Goal: Task Accomplishment & Management: Manage account settings

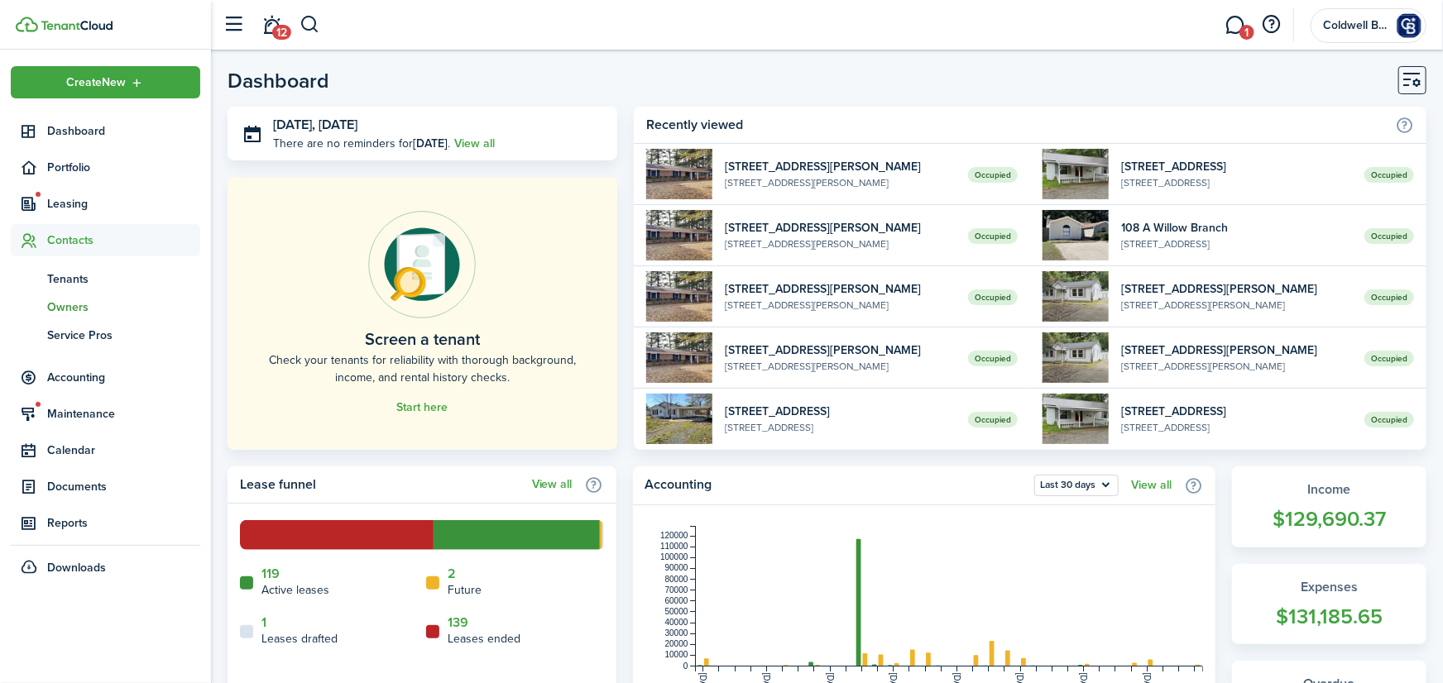
click at [70, 304] on span "Owners" at bounding box center [123, 307] width 153 height 17
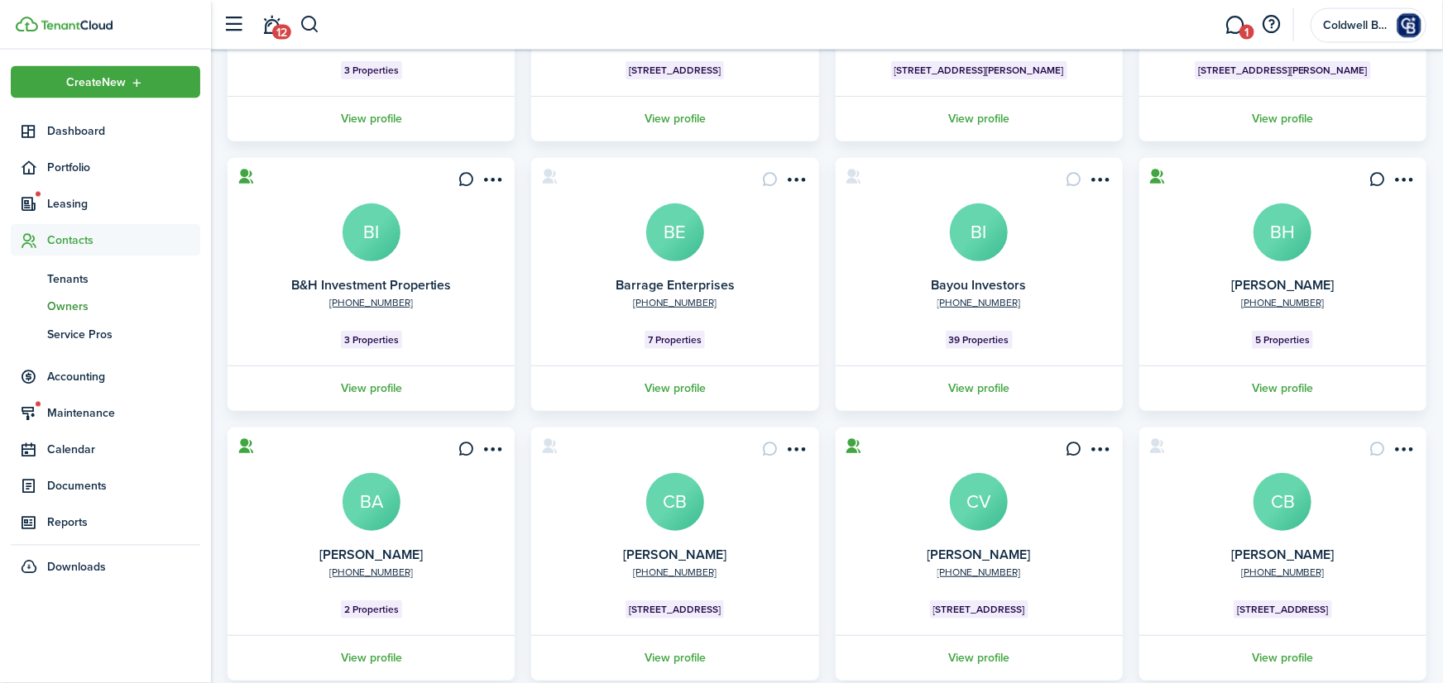
scroll to position [398, 0]
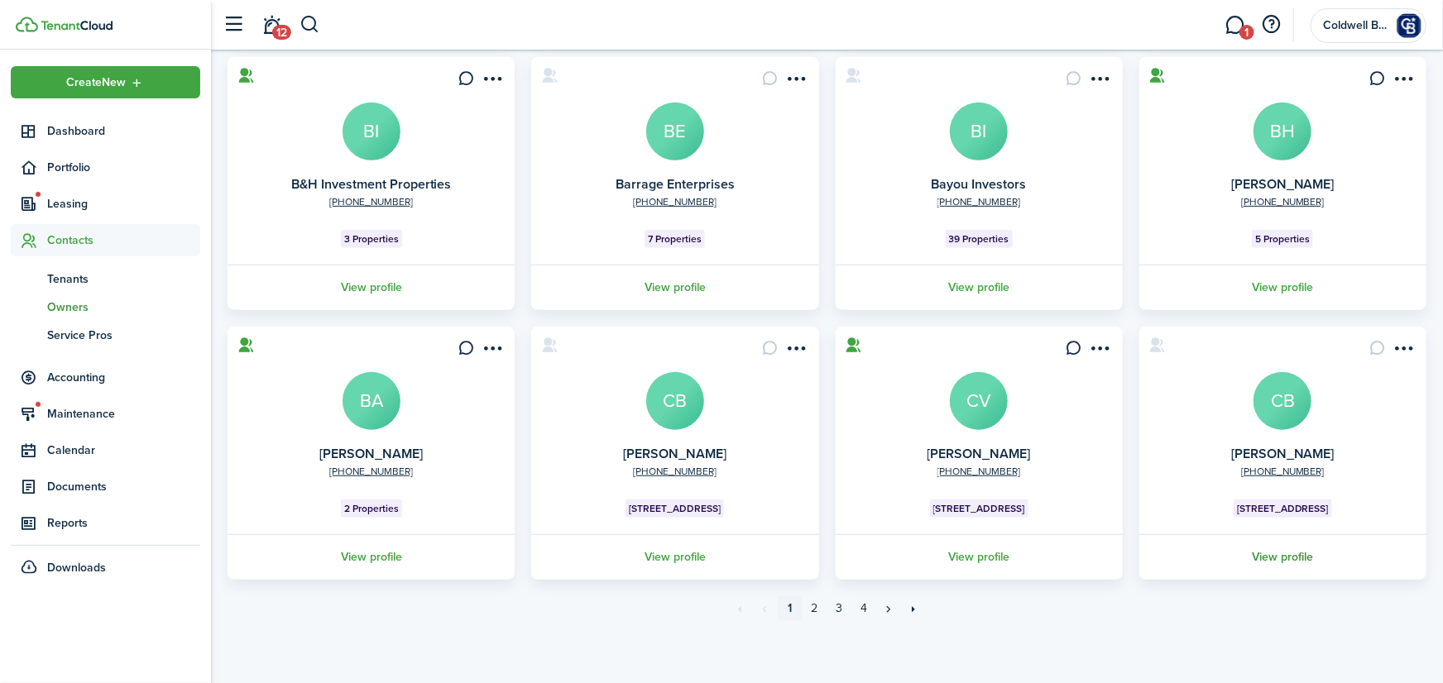
click at [1293, 556] on link "View profile" at bounding box center [1283, 557] width 292 height 46
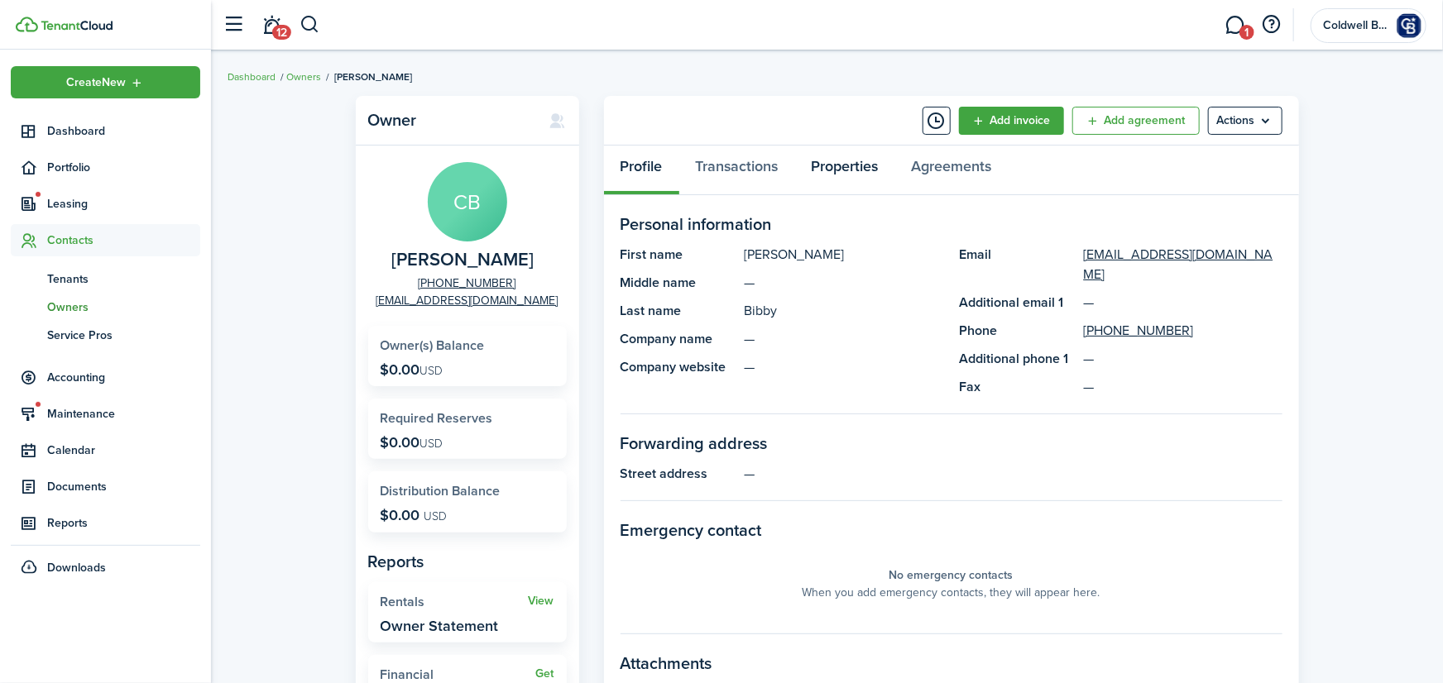
click at [844, 169] on link "Properties" at bounding box center [845, 171] width 100 height 50
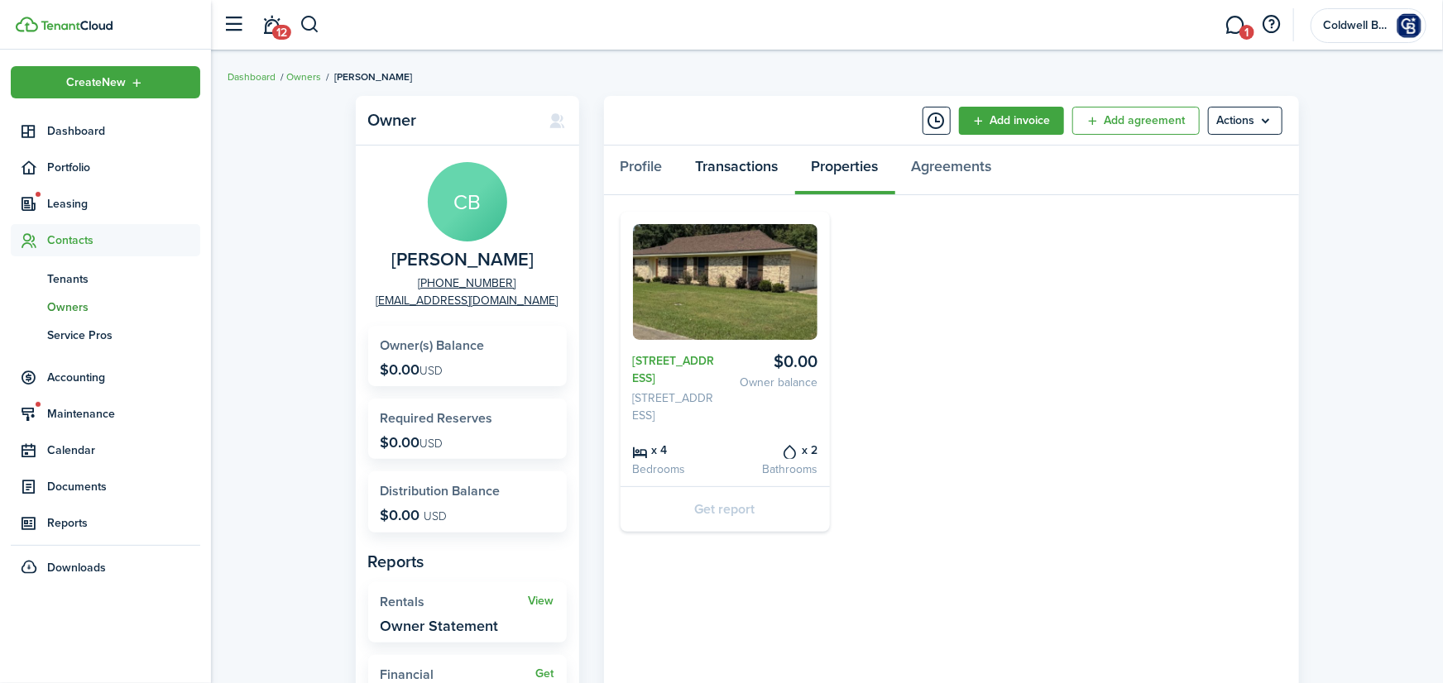
click at [739, 163] on link "Transactions" at bounding box center [737, 171] width 116 height 50
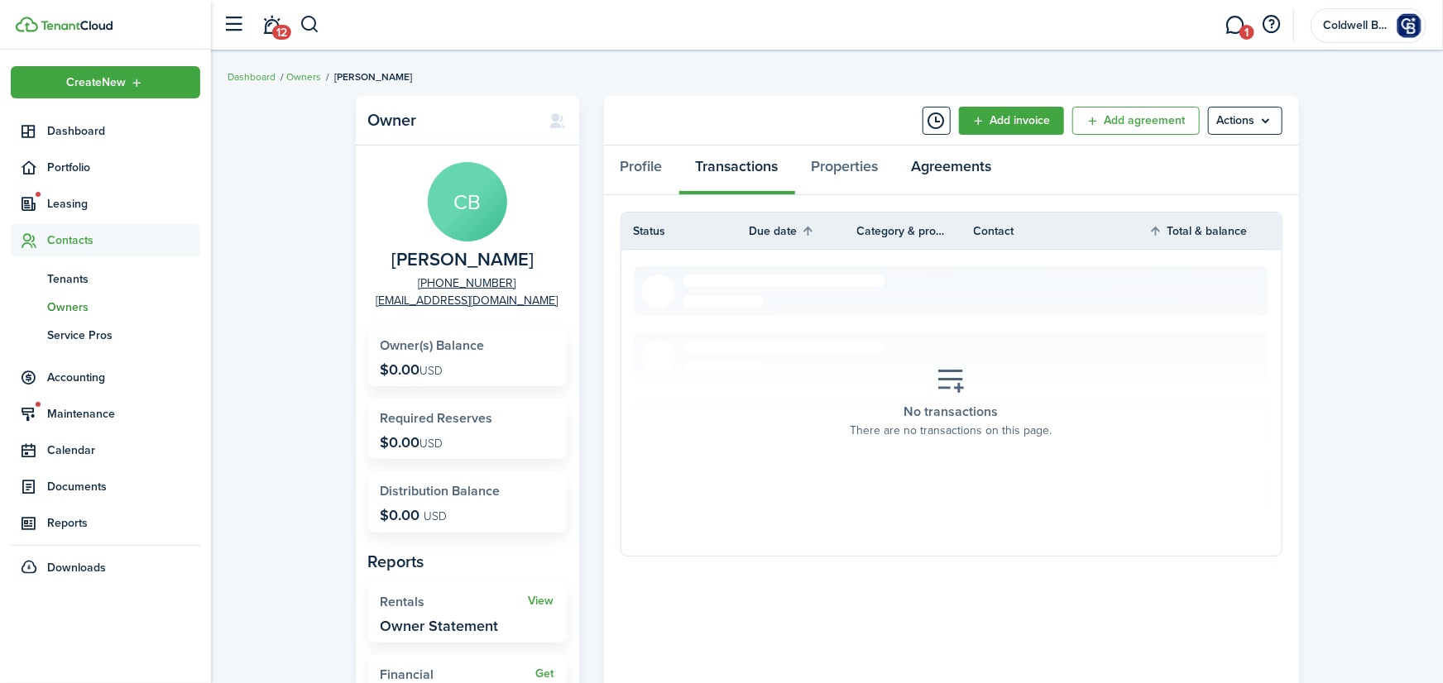
click at [952, 161] on link "Agreements" at bounding box center [951, 171] width 113 height 50
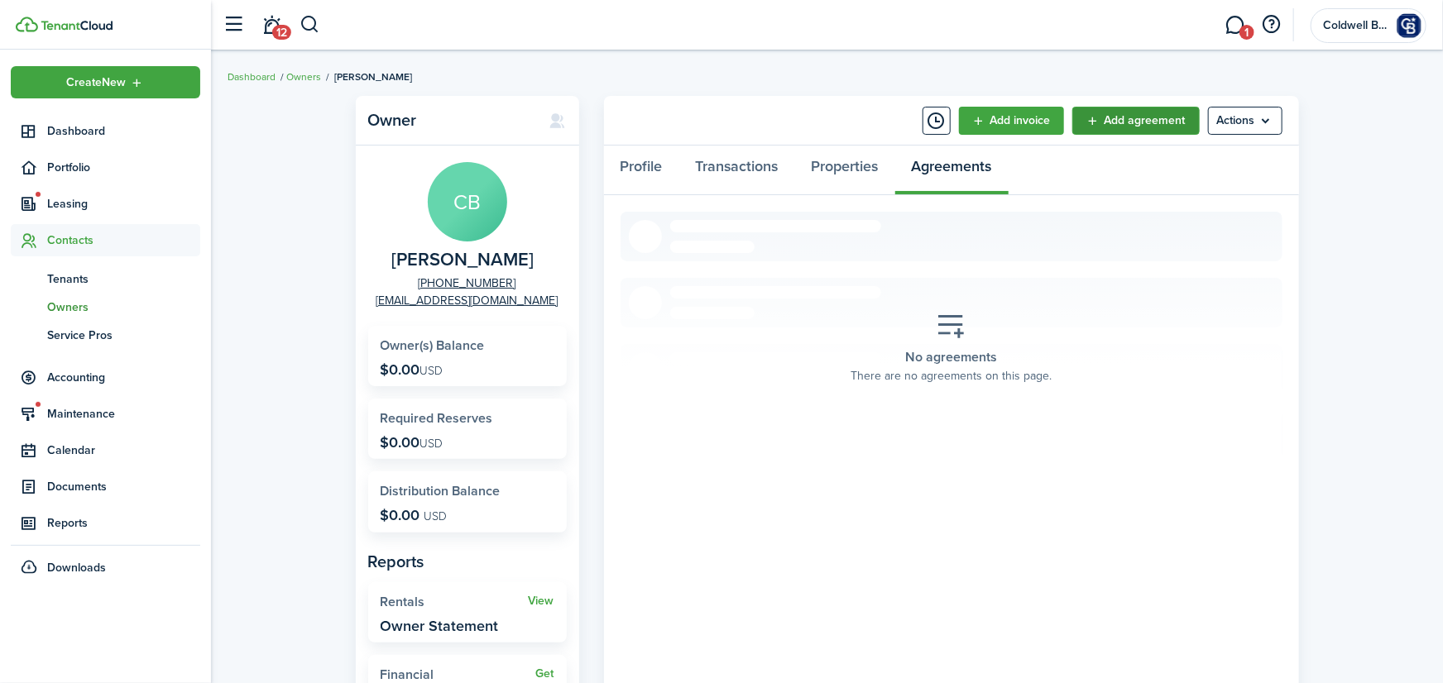
click at [1134, 123] on link "Add agreement" at bounding box center [1135, 121] width 127 height 28
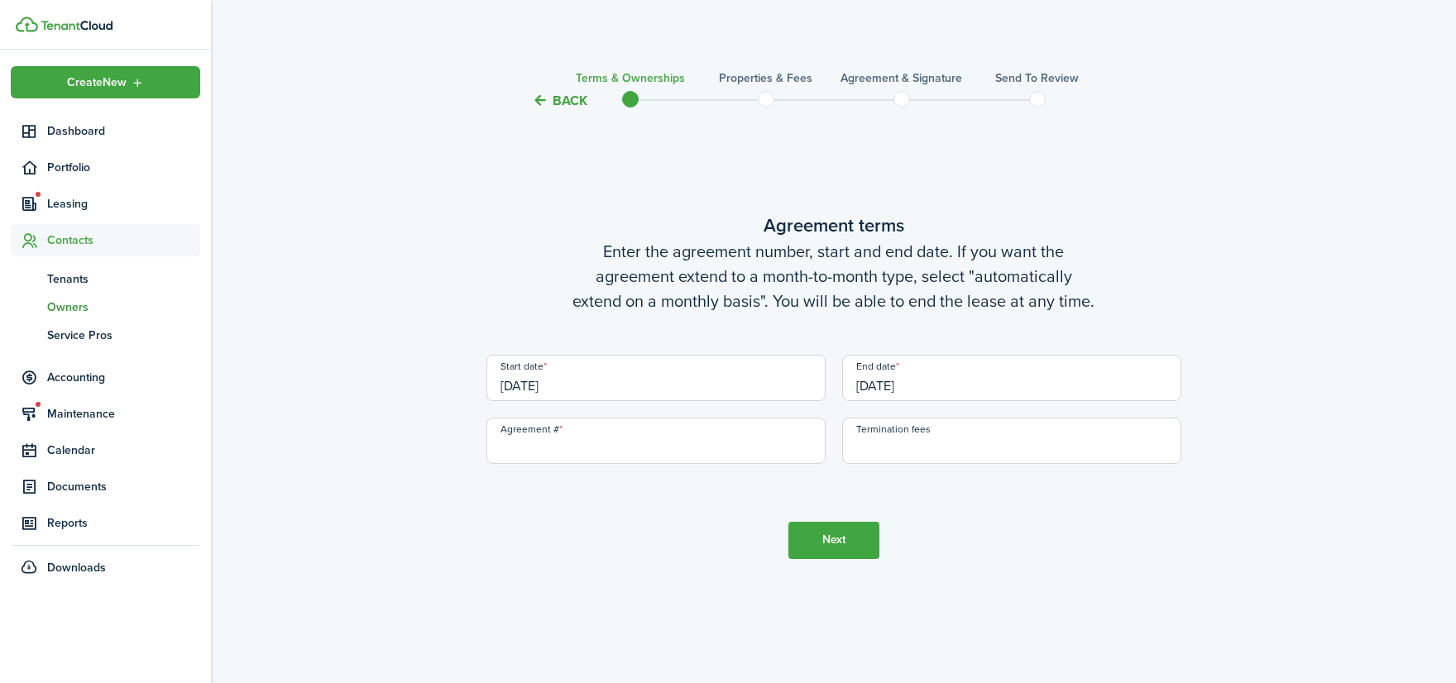
click at [597, 376] on input "[DATE]" at bounding box center [655, 378] width 339 height 46
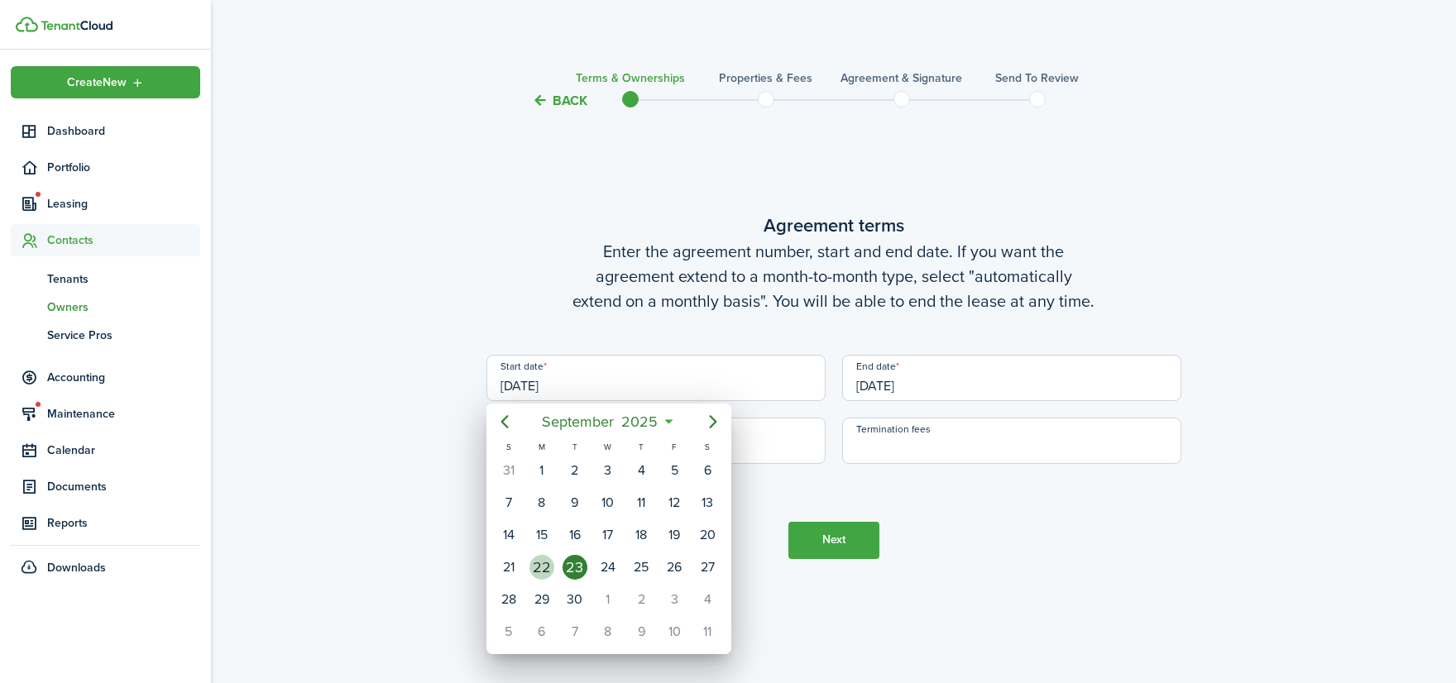
click at [549, 567] on div "22" at bounding box center [541, 567] width 25 height 25
type input "[DATE]"
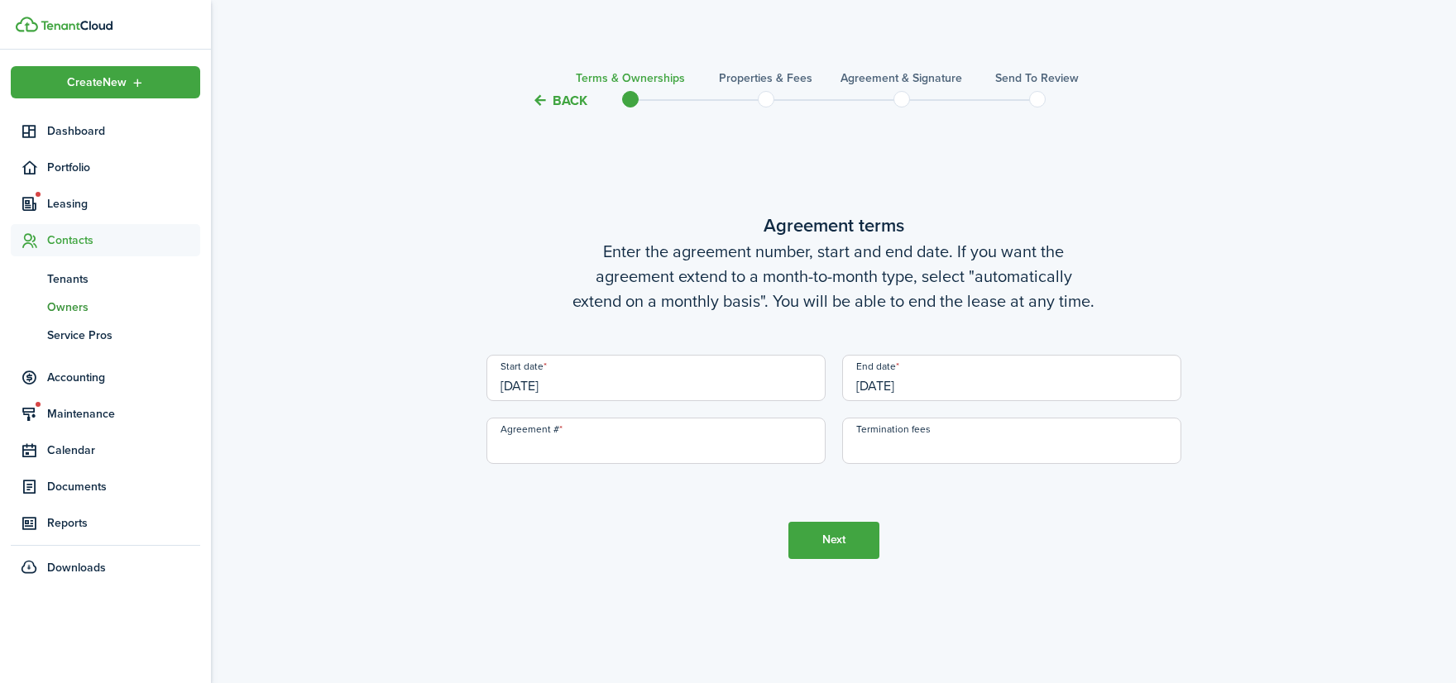
click at [961, 378] on input "[DATE]" at bounding box center [1011, 378] width 339 height 46
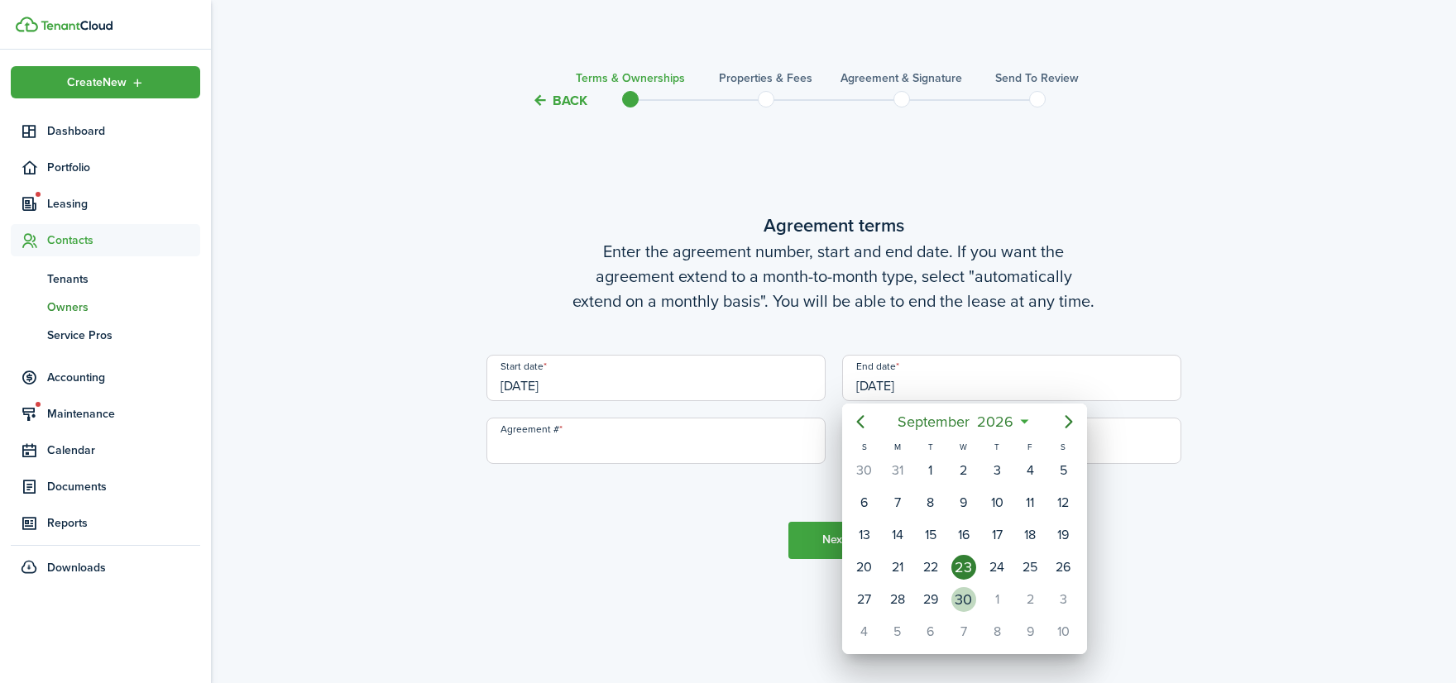
click at [961, 601] on div "30" at bounding box center [963, 599] width 25 height 25
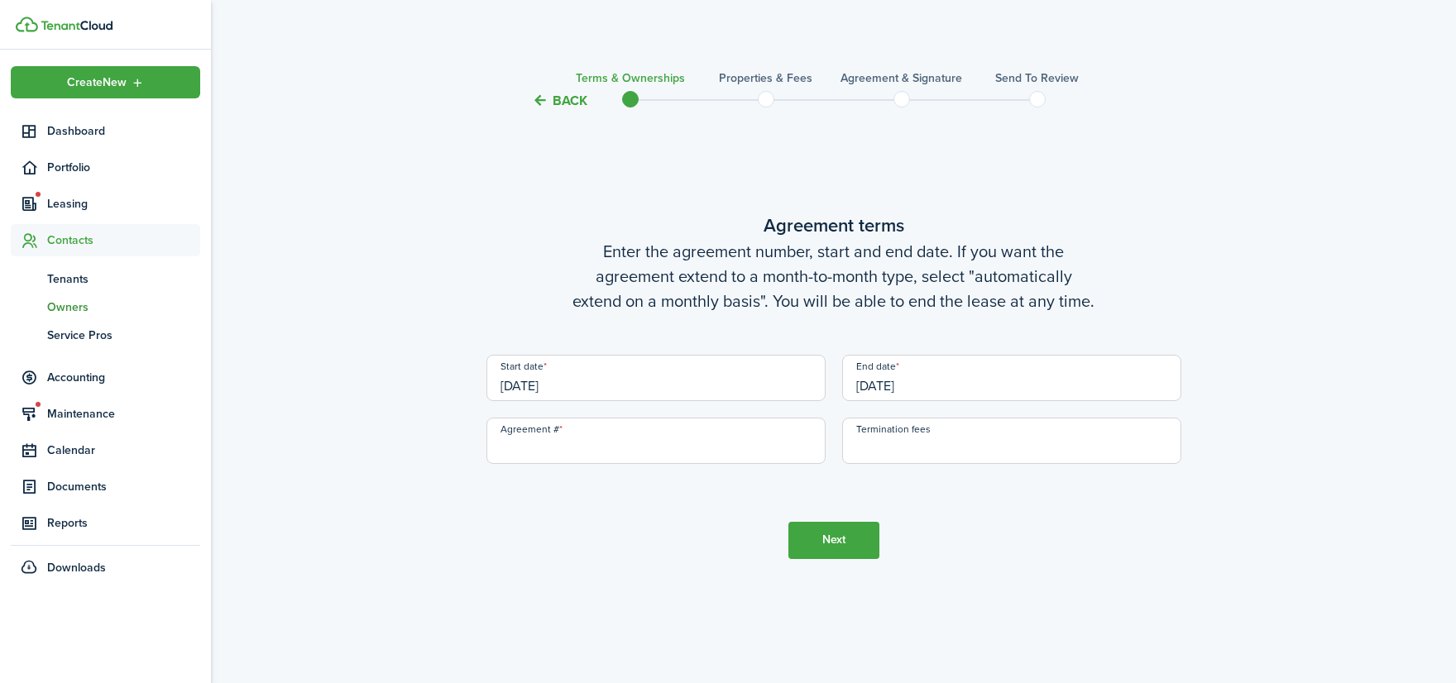
type input "[DATE]"
click at [612, 442] on input "Agreement #" at bounding box center [655, 441] width 339 height 46
type input "129"
click at [835, 539] on button "Next" at bounding box center [833, 540] width 91 height 37
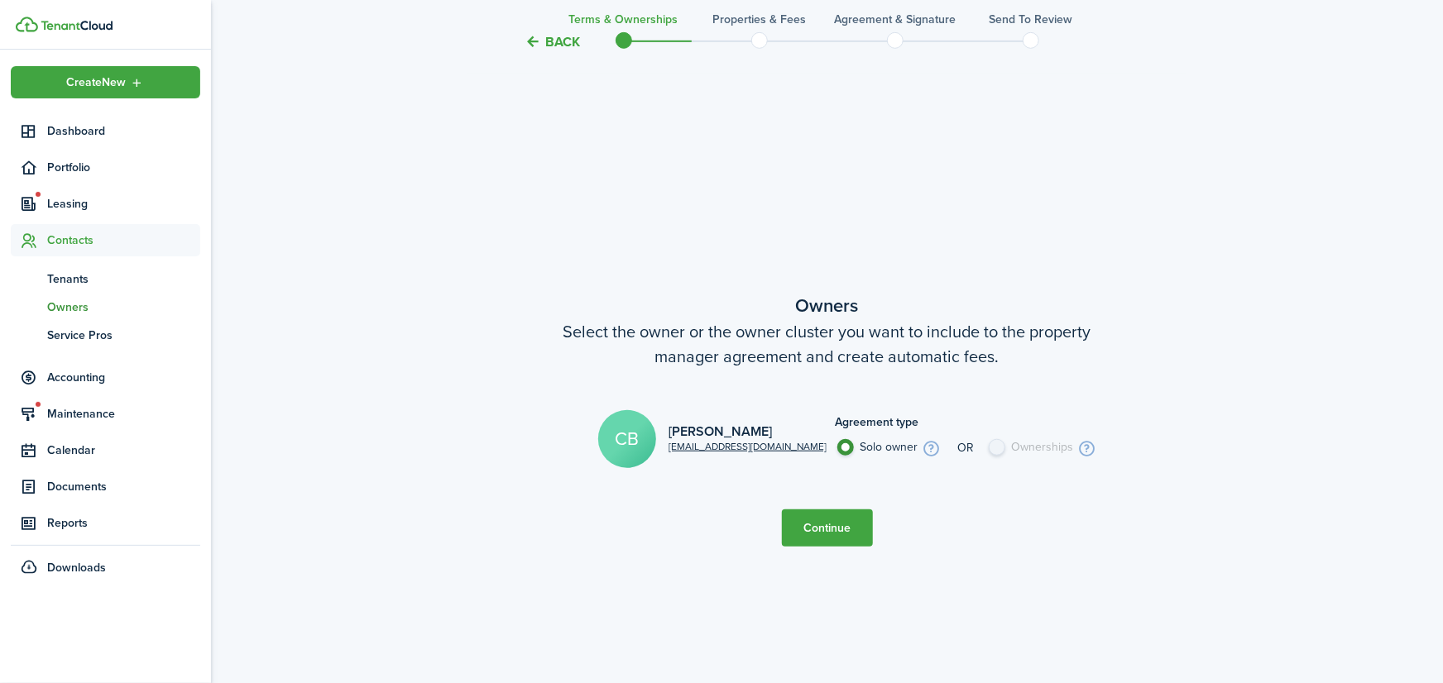
scroll to position [573, 0]
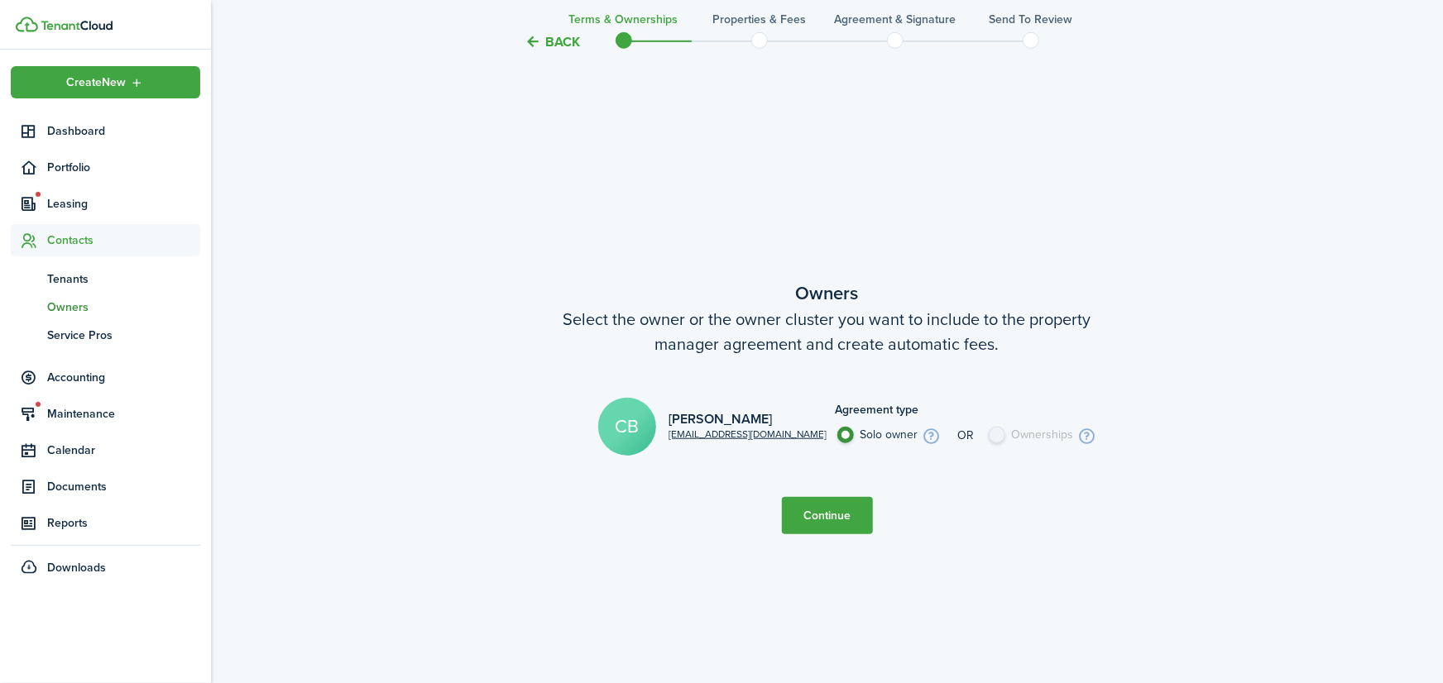
click at [824, 515] on button "Continue" at bounding box center [827, 515] width 91 height 37
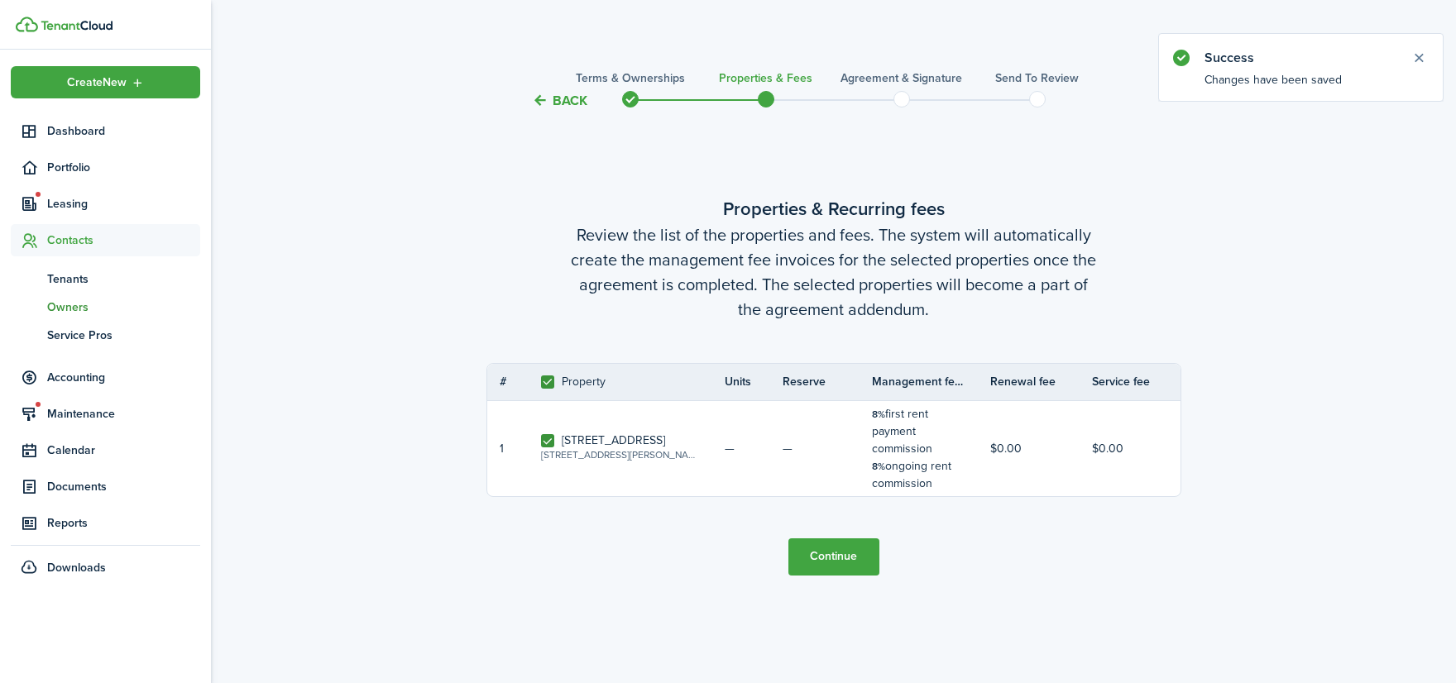
click at [846, 548] on button "Continue" at bounding box center [833, 557] width 91 height 37
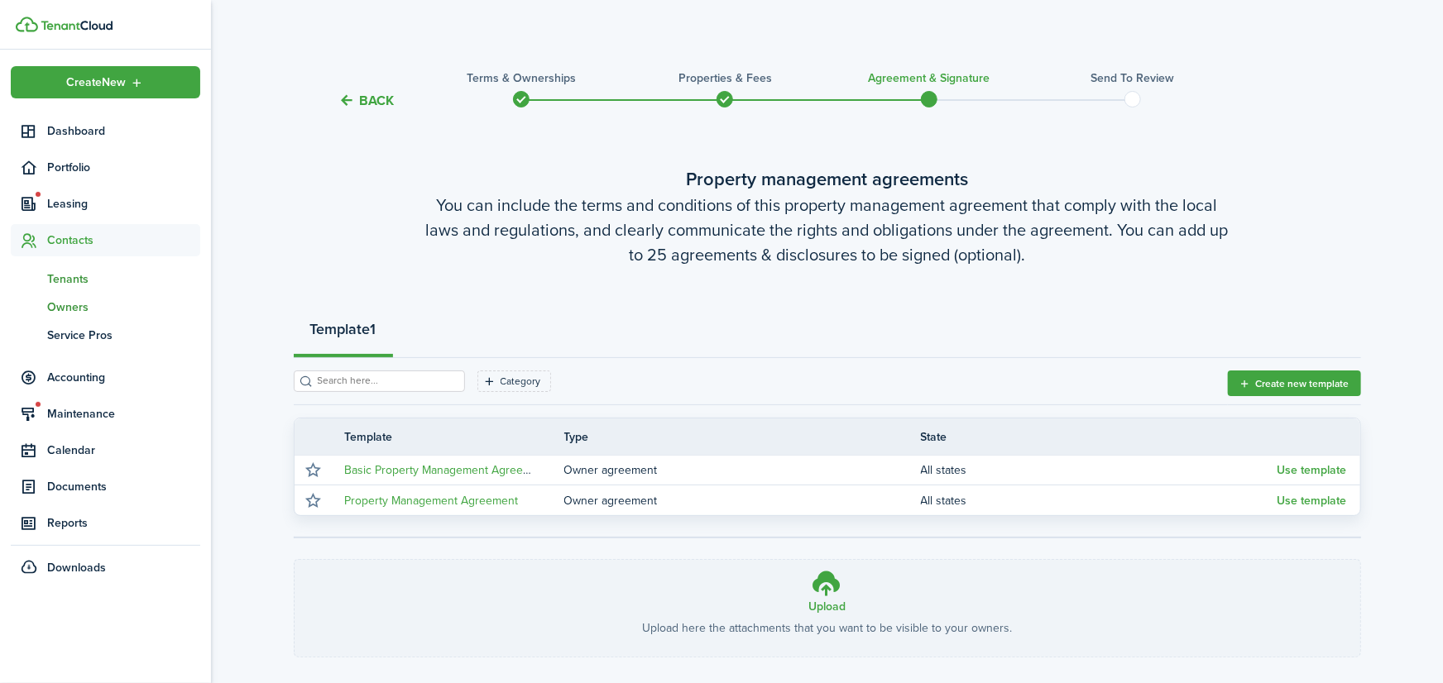
click at [69, 274] on span "Tenants" at bounding box center [123, 279] width 153 height 17
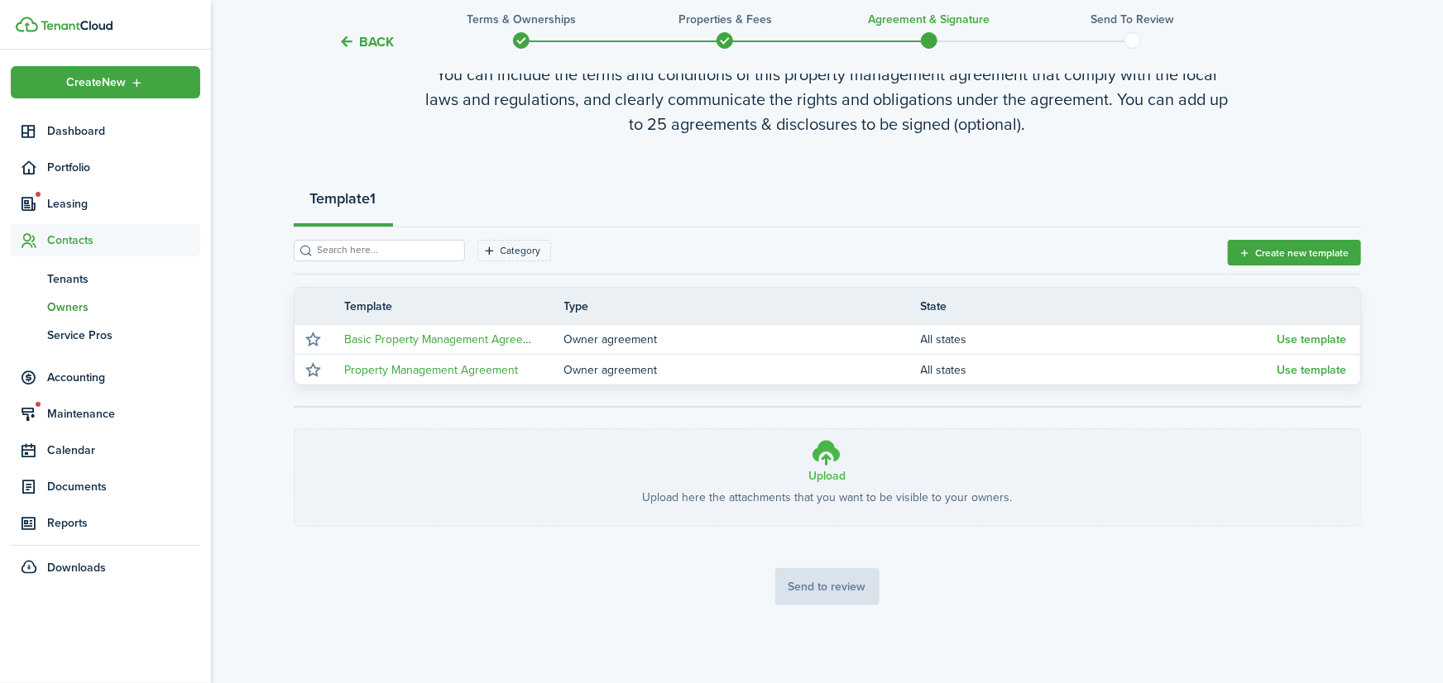
click at [829, 467] on h3 "Upload" at bounding box center [826, 475] width 37 height 17
click at [295, 429] on input "Upload Upload here the attachments that you want to be visible to your owners. …" at bounding box center [295, 429] width 0 height 0
click at [655, 616] on tc-wizard-step "Property management agreements You can include the terms and conditions of this…" at bounding box center [827, 353] width 1067 height 703
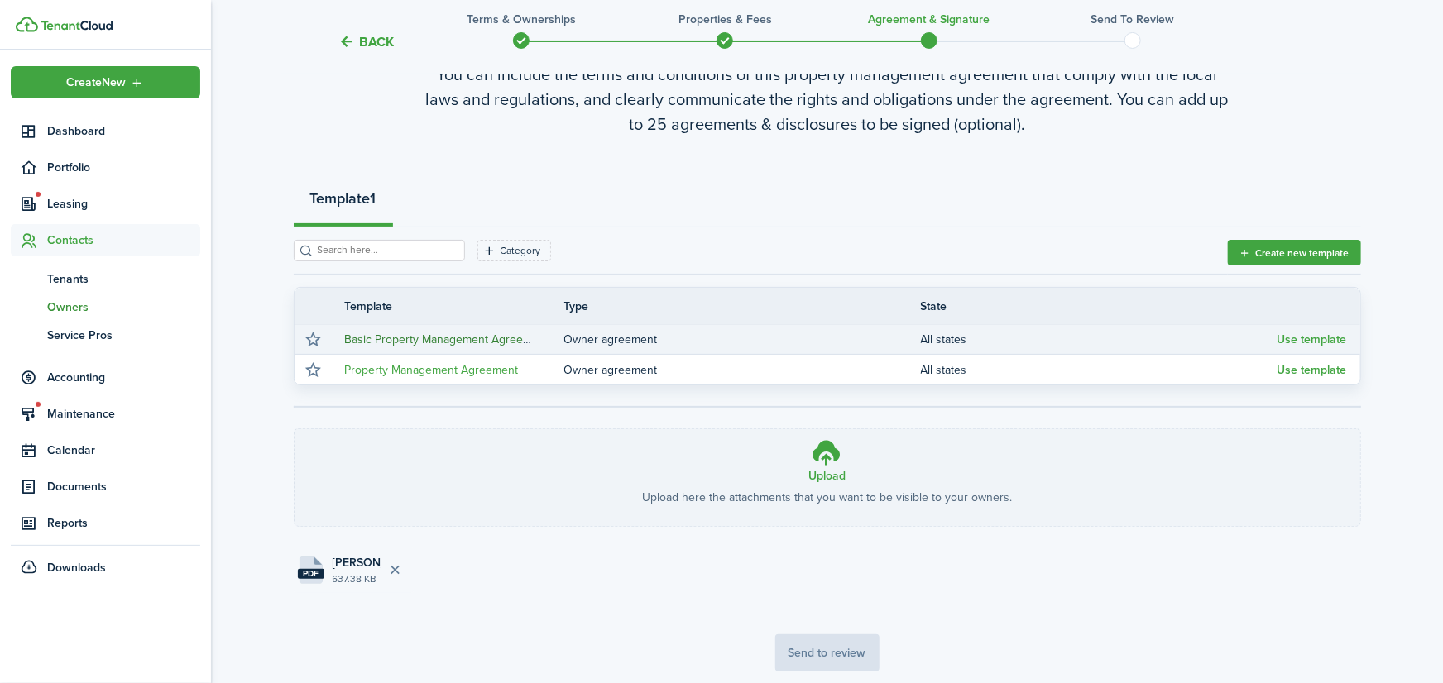
click at [452, 334] on link "Basic Property Management Agreement" at bounding box center [447, 339] width 204 height 17
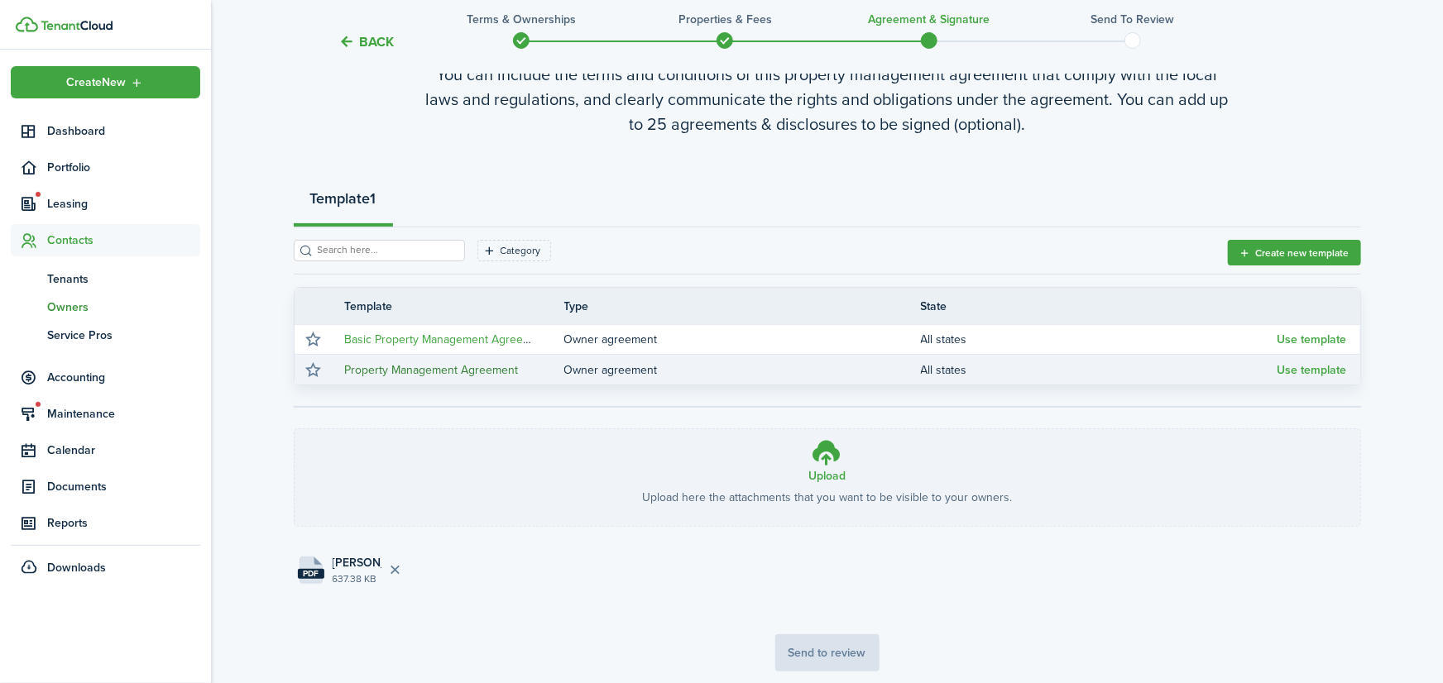
click at [429, 369] on link "Property Management Agreement" at bounding box center [432, 370] width 174 height 17
click at [1320, 368] on button "Use template" at bounding box center [1311, 370] width 69 height 13
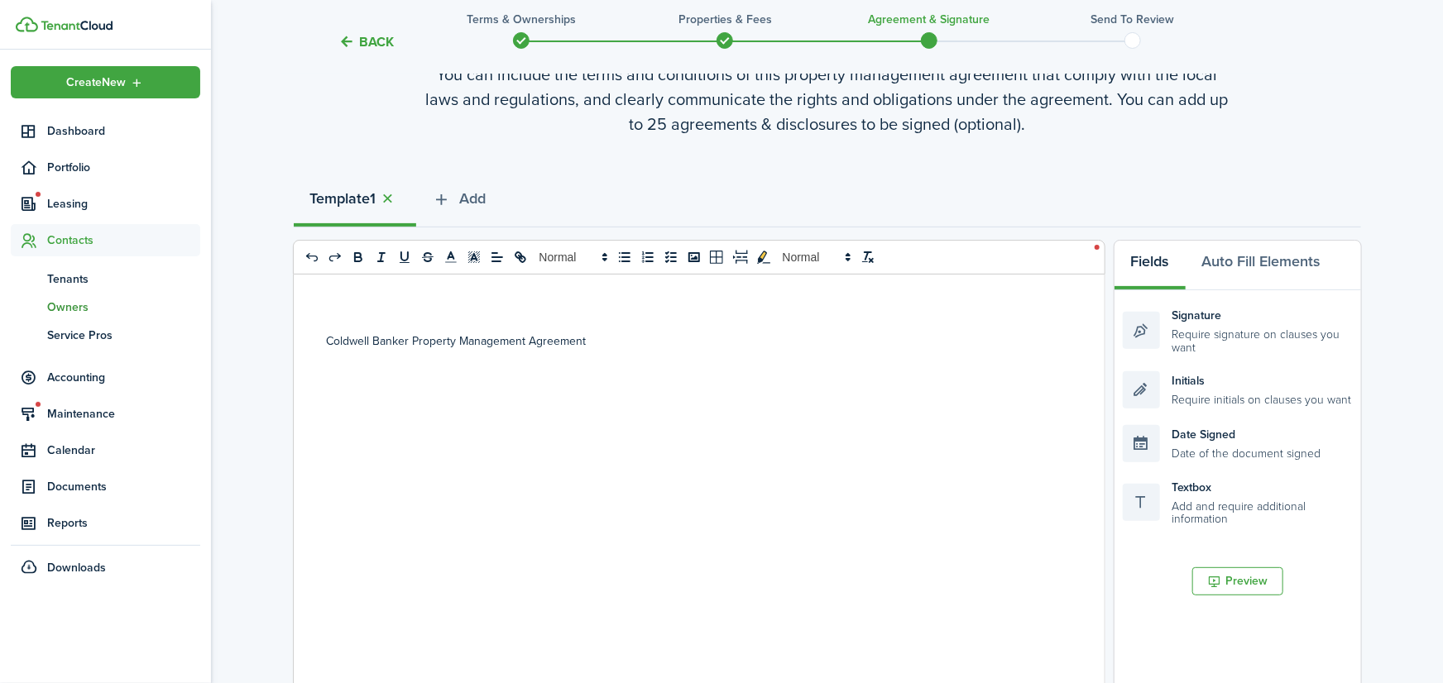
click at [639, 338] on p "Coldwell Banker Property Management Agreement" at bounding box center [693, 341] width 732 height 17
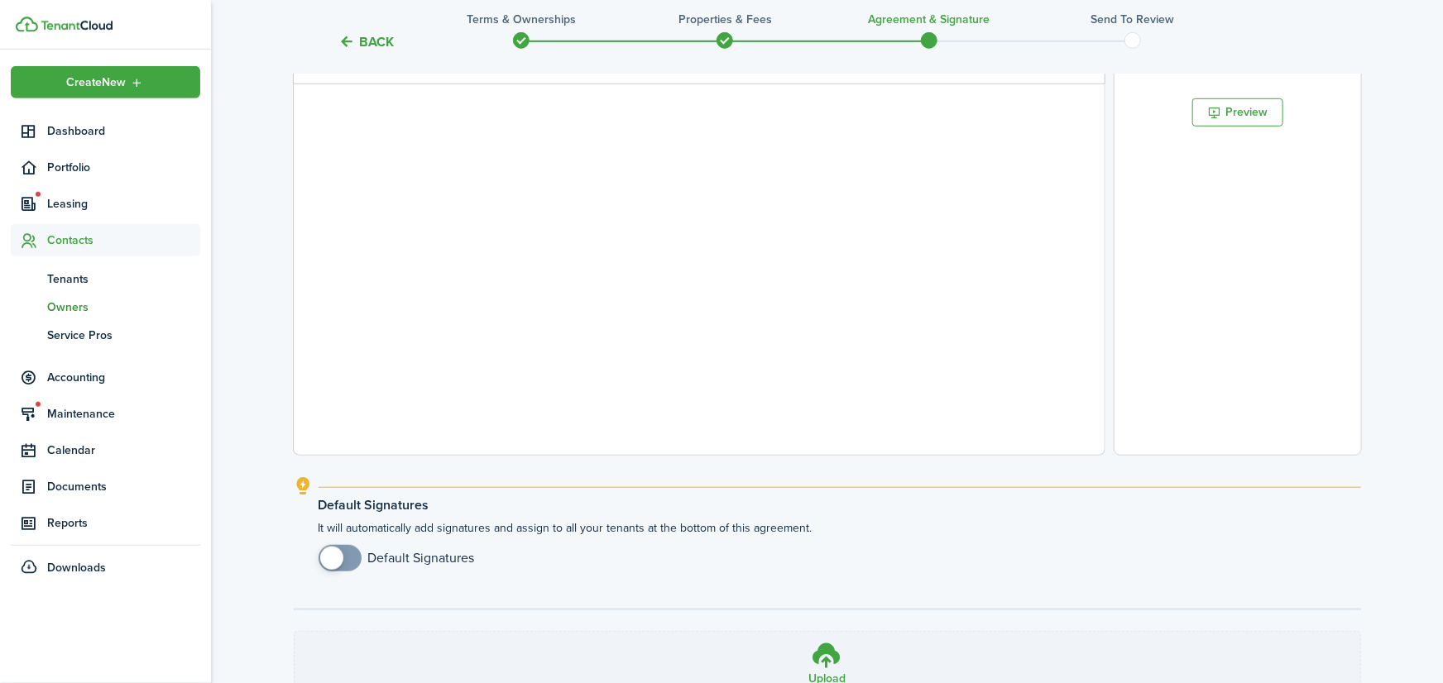
scroll to position [869, 0]
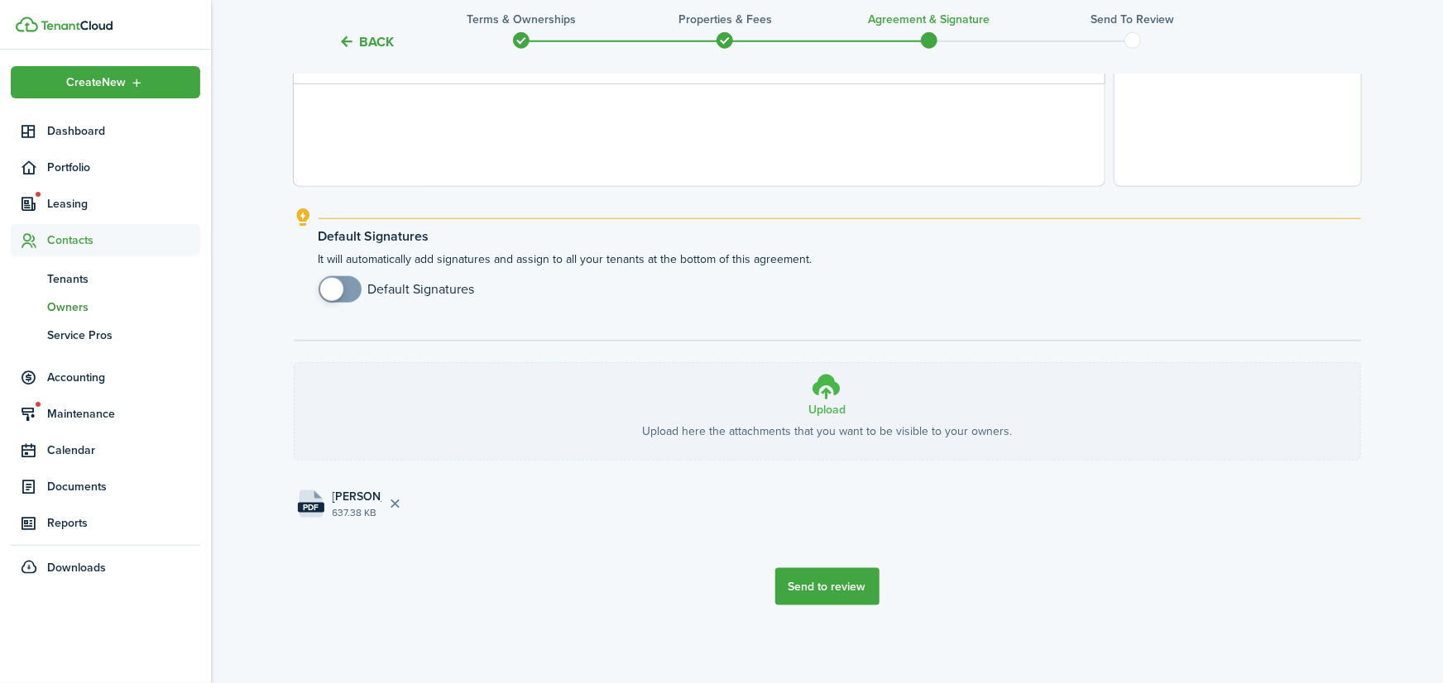
click at [824, 388] on icon at bounding box center [827, 386] width 31 height 30
click at [295, 363] on input "Upload Upload here the attachments that you want to be visible to your owners. …" at bounding box center [295, 363] width 0 height 0
click at [822, 589] on button "Send to review" at bounding box center [827, 586] width 104 height 37
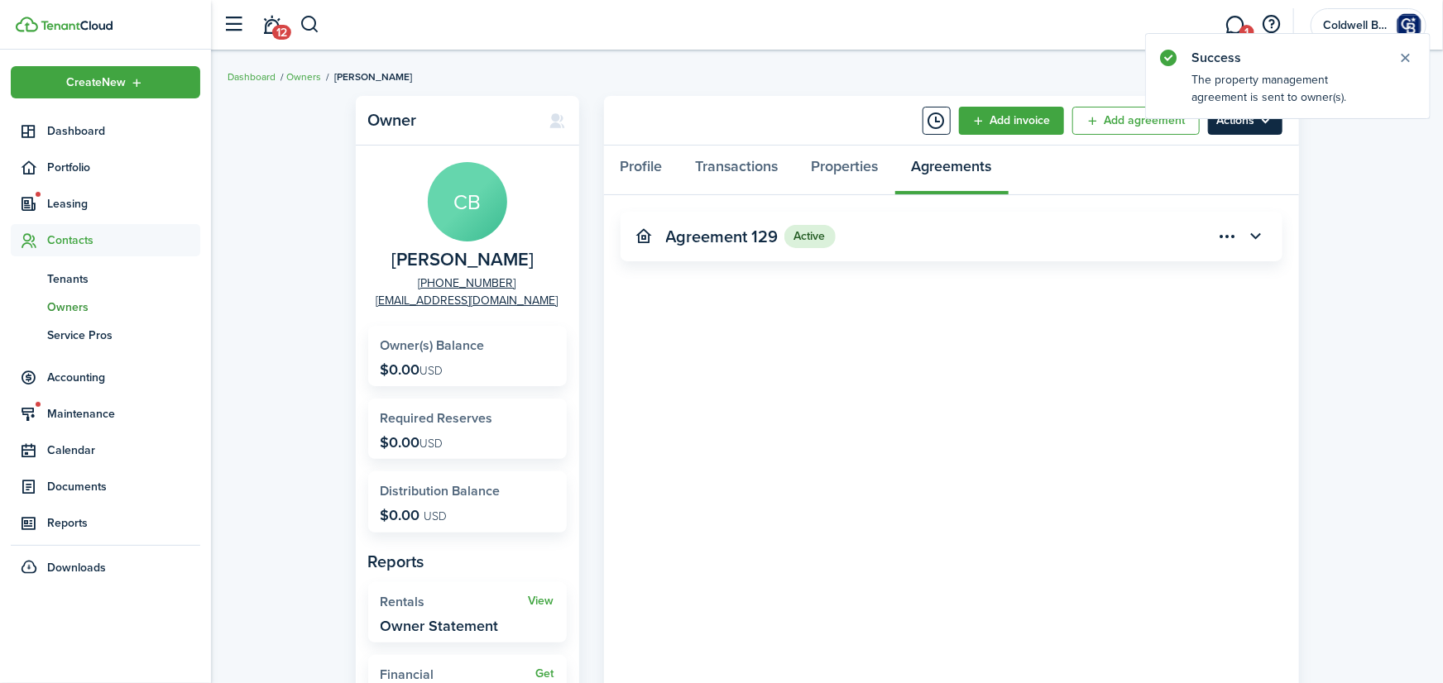
click at [1266, 122] on menu-btn "Actions" at bounding box center [1245, 121] width 74 height 28
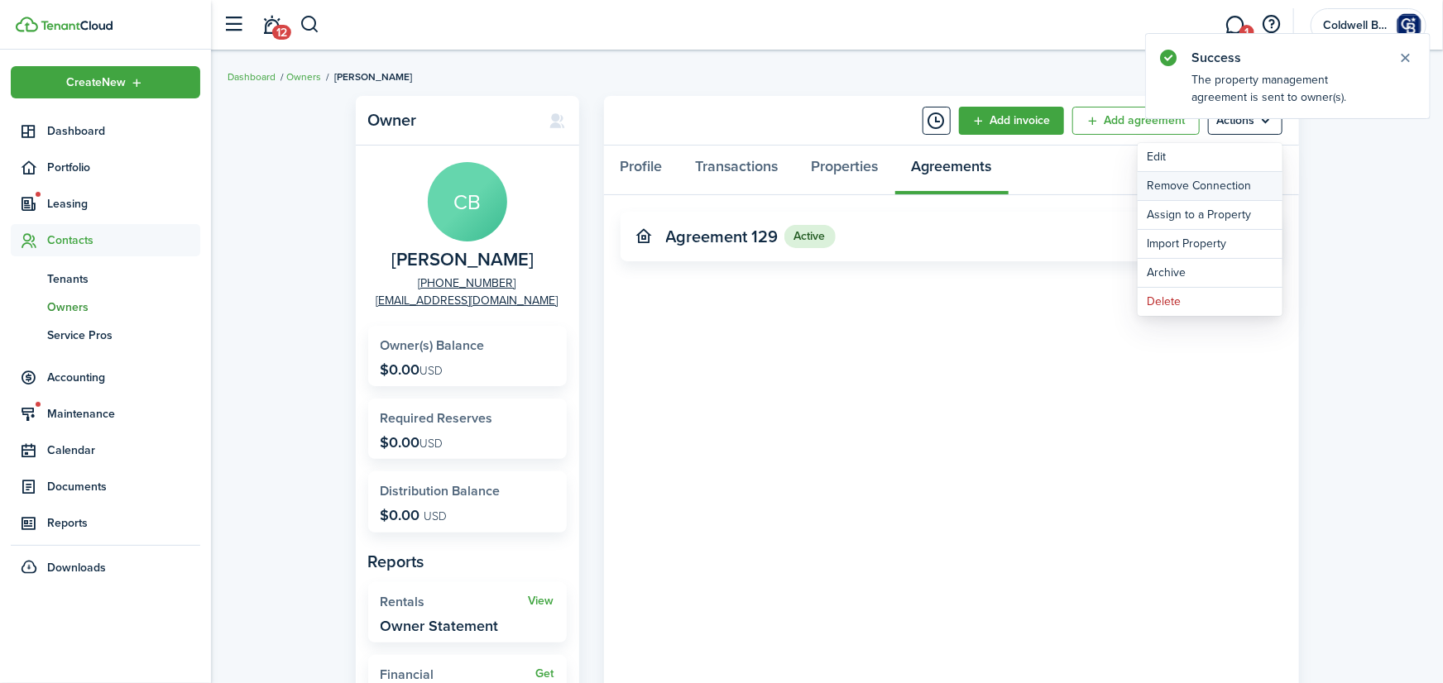
click at [1202, 180] on button "Remove Connection" at bounding box center [1210, 186] width 145 height 28
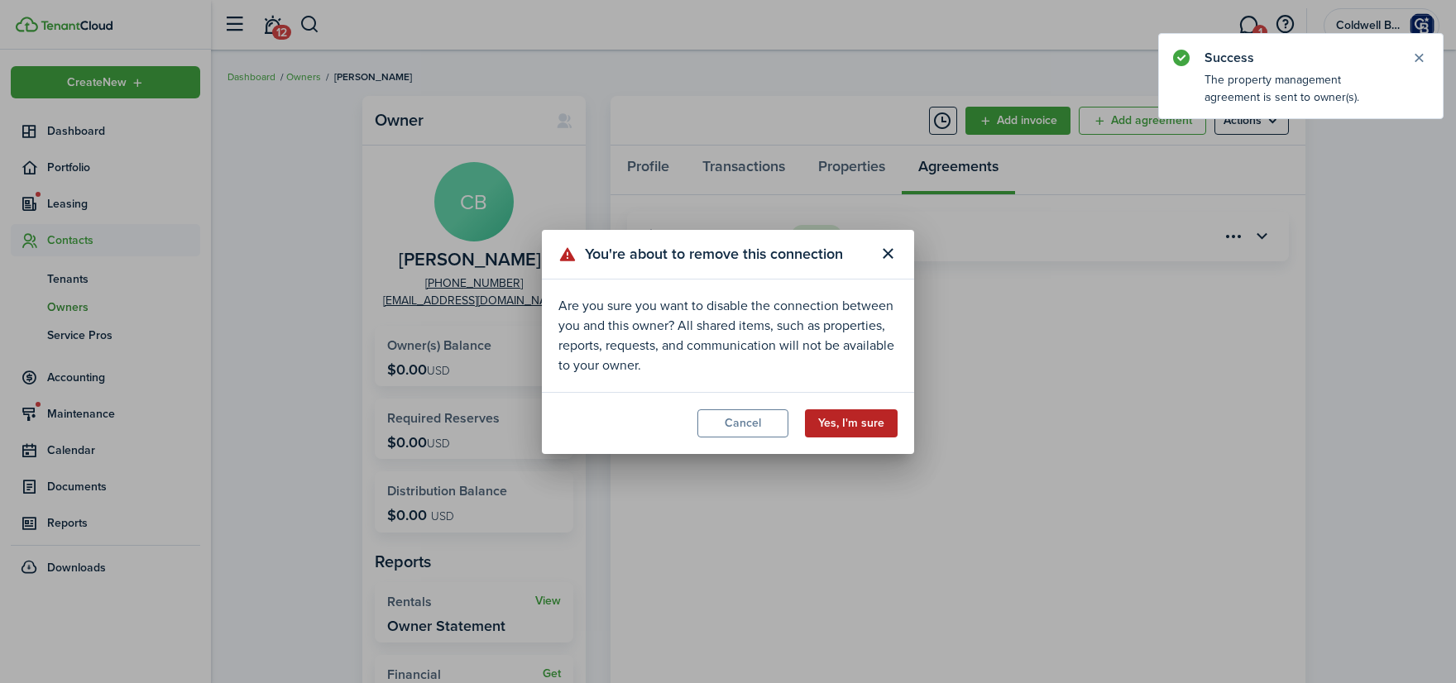
click at [850, 432] on button "Yes, I'm sure" at bounding box center [851, 424] width 93 height 28
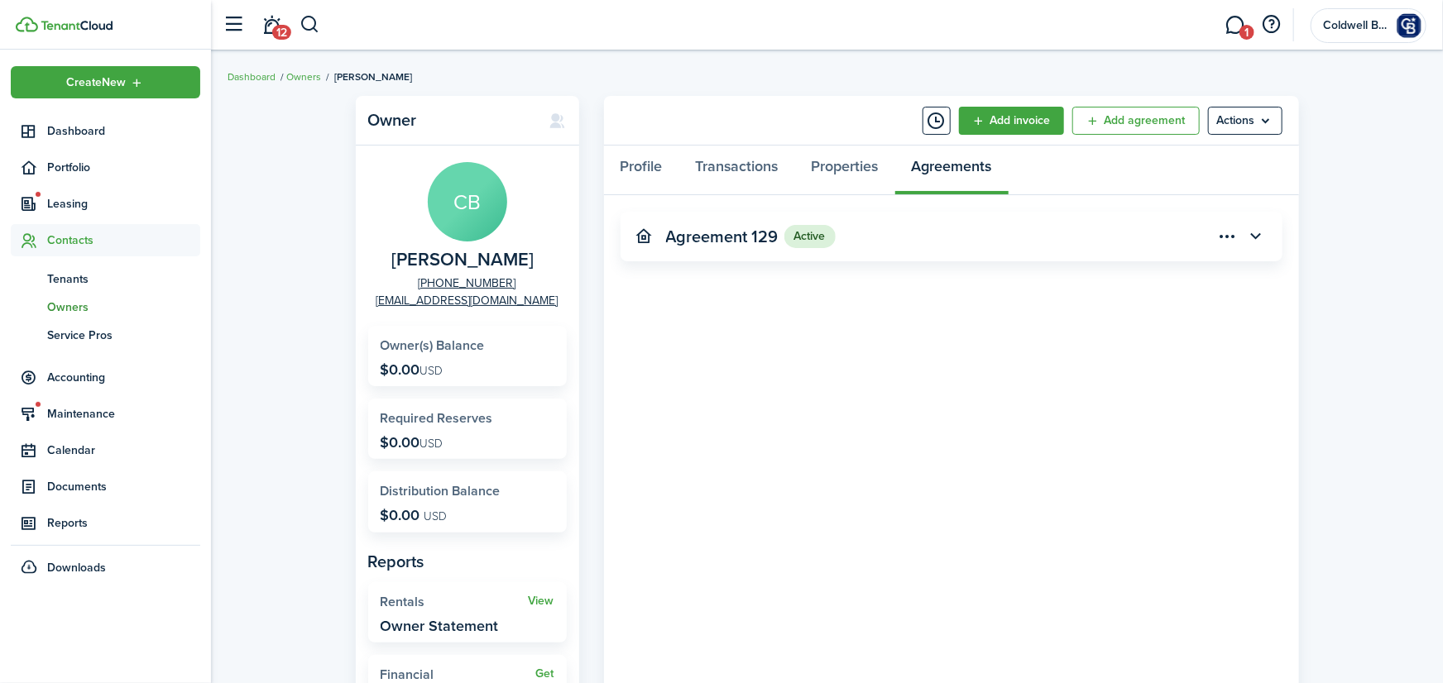
click at [1405, 60] on breadcrumb "Dashboard Owners [PERSON_NAME]" at bounding box center [827, 69] width 1199 height 38
click at [1247, 238] on button "button" at bounding box center [1256, 237] width 28 height 28
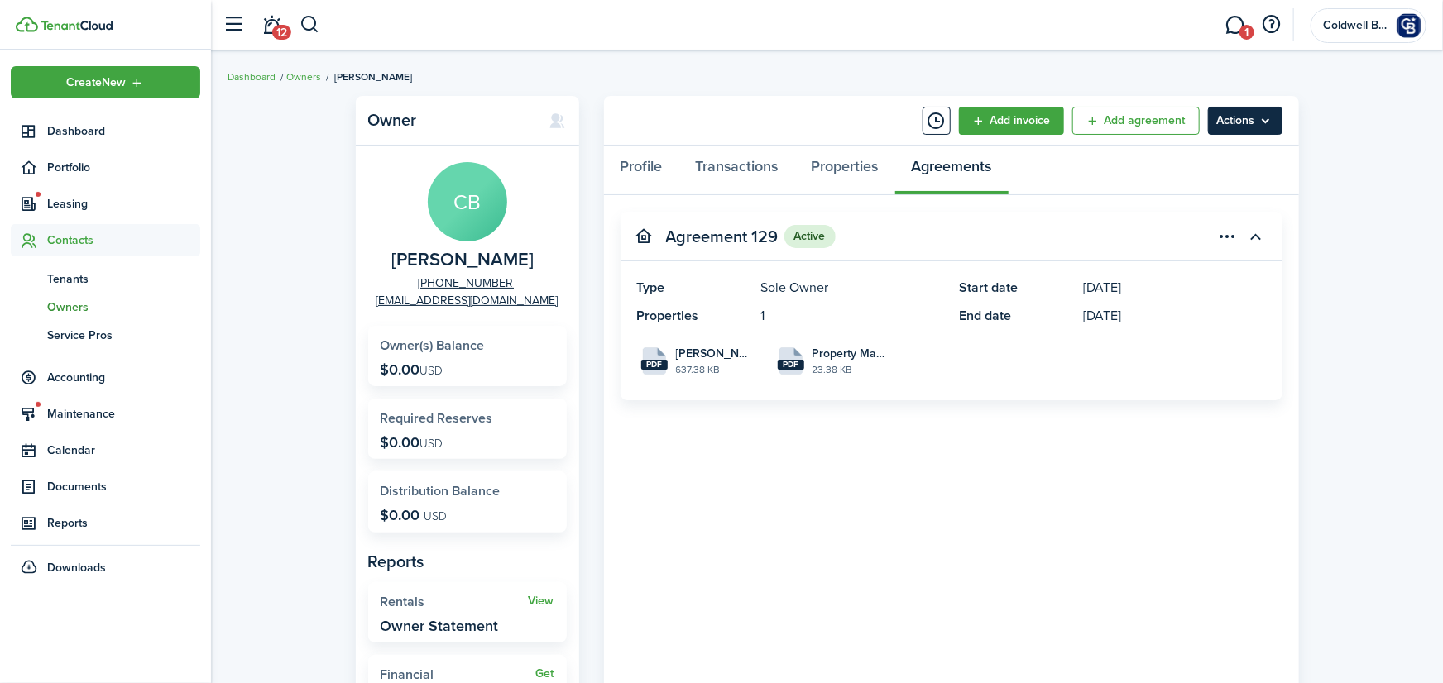
click at [1243, 117] on menu-btn "Actions" at bounding box center [1245, 121] width 74 height 28
click at [943, 223] on panel-main-header "Agreement 129 Active" at bounding box center [951, 237] width 662 height 50
click at [767, 167] on link "Transactions" at bounding box center [737, 171] width 116 height 50
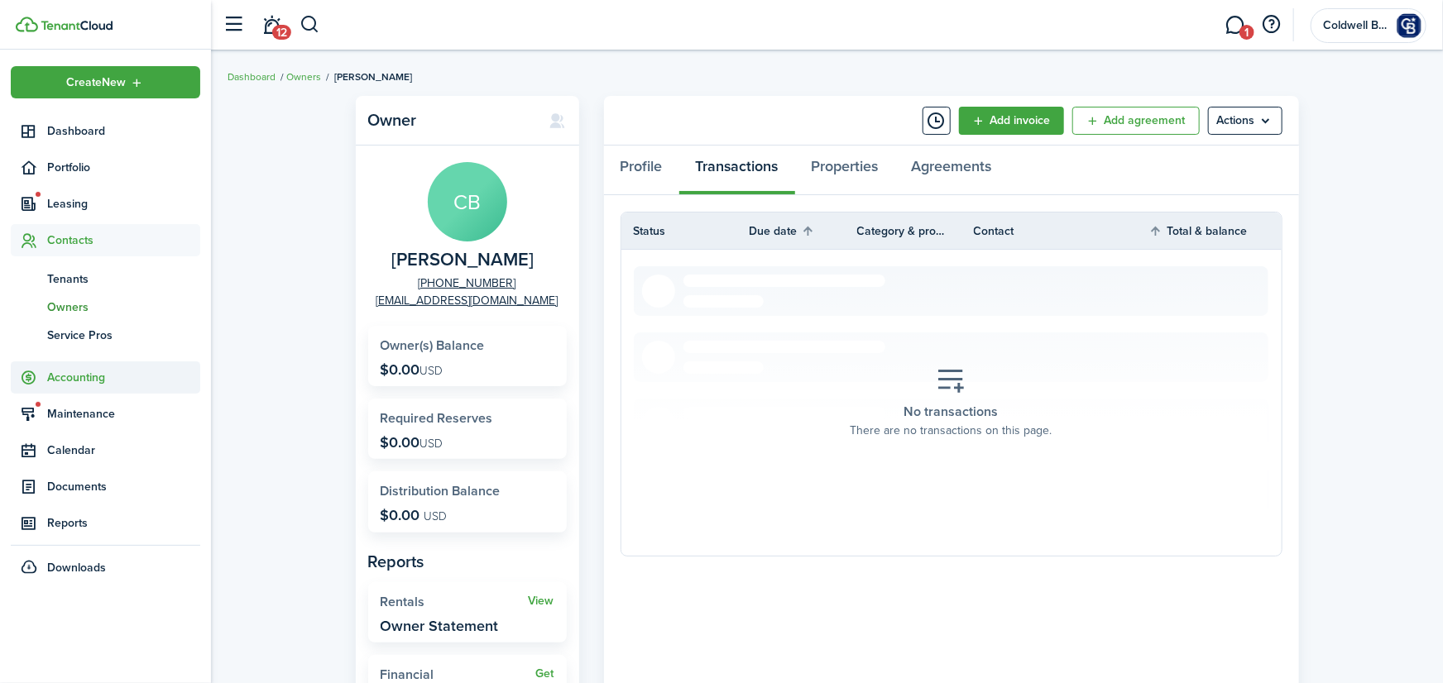
click at [62, 375] on span "Accounting" at bounding box center [123, 377] width 153 height 17
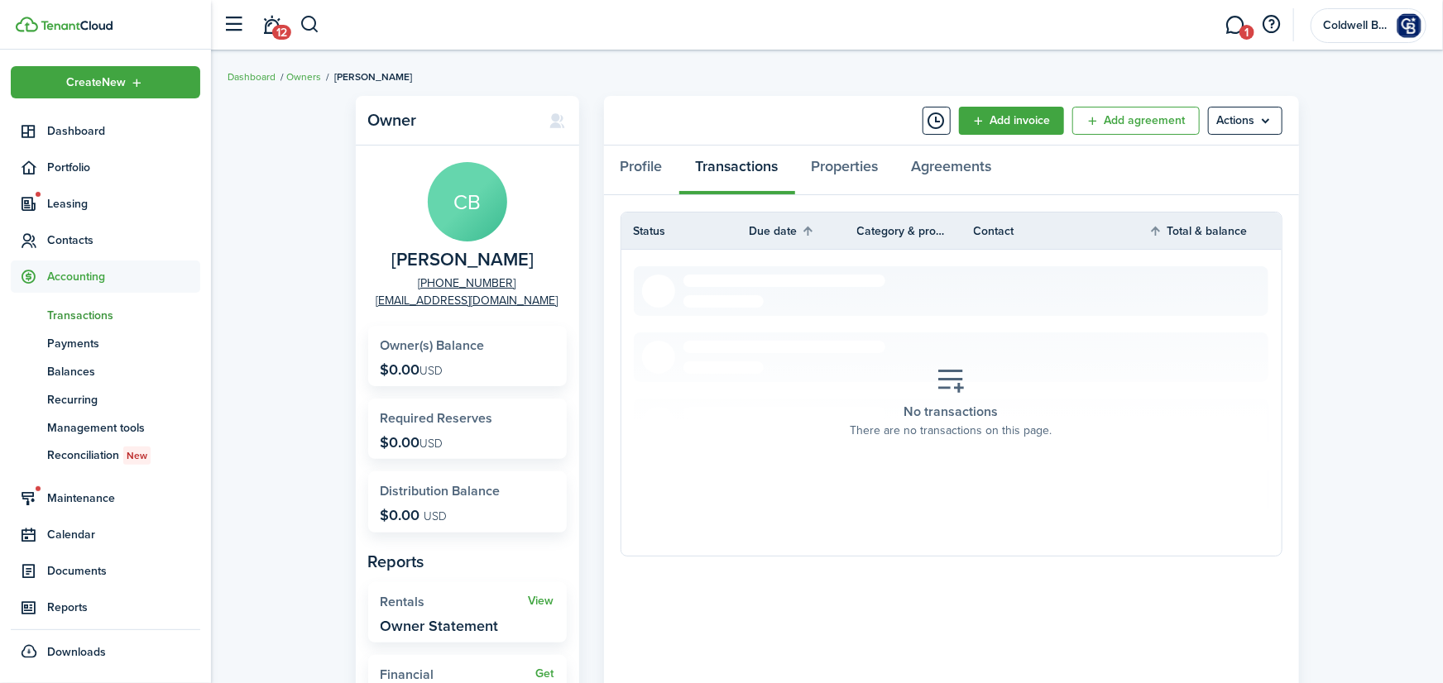
click at [87, 317] on span "Transactions" at bounding box center [123, 315] width 153 height 17
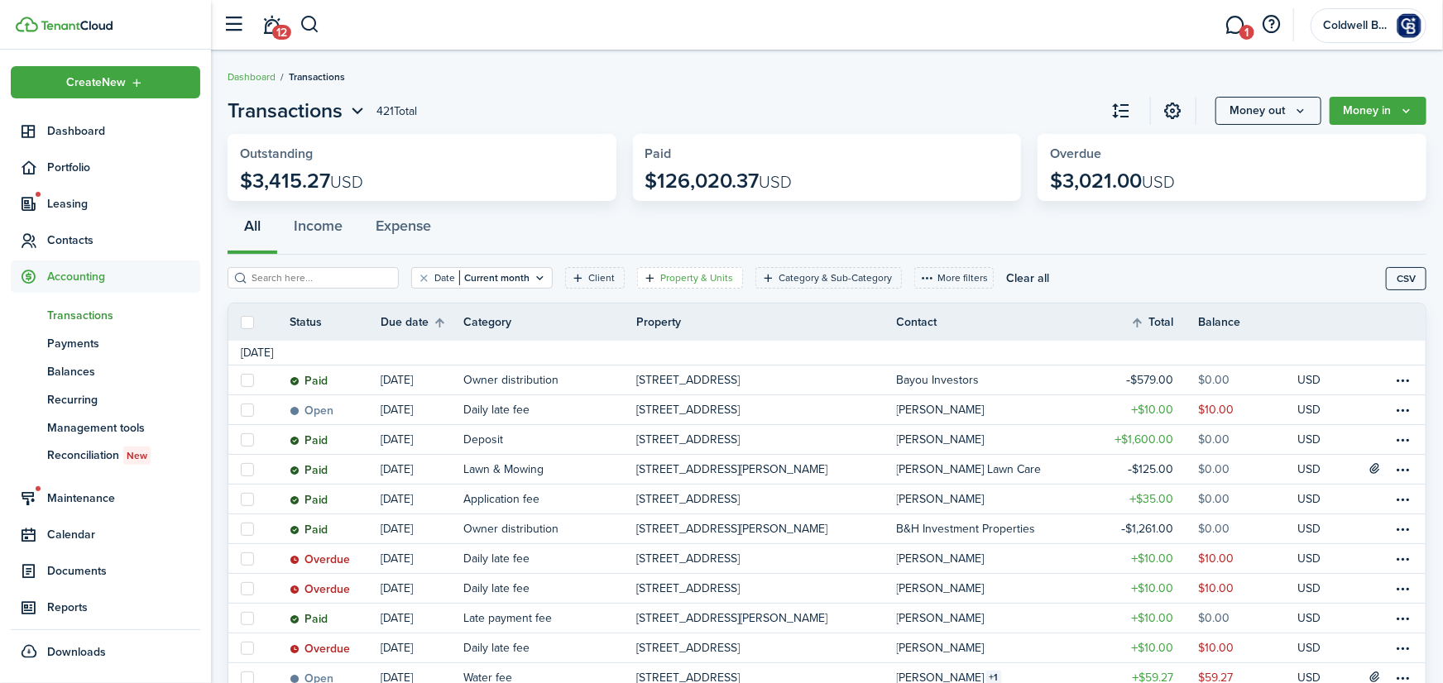
click at [700, 279] on filter-tag-label "Property & Units" at bounding box center [696, 278] width 73 height 15
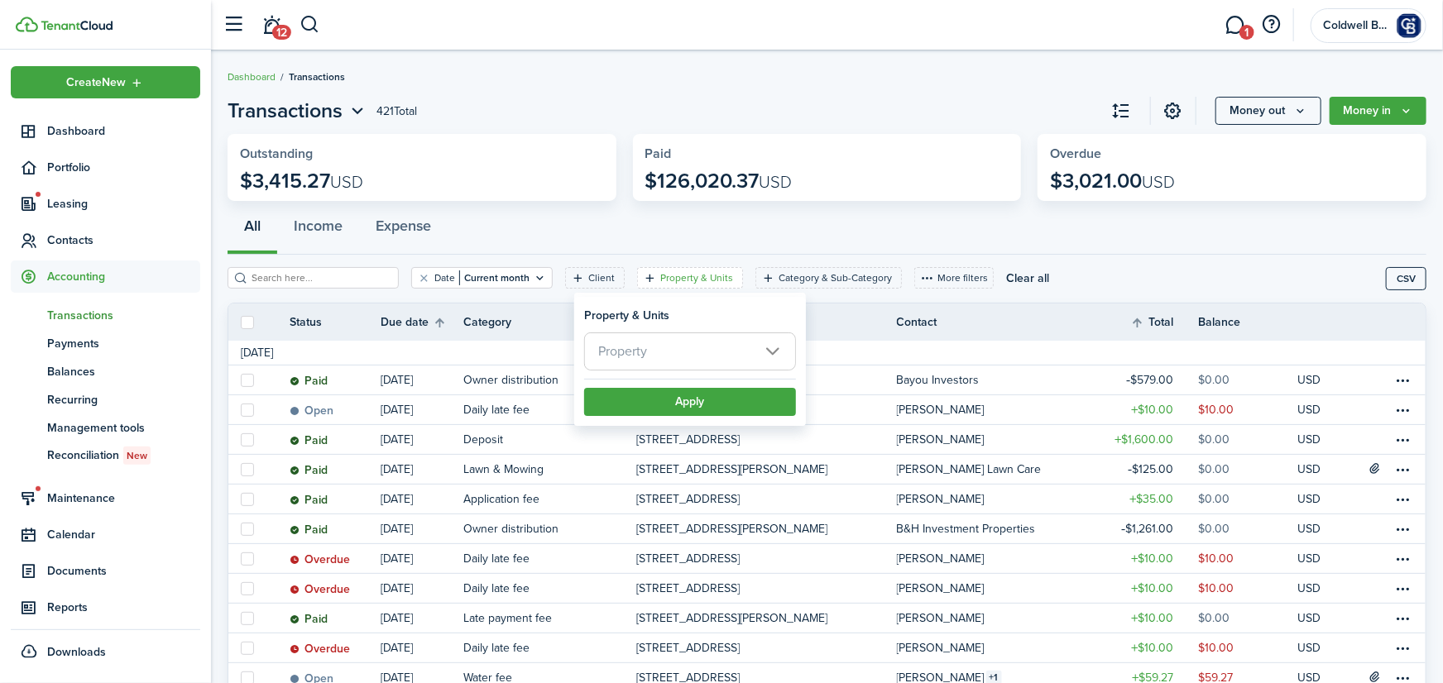
click at [669, 350] on span "Property" at bounding box center [690, 351] width 210 height 36
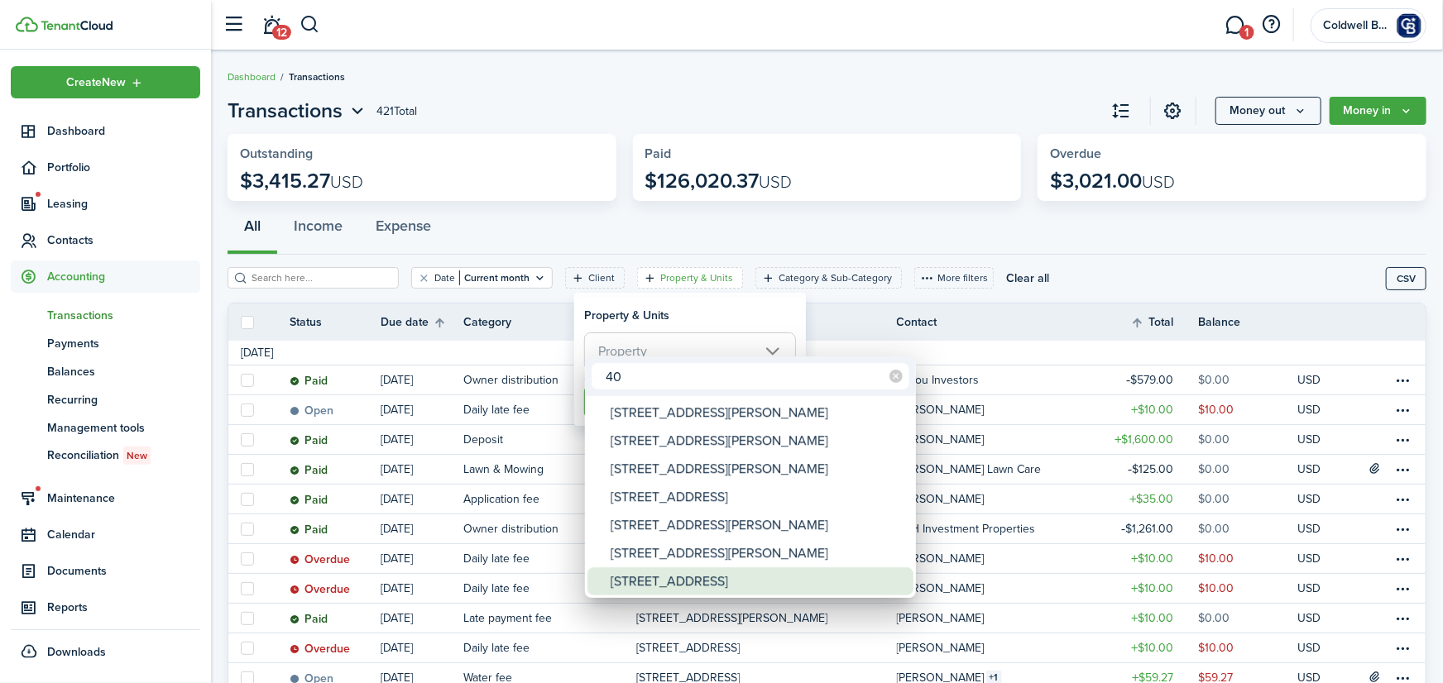
type input "40"
click at [687, 583] on div "[STREET_ADDRESS]" at bounding box center [757, 582] width 293 height 28
type input "[STREET_ADDRESS]"
click at [736, 305] on div at bounding box center [722, 342] width 1708 height 948
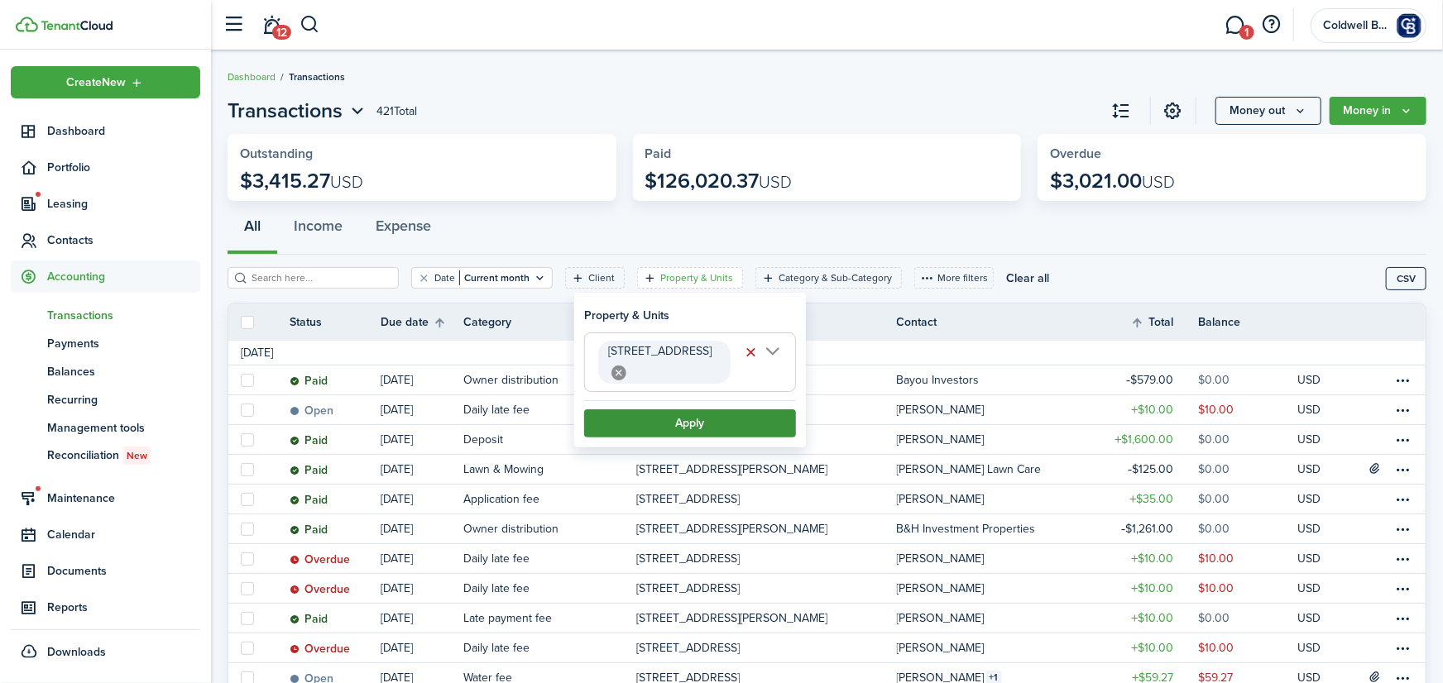
click at [674, 429] on button "Apply" at bounding box center [690, 424] width 212 height 28
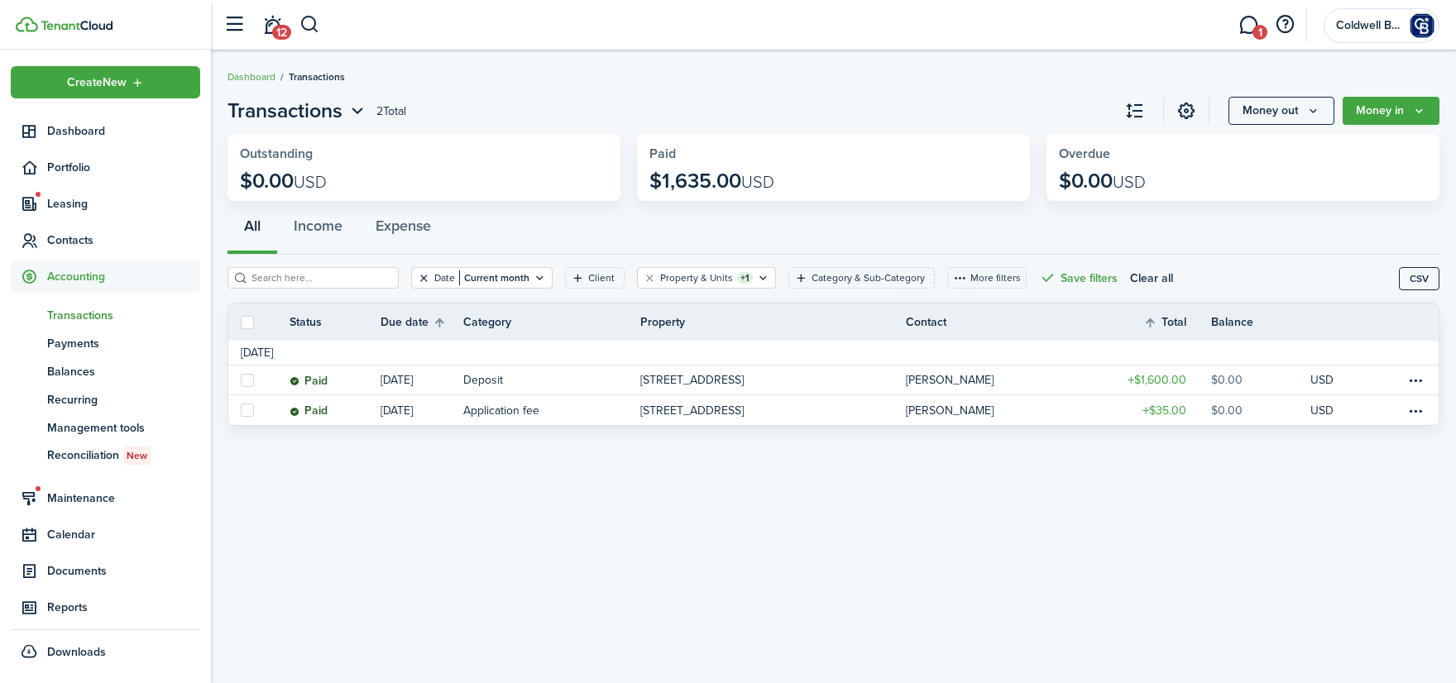
click at [431, 279] on button "Clear filter" at bounding box center [424, 277] width 14 height 13
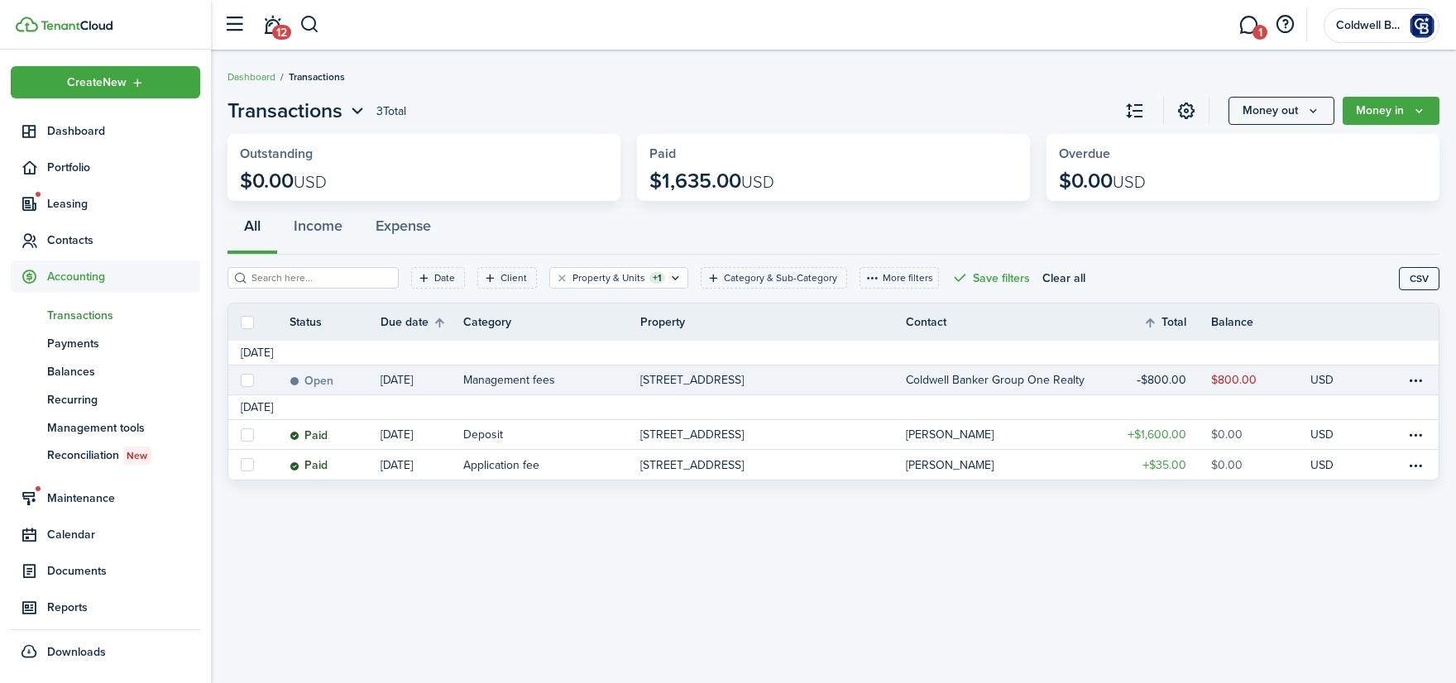
click at [1234, 378] on table-amount-description "$800.00" at bounding box center [1234, 379] width 46 height 17
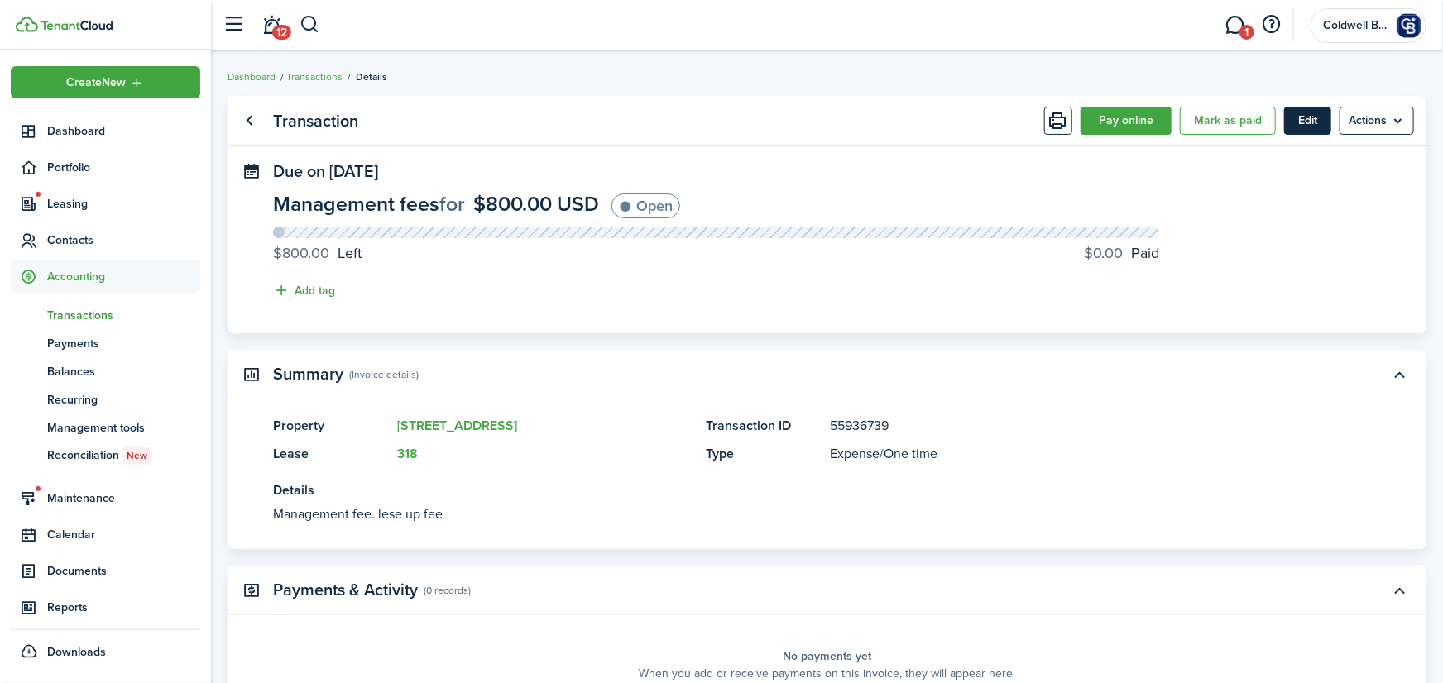
click at [1311, 123] on button "Edit" at bounding box center [1307, 121] width 47 height 28
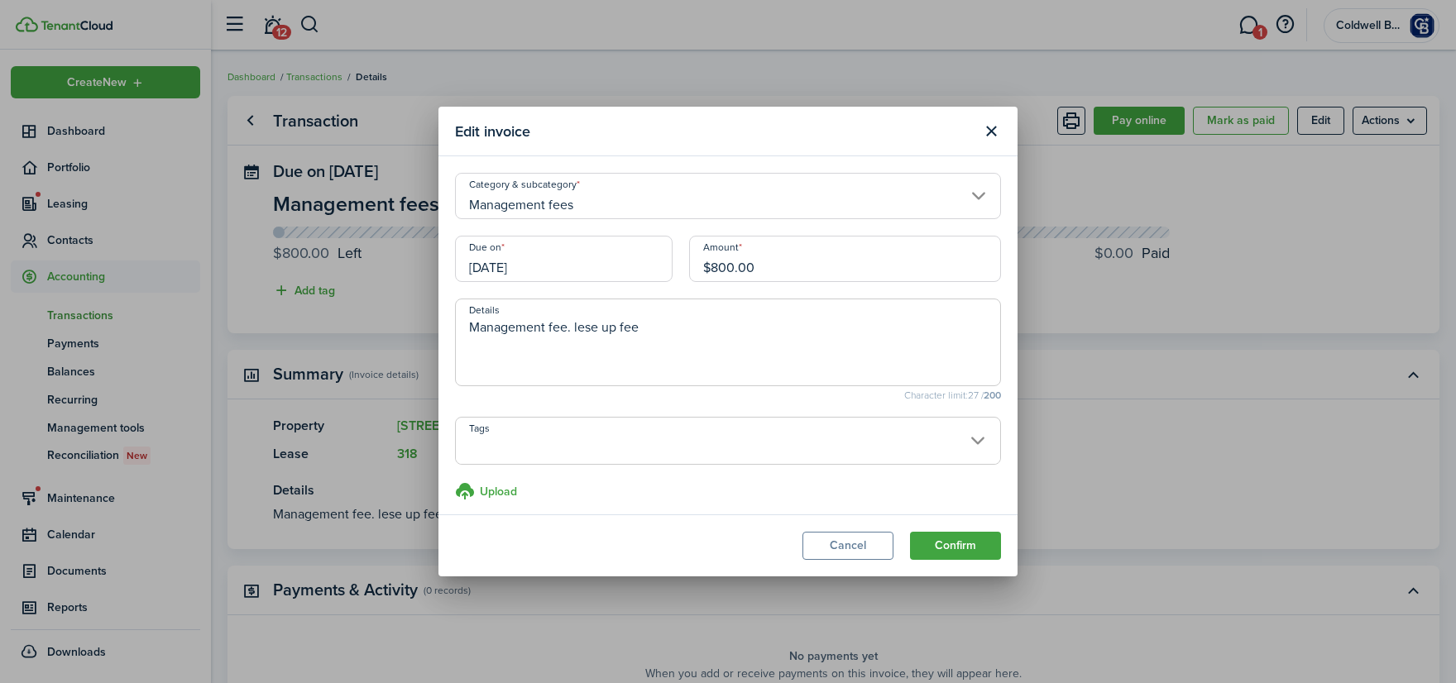
drag, startPoint x: 810, startPoint y: 260, endPoint x: 640, endPoint y: 269, distance: 169.8
click at [689, 269] on input "$800.00" at bounding box center [845, 259] width 312 height 46
type input "$128.00"
drag, startPoint x: 664, startPoint y: 328, endPoint x: 569, endPoint y: 342, distance: 95.2
click at [569, 342] on textarea "Management fee. lese up fee" at bounding box center [728, 348] width 544 height 60
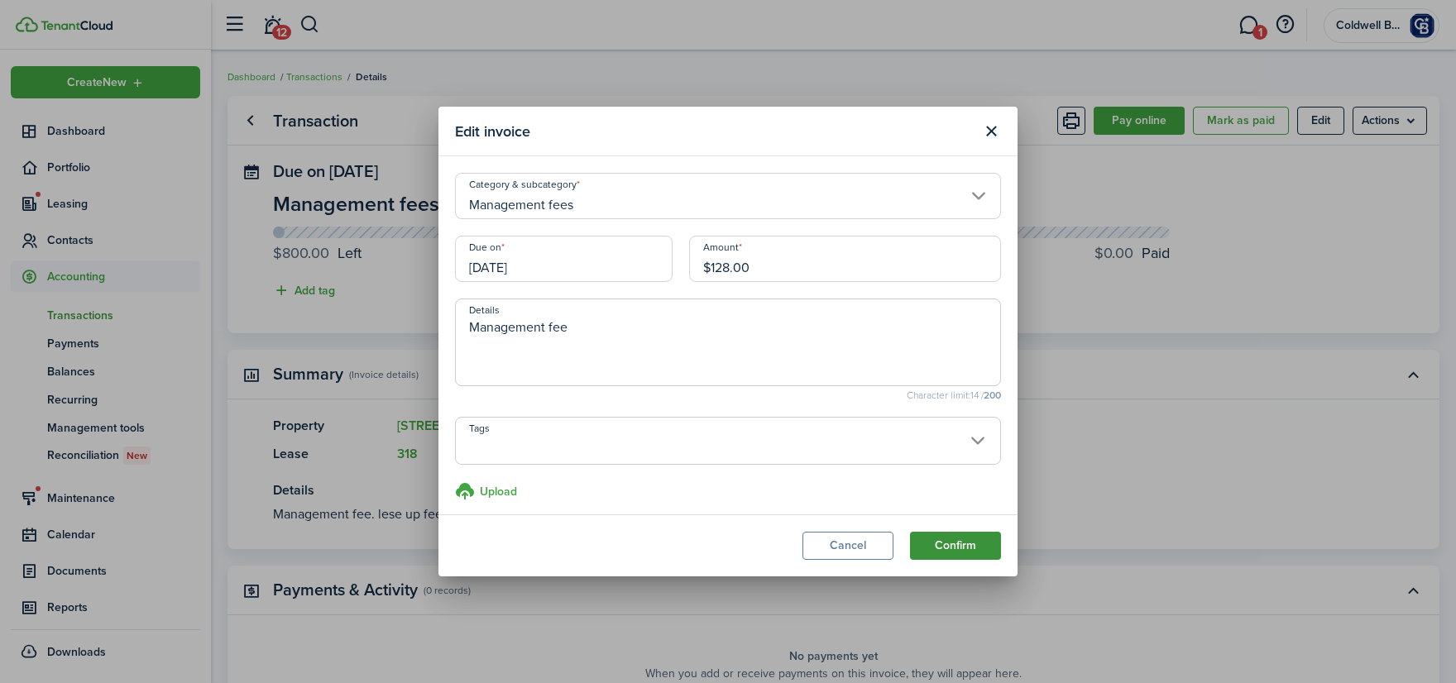
type textarea "Management fee"
click at [954, 545] on button "Confirm" at bounding box center [955, 546] width 91 height 28
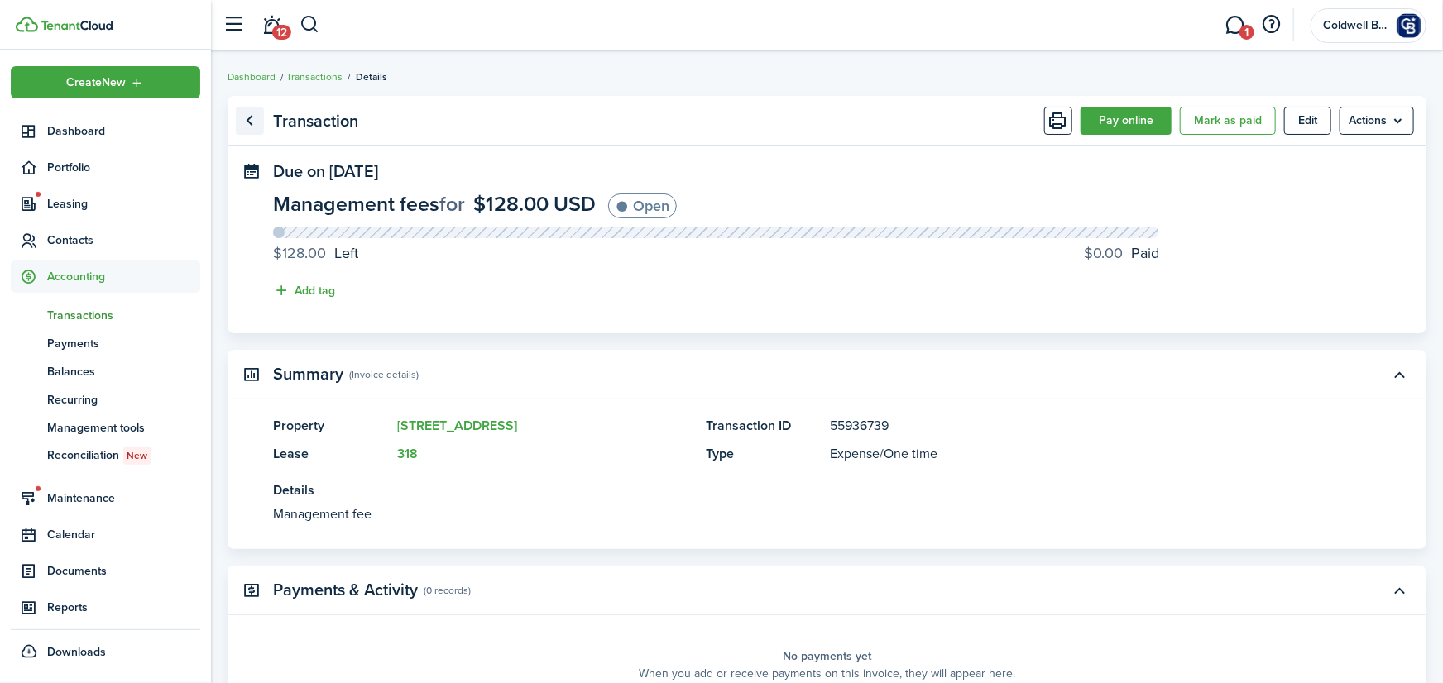
click at [254, 118] on link "Go back" at bounding box center [250, 121] width 28 height 28
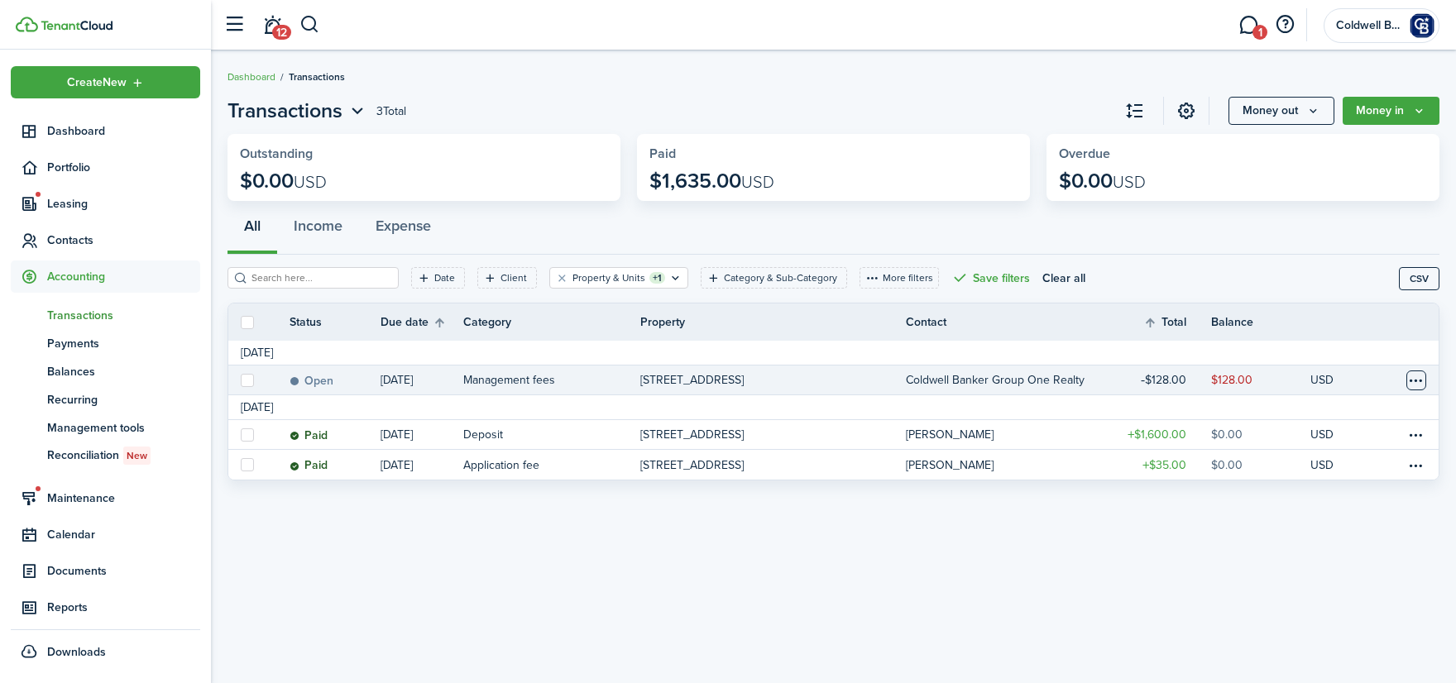
click at [1416, 381] on table-menu-btn-icon at bounding box center [1416, 381] width 20 height 20
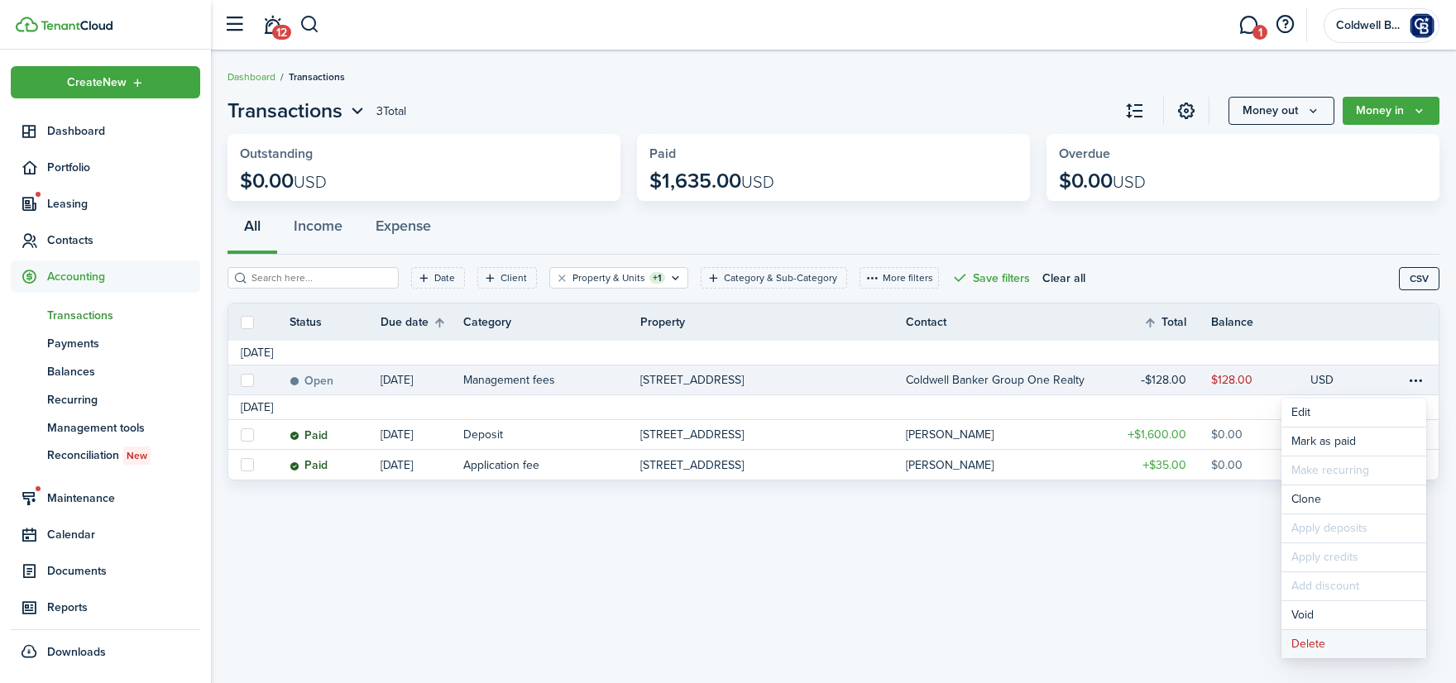
click at [1310, 642] on button "Delete" at bounding box center [1354, 644] width 145 height 28
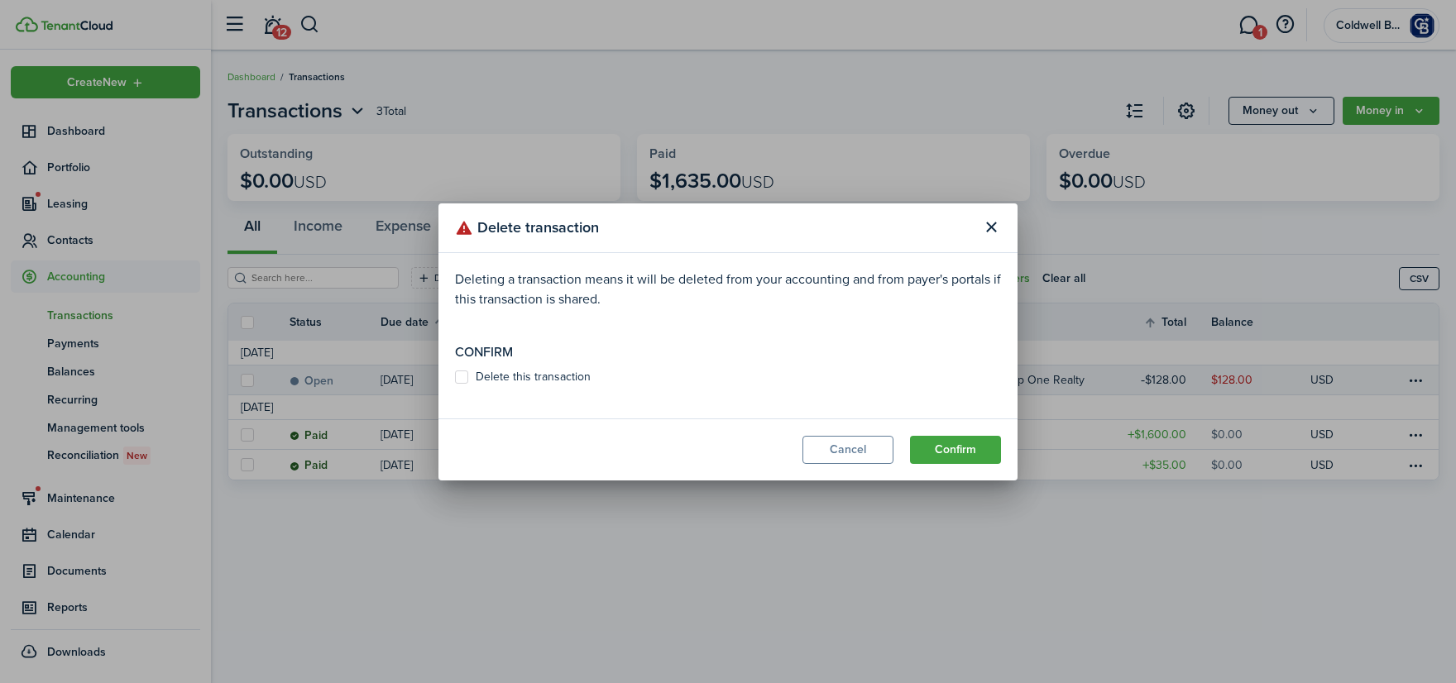
click at [460, 376] on label "Delete this transaction" at bounding box center [523, 377] width 136 height 13
click at [455, 376] on input "Delete this transaction" at bounding box center [454, 376] width 1 height 1
checkbox input "true"
click at [962, 451] on button "Confirm" at bounding box center [955, 450] width 91 height 28
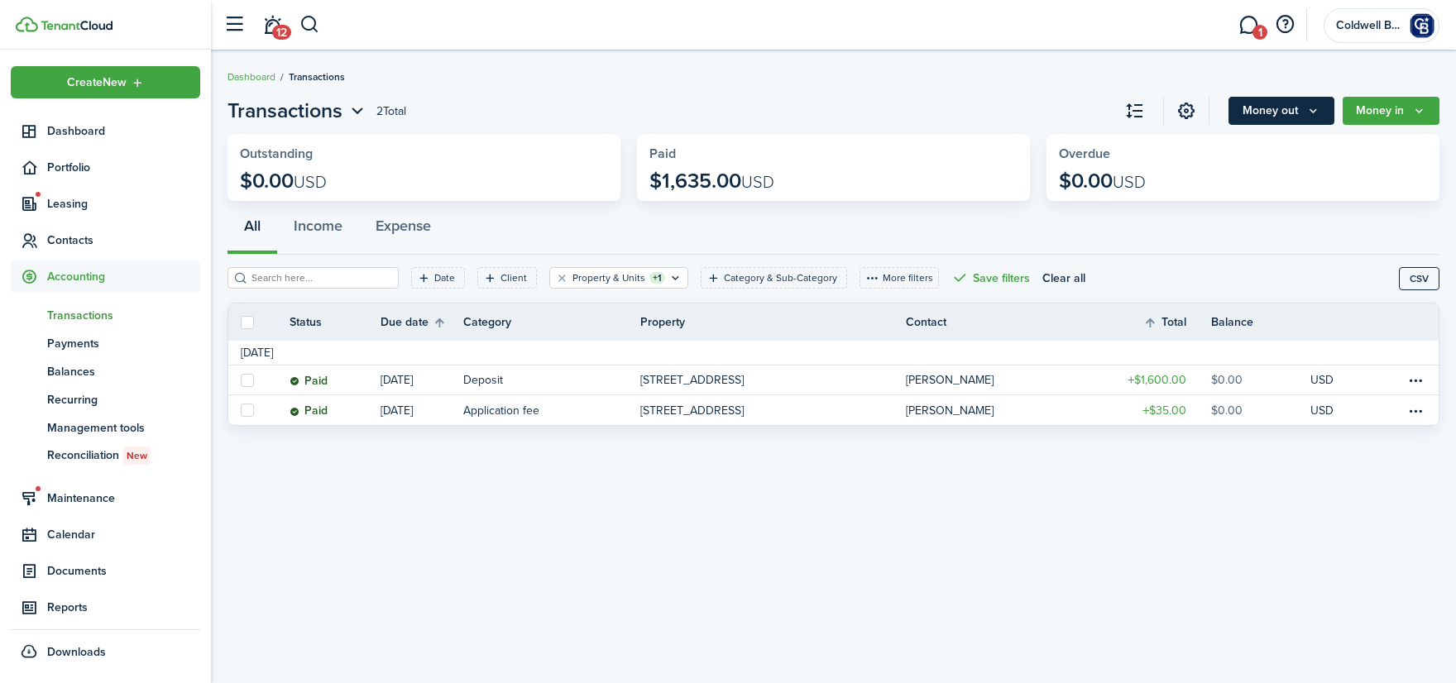
click at [1286, 109] on button "Money out" at bounding box center [1282, 111] width 106 height 28
click at [1381, 113] on button "Money in" at bounding box center [1391, 111] width 97 height 28
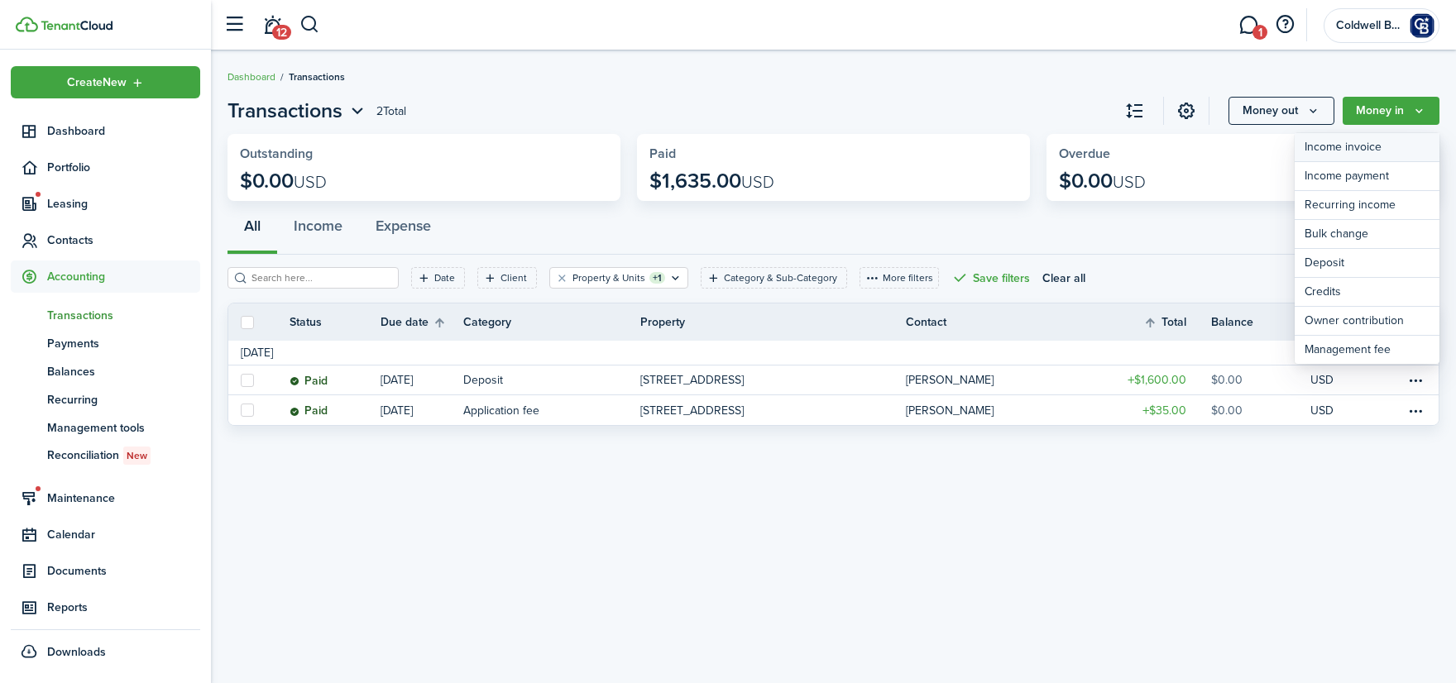
click at [1328, 147] on link "Income invoice" at bounding box center [1367, 147] width 145 height 29
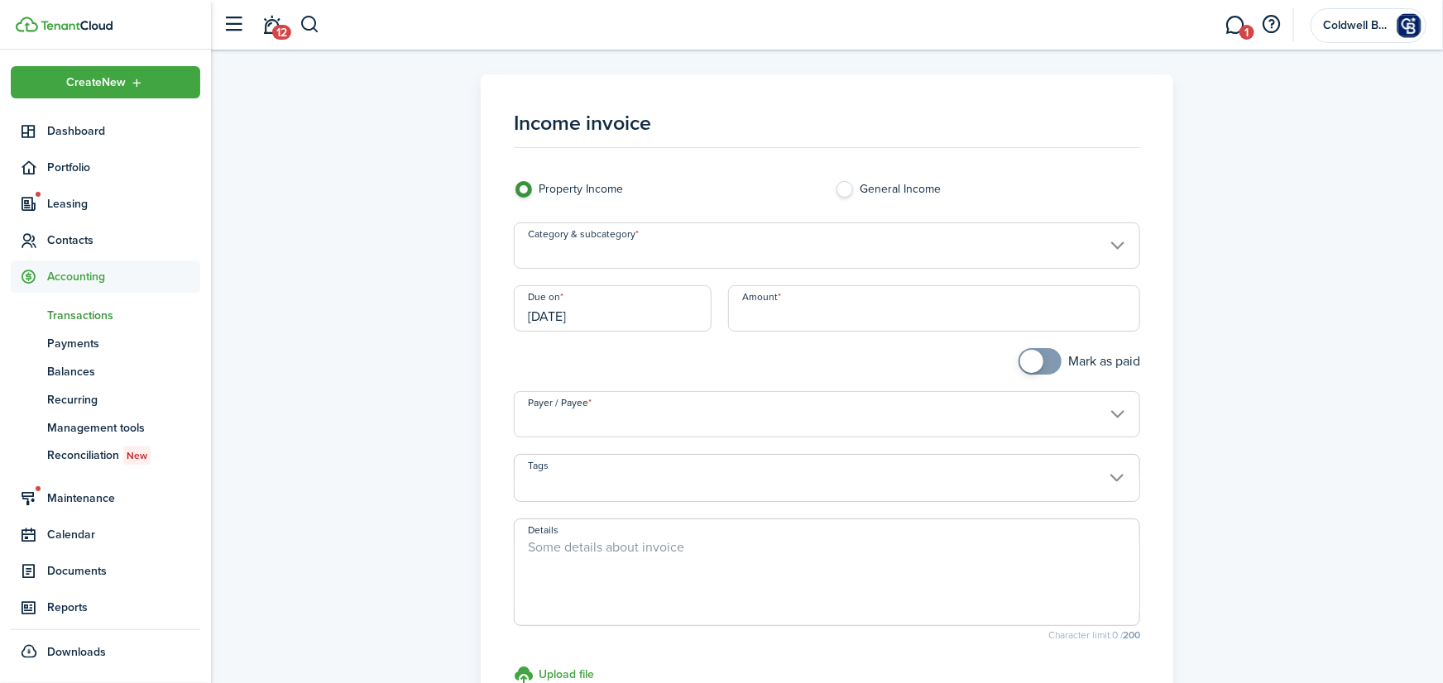
click at [630, 254] on input "Category & subcategory" at bounding box center [827, 246] width 626 height 46
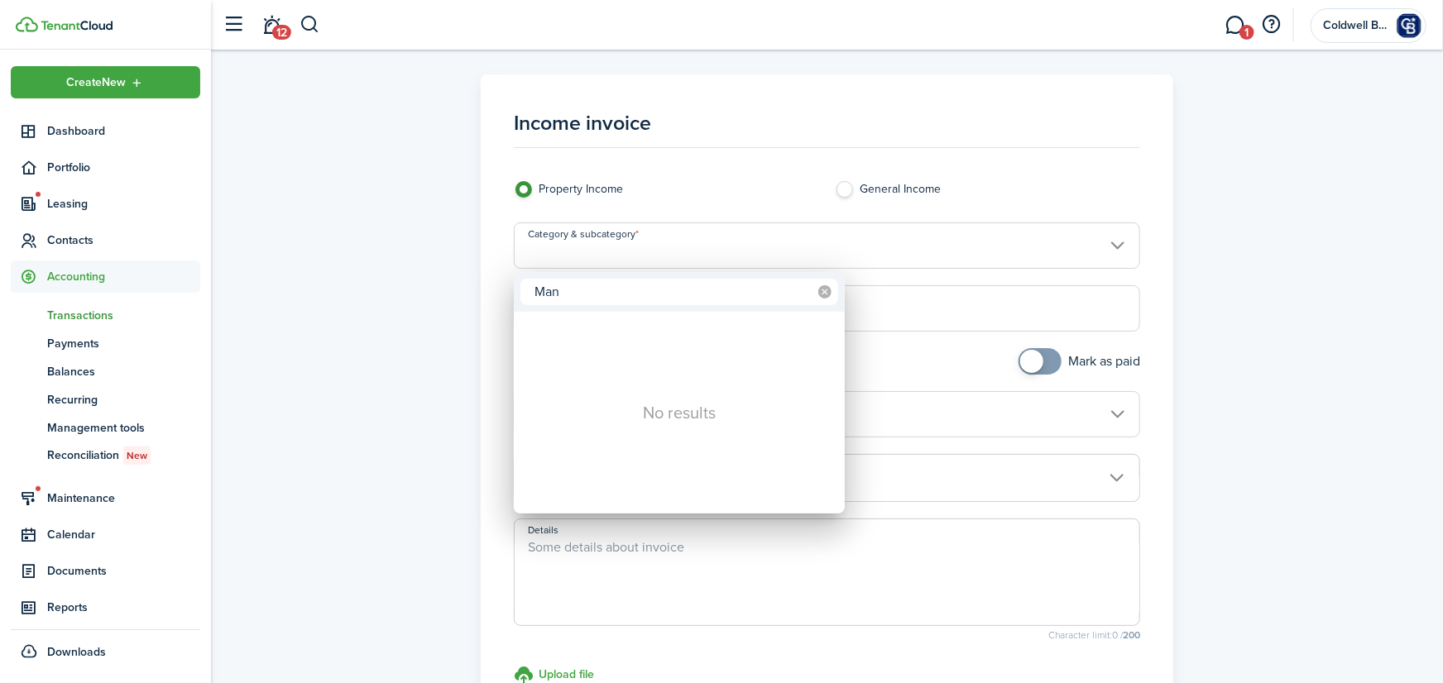
type input "Man"
drag, startPoint x: 826, startPoint y: 290, endPoint x: 745, endPoint y: 295, distance: 80.4
click at [827, 290] on icon at bounding box center [824, 291] width 13 height 13
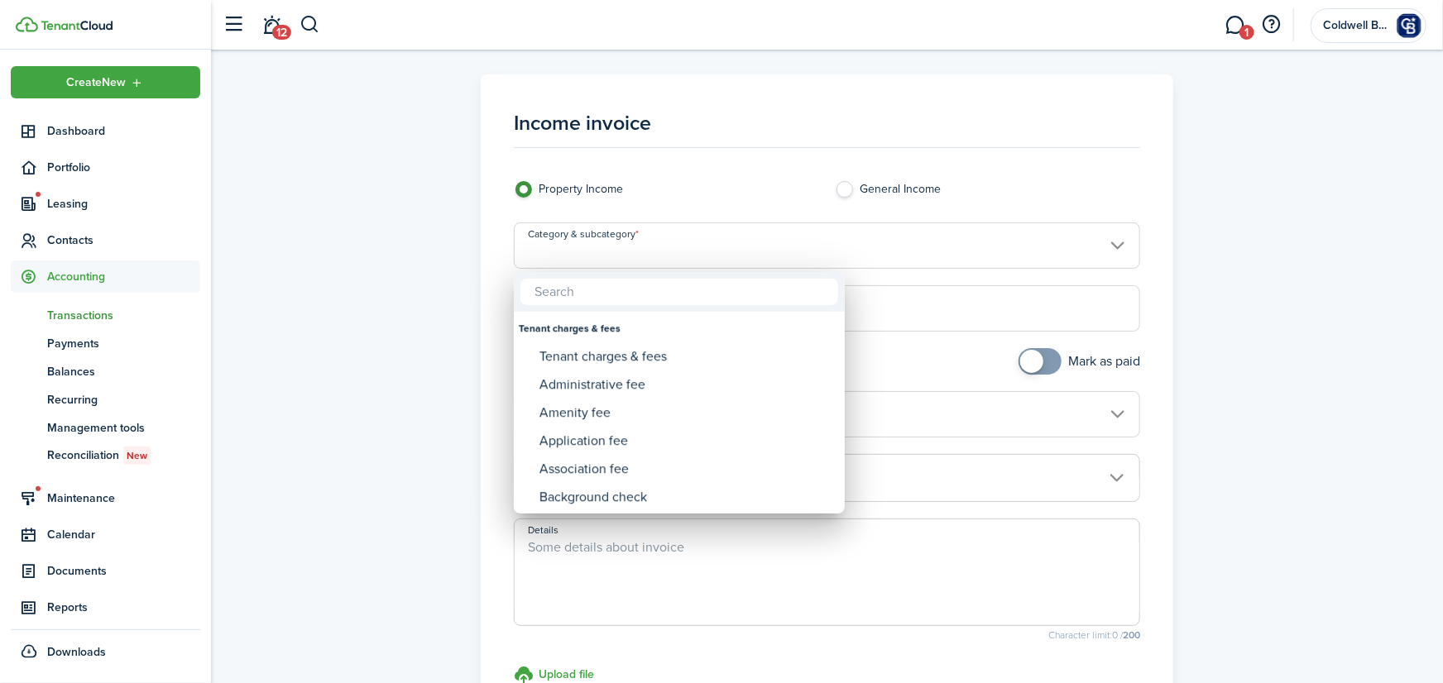
click at [1311, 261] on div at bounding box center [722, 342] width 1708 height 948
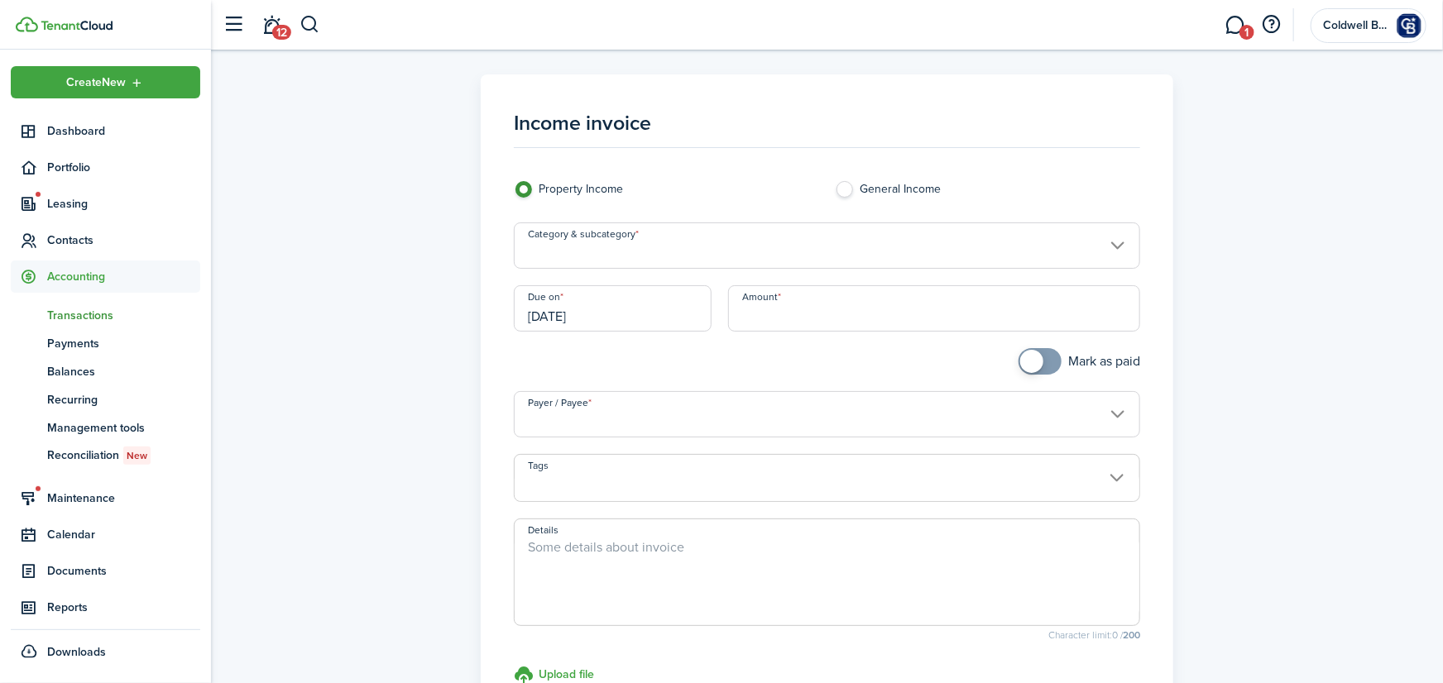
click at [80, 275] on span "Accounting" at bounding box center [123, 276] width 153 height 17
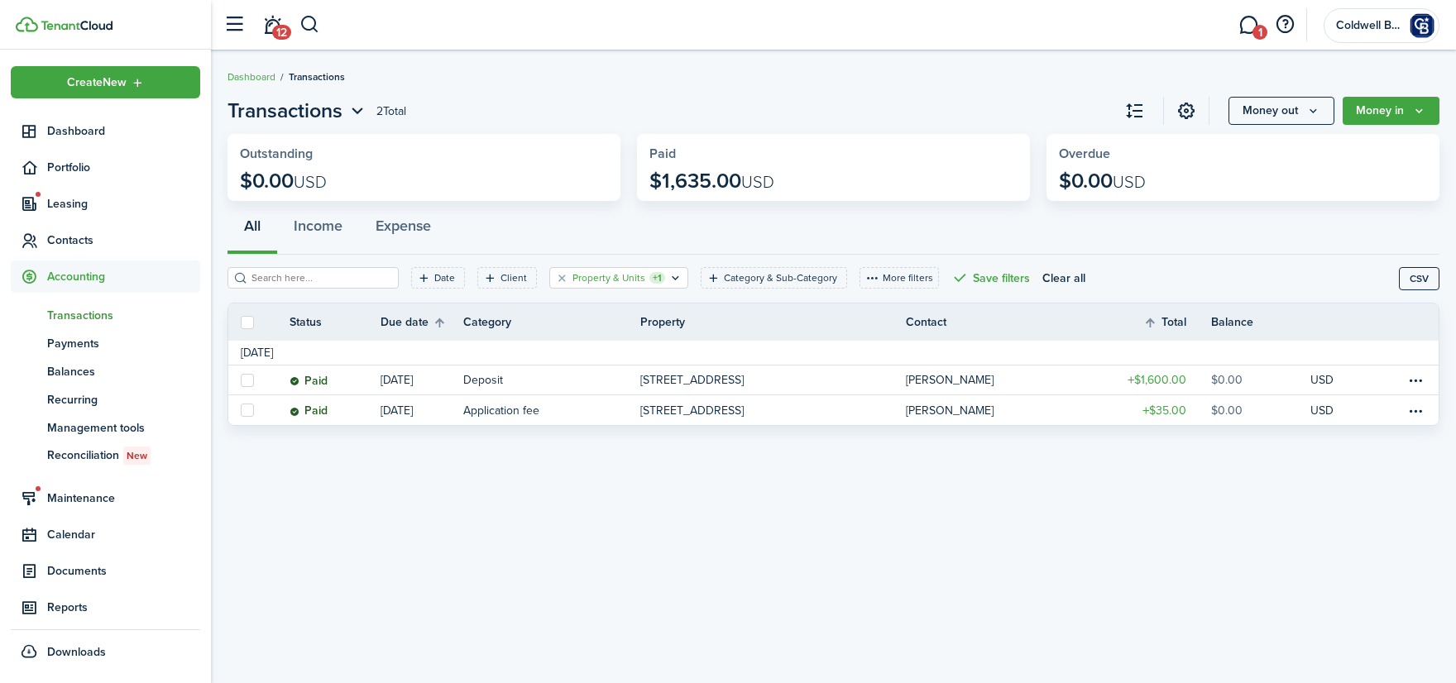
click at [620, 276] on filter-tag-label "Property & Units" at bounding box center [609, 278] width 73 height 15
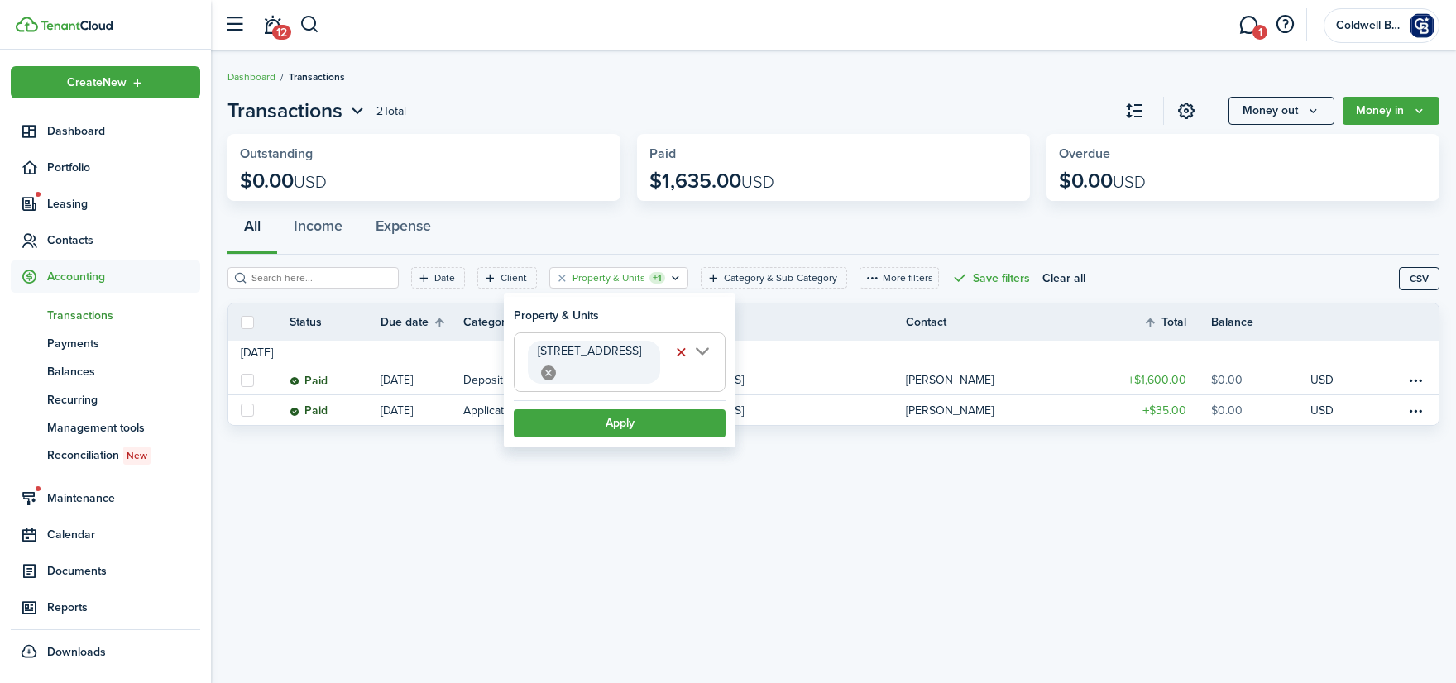
click at [697, 353] on span "[STREET_ADDRESS]" at bounding box center [620, 362] width 210 height 58
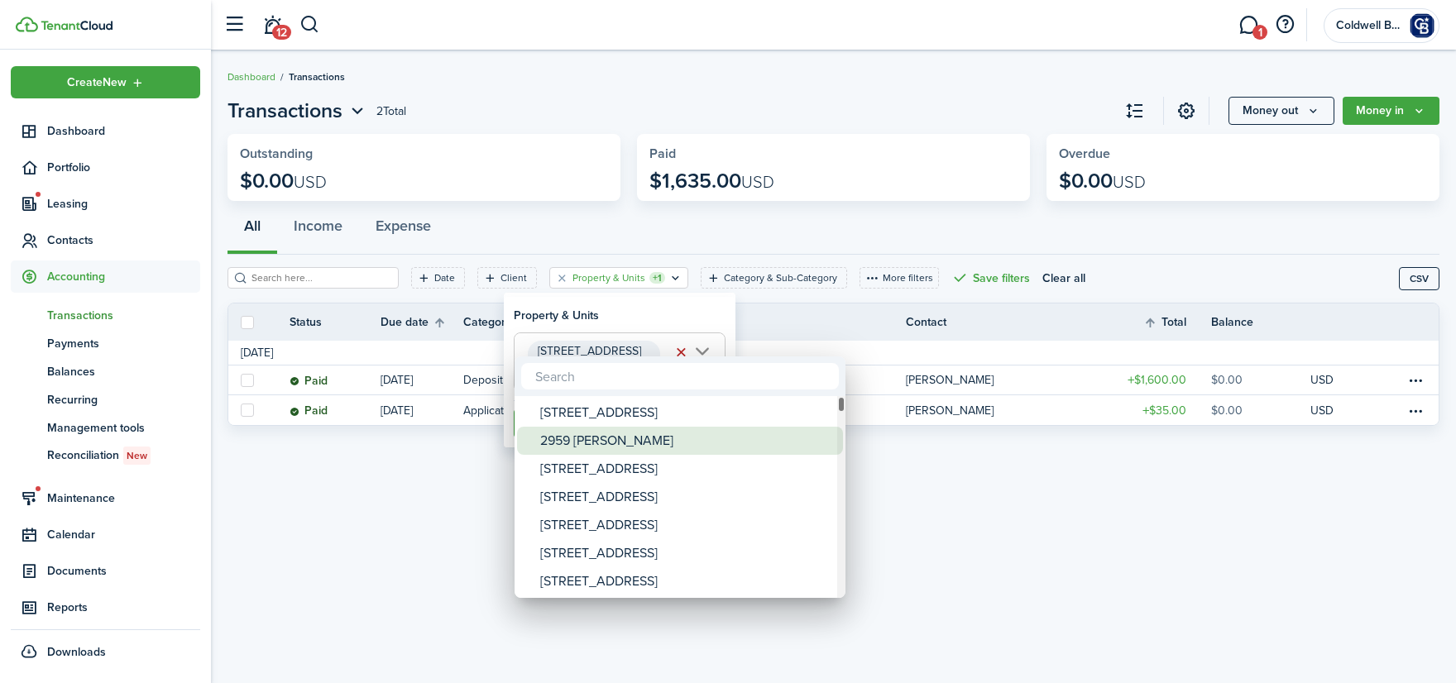
click at [597, 442] on div "2959 [PERSON_NAME]" at bounding box center [686, 441] width 293 height 28
type input "[STREET_ADDRESS][PERSON_NAME]"
click at [653, 321] on div at bounding box center [728, 342] width 1721 height 948
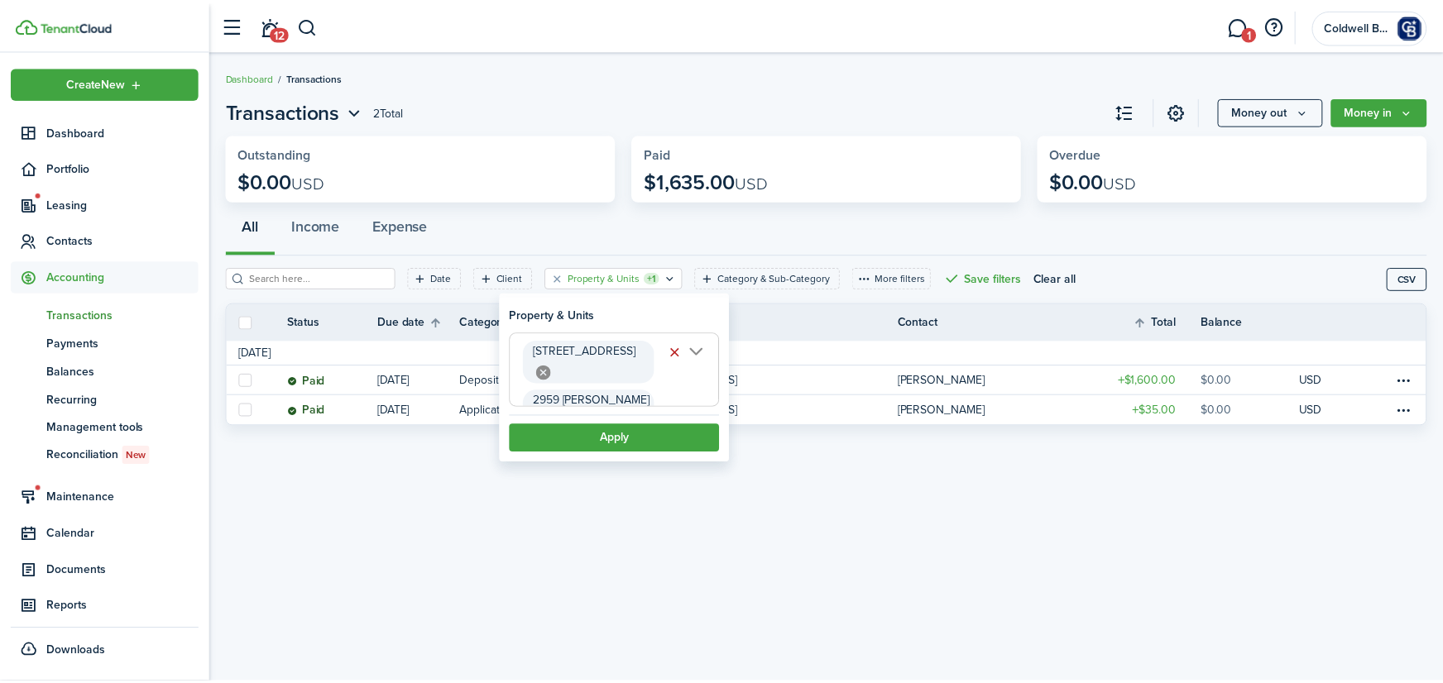
scroll to position [0, 55]
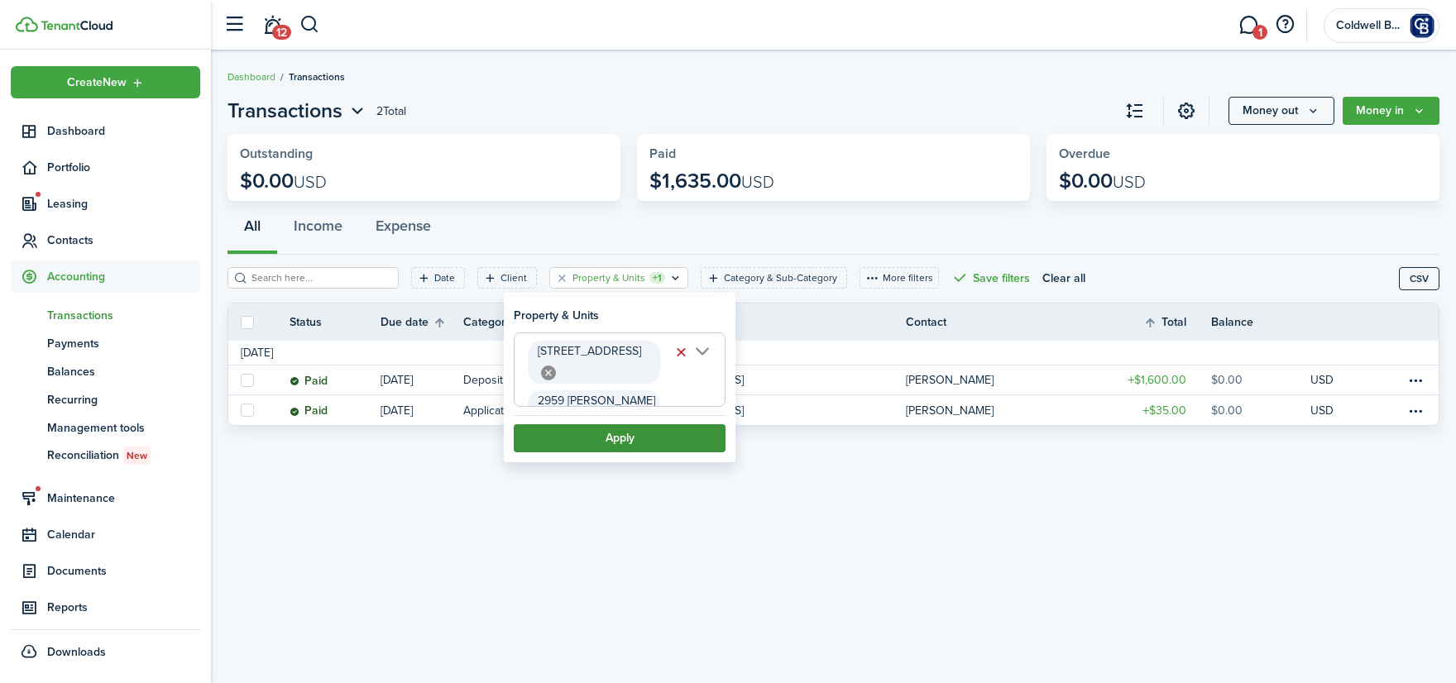
click at [618, 427] on button "Apply" at bounding box center [620, 438] width 212 height 28
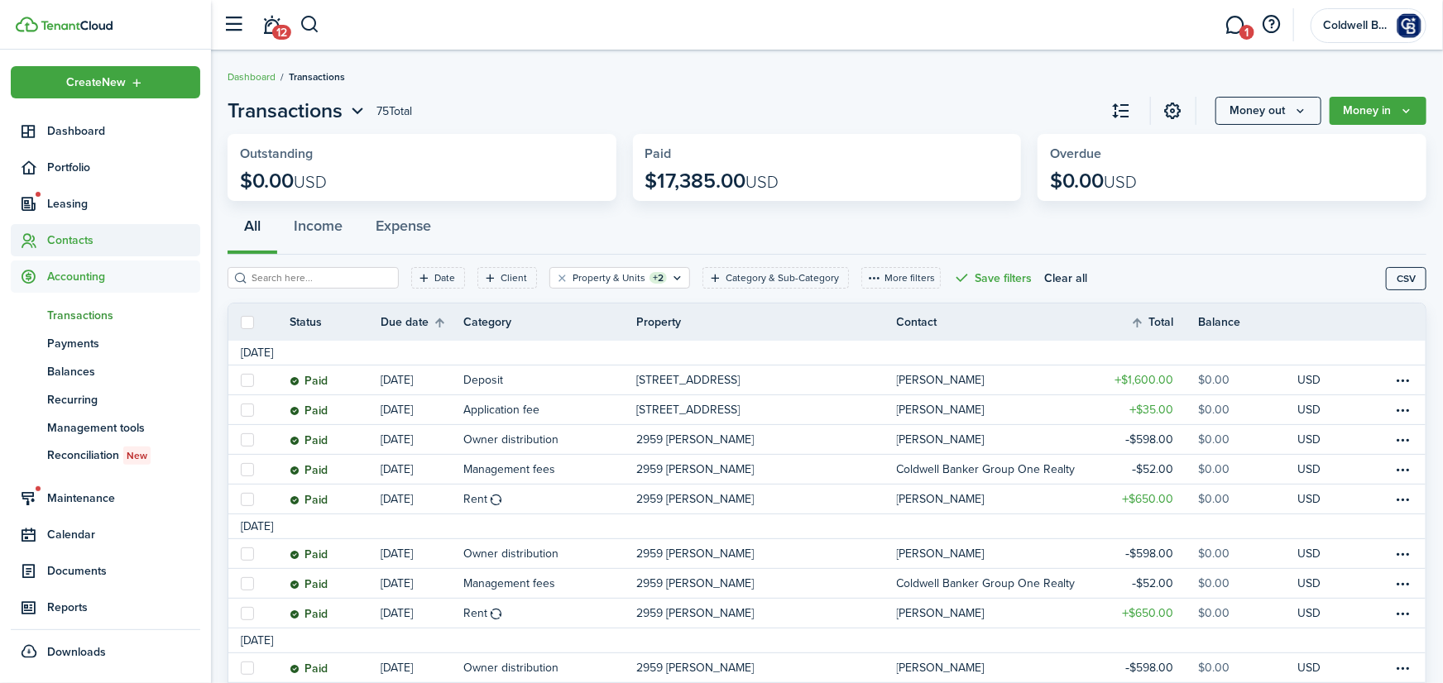
click at [73, 236] on span "Contacts" at bounding box center [123, 240] width 153 height 17
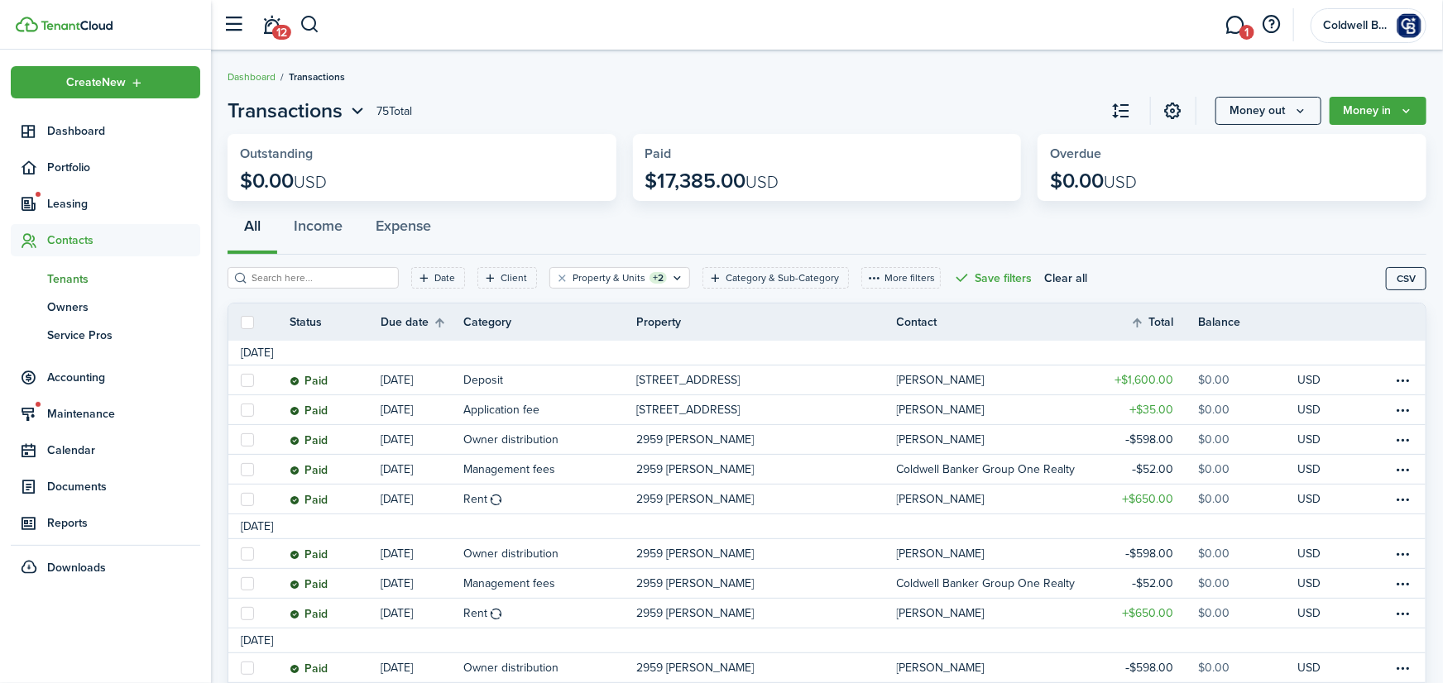
click at [73, 272] on span "Tenants" at bounding box center [123, 279] width 153 height 17
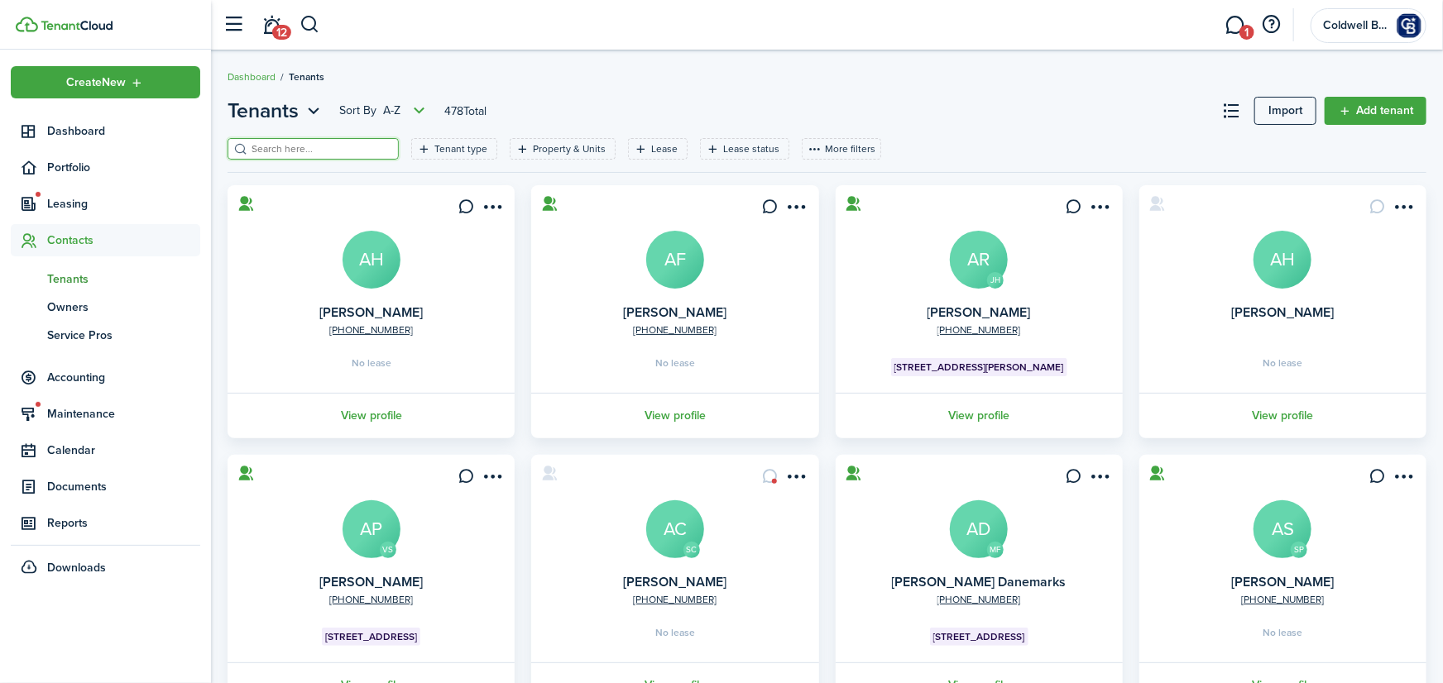
click at [329, 146] on input "search" at bounding box center [320, 149] width 146 height 16
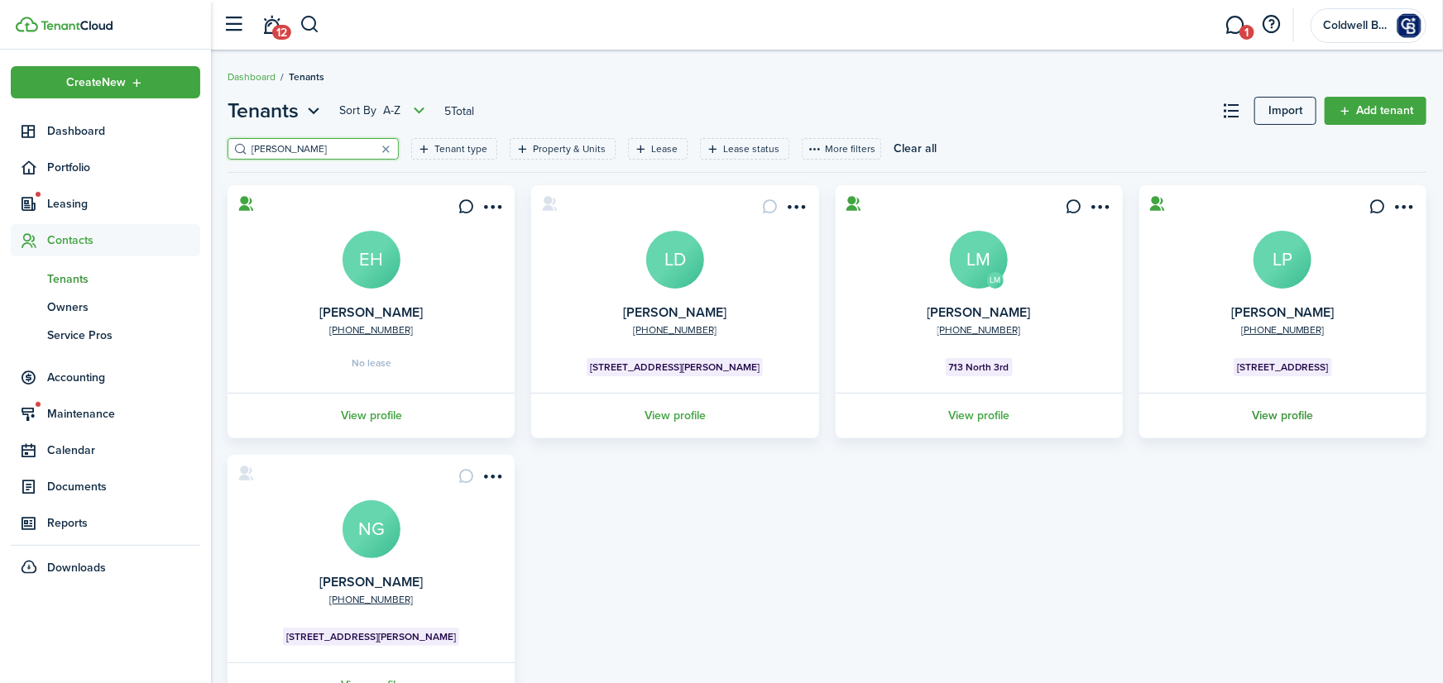
type input "[PERSON_NAME]"
click at [1291, 418] on link "View profile" at bounding box center [1283, 416] width 292 height 46
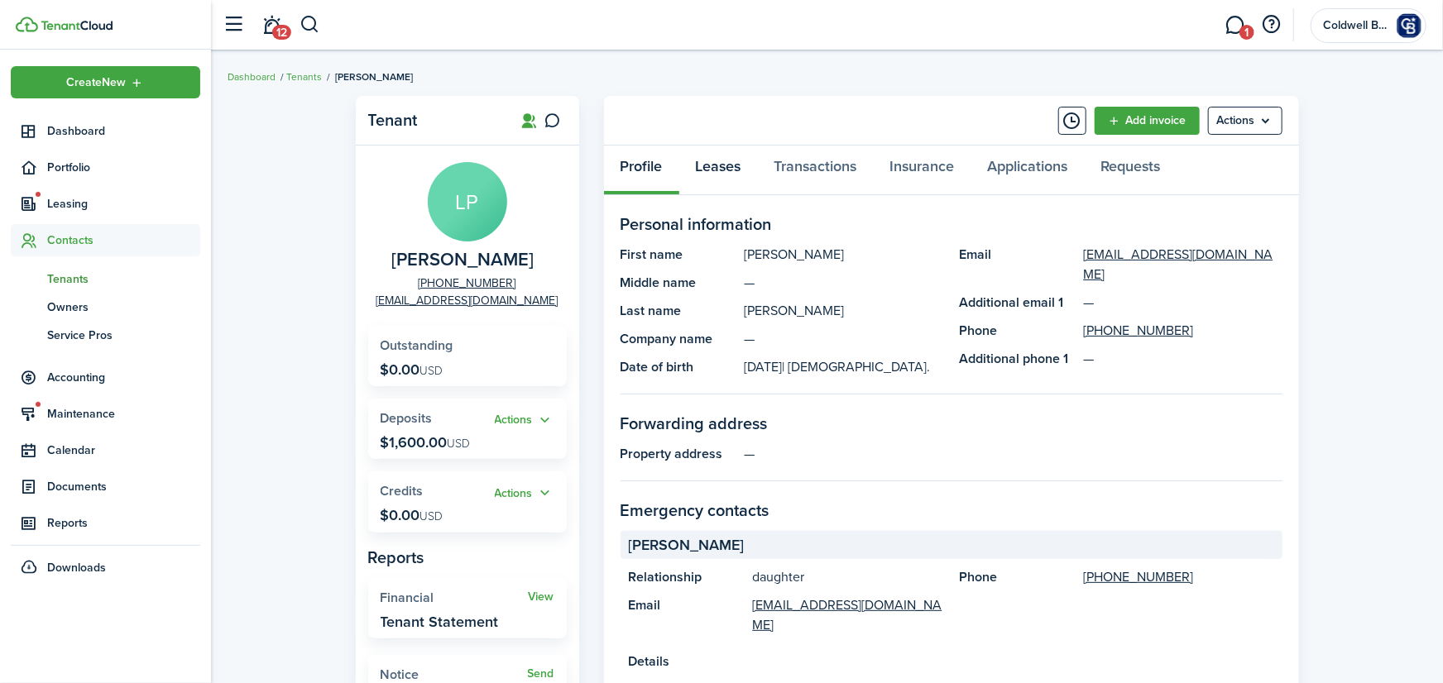
click at [707, 170] on link "Leases" at bounding box center [718, 171] width 79 height 50
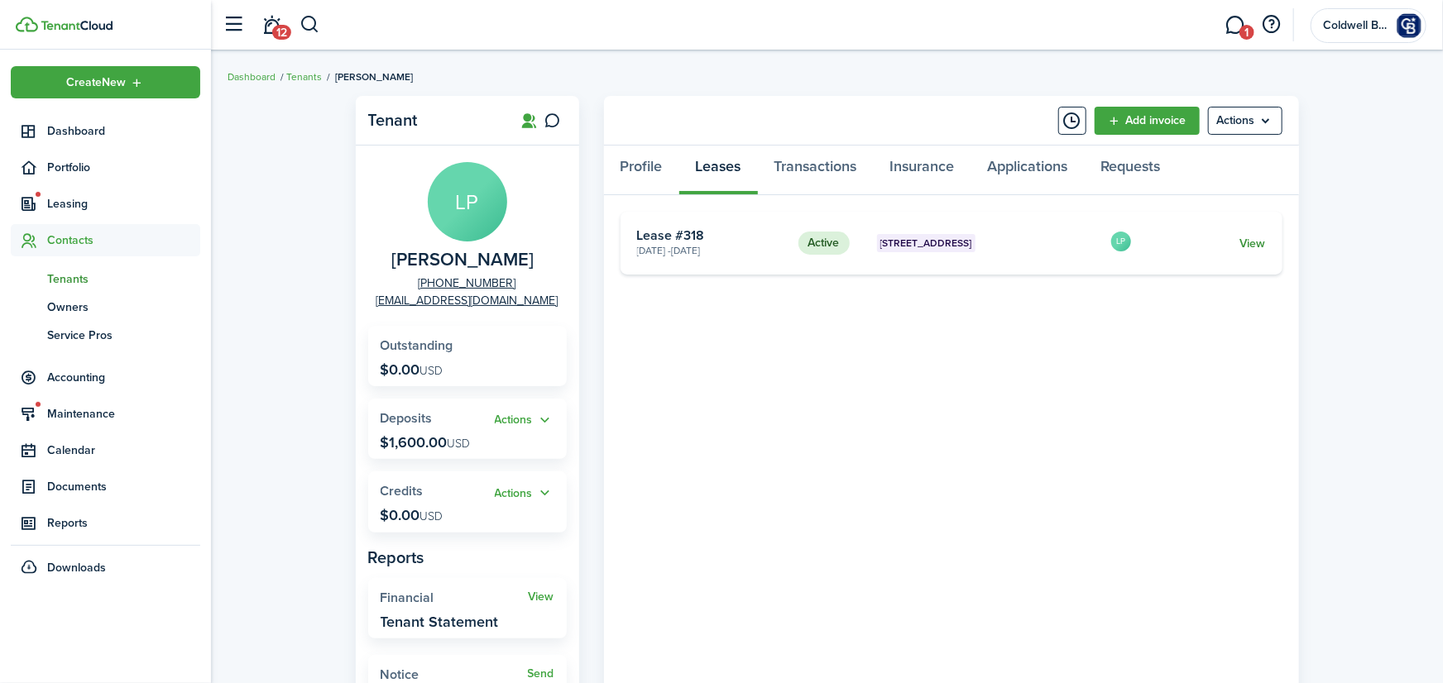
click at [1250, 242] on link "View" at bounding box center [1252, 243] width 26 height 17
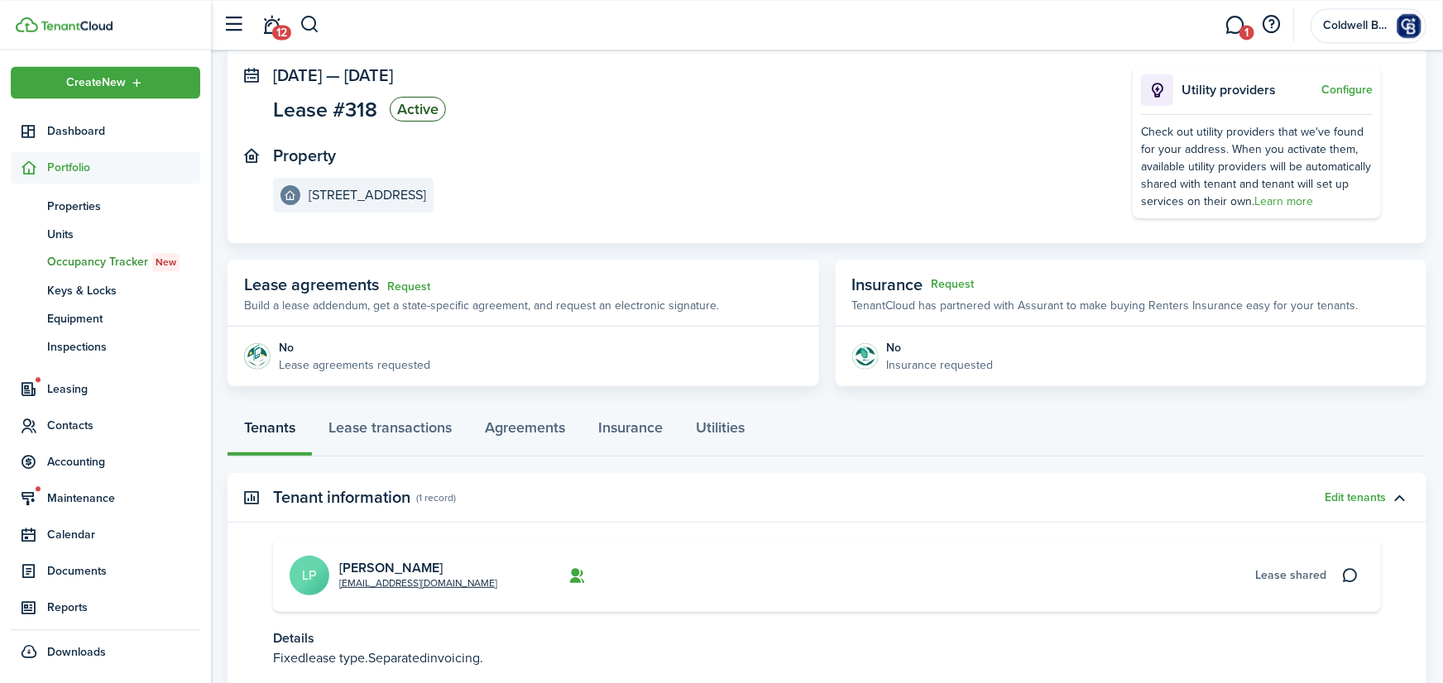
scroll to position [215, 0]
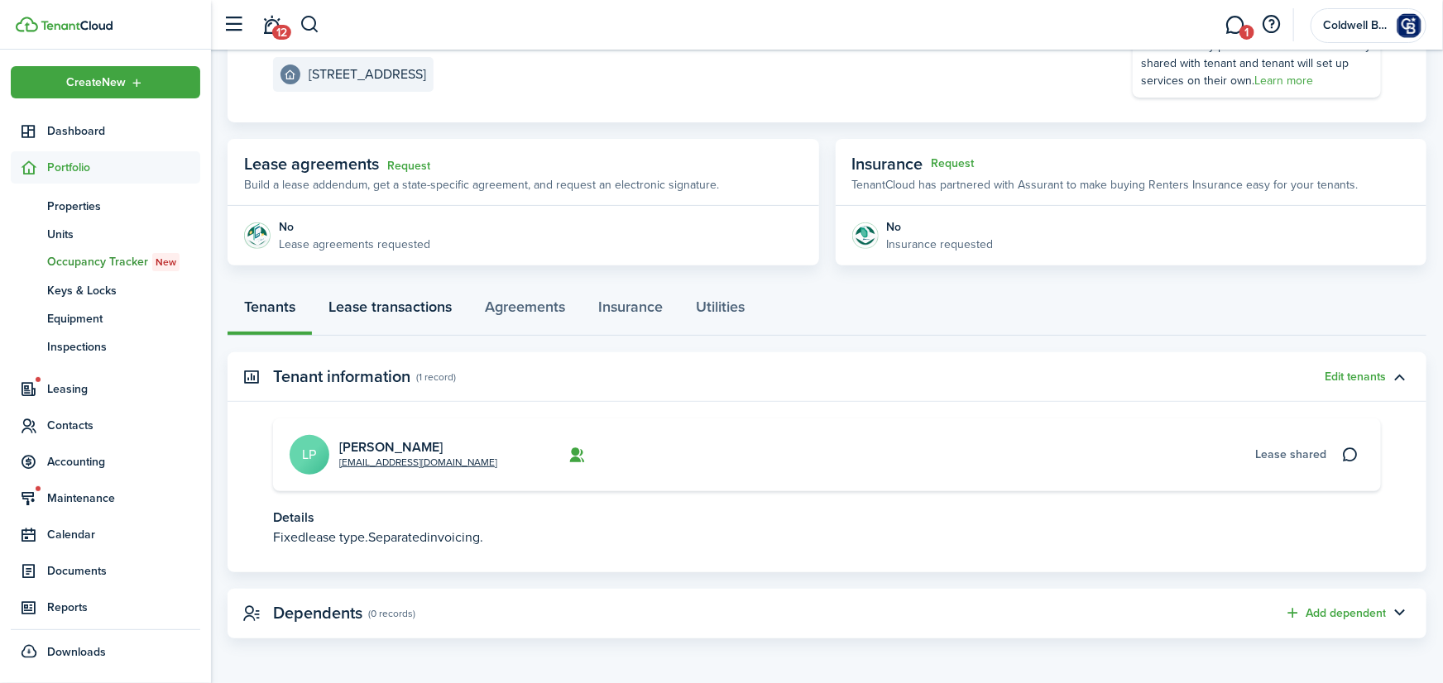
click at [430, 308] on link "Lease transactions" at bounding box center [390, 311] width 156 height 50
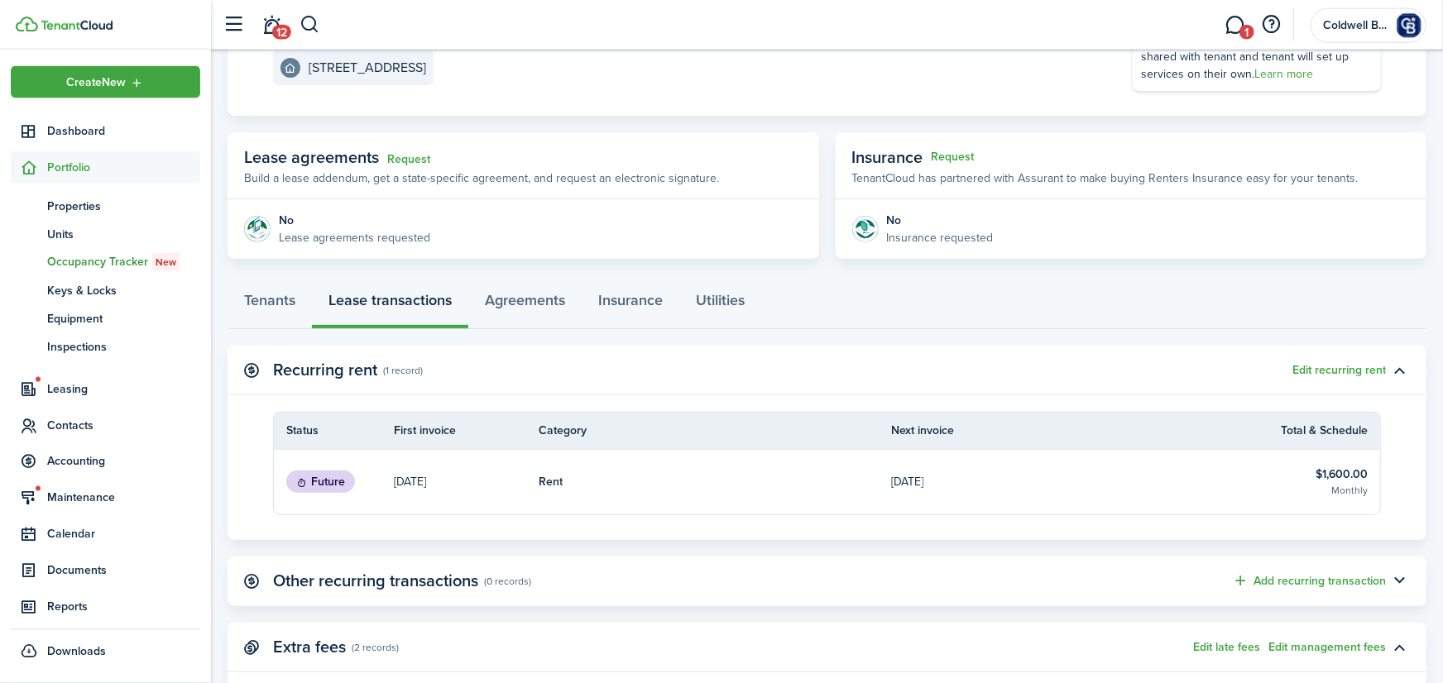
scroll to position [273, 0]
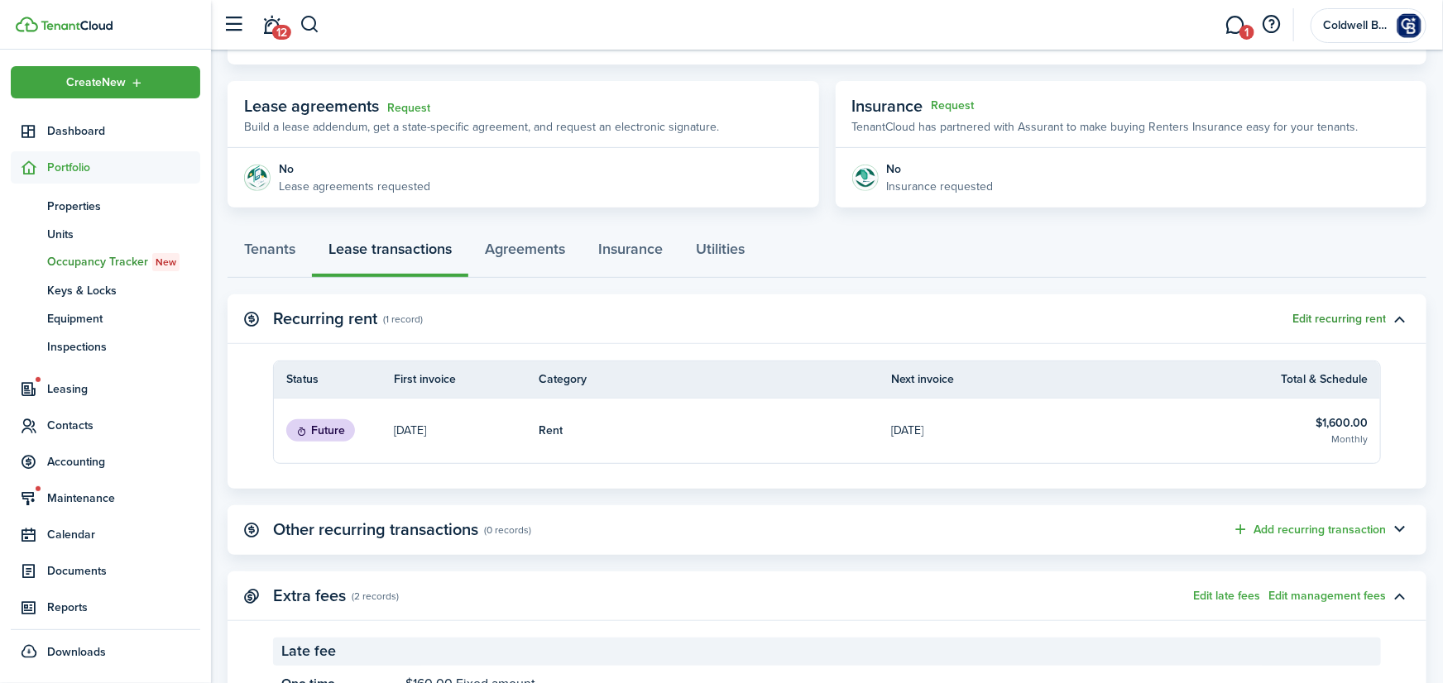
click at [1333, 321] on button "Edit recurring rent" at bounding box center [1338, 319] width 93 height 13
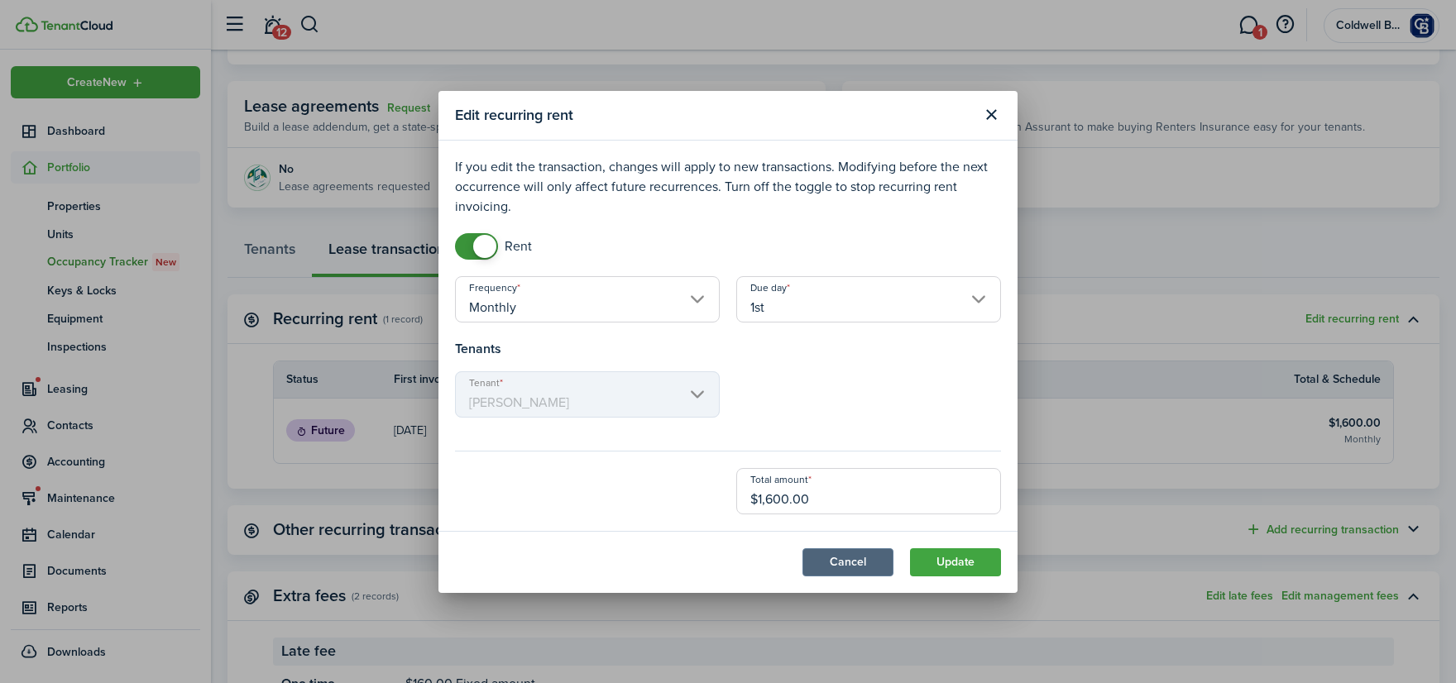
click at [860, 558] on button "Cancel" at bounding box center [848, 563] width 91 height 28
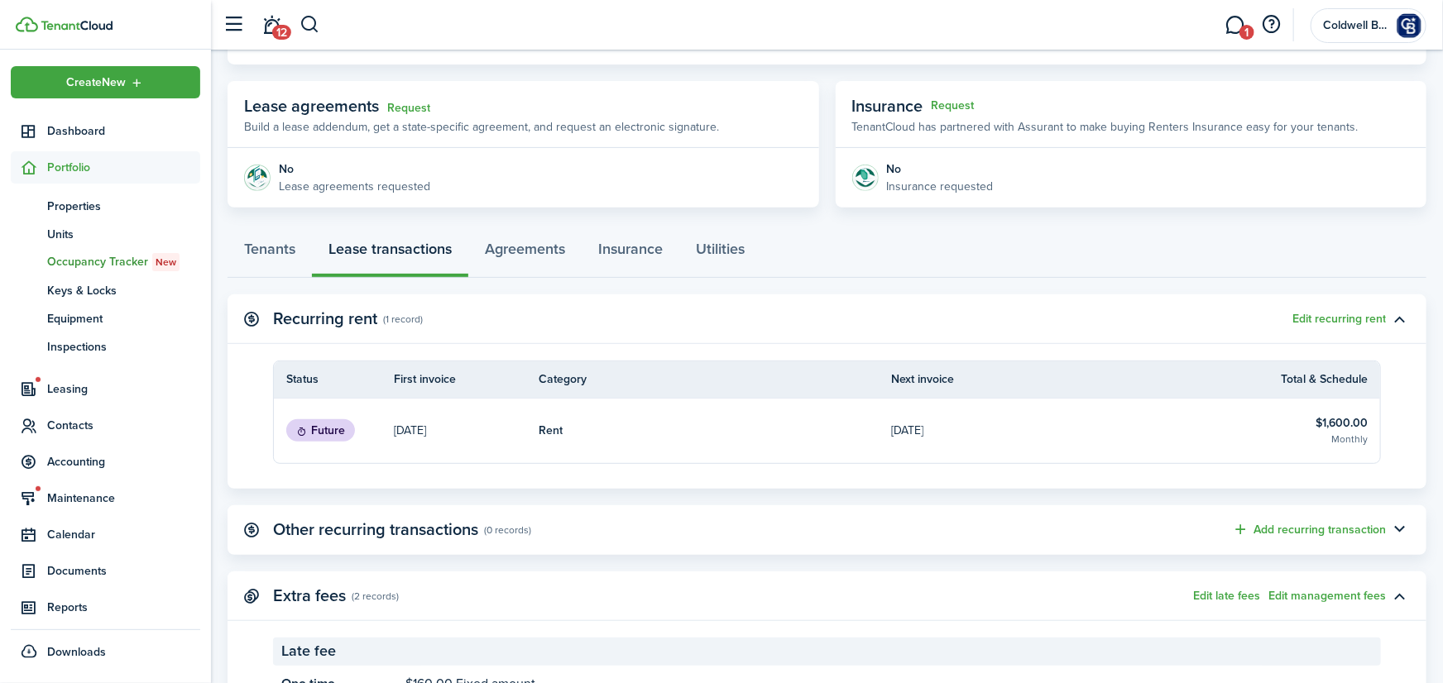
scroll to position [0, 0]
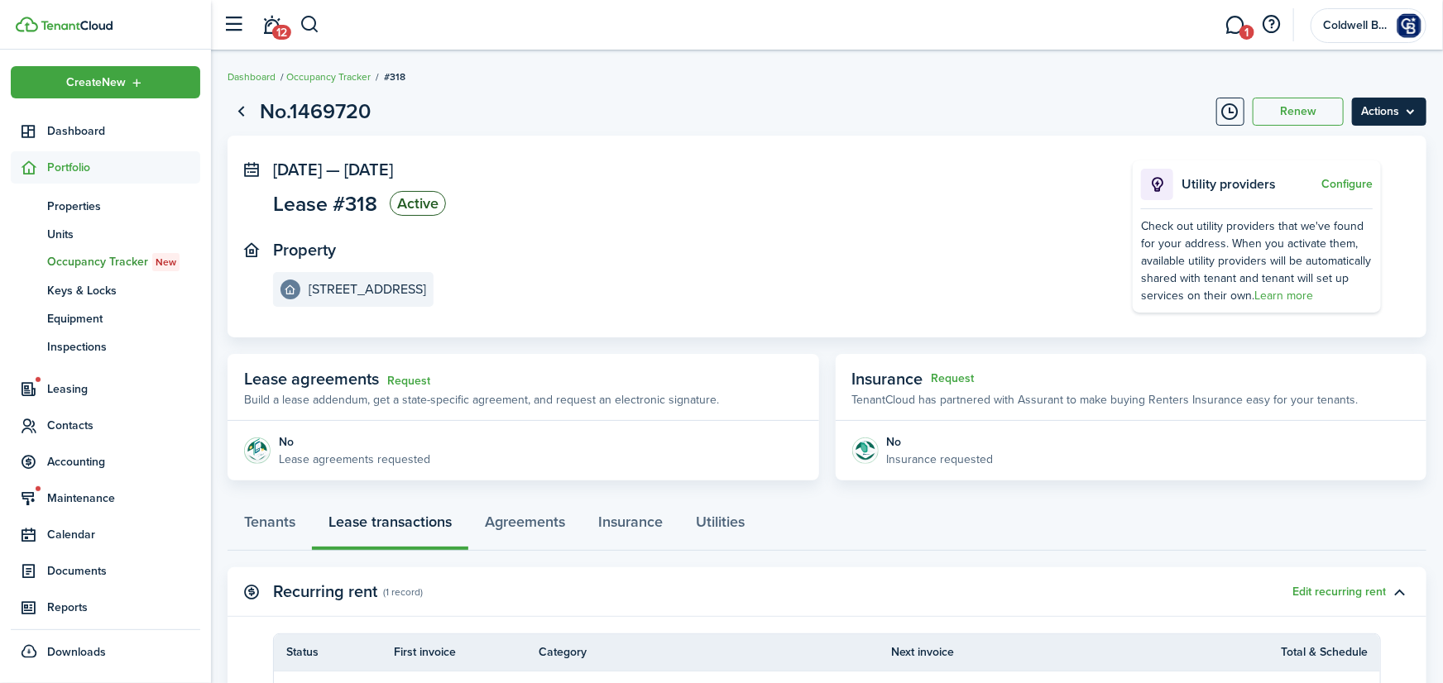
click at [1393, 98] on menu-btn "Actions" at bounding box center [1389, 112] width 74 height 28
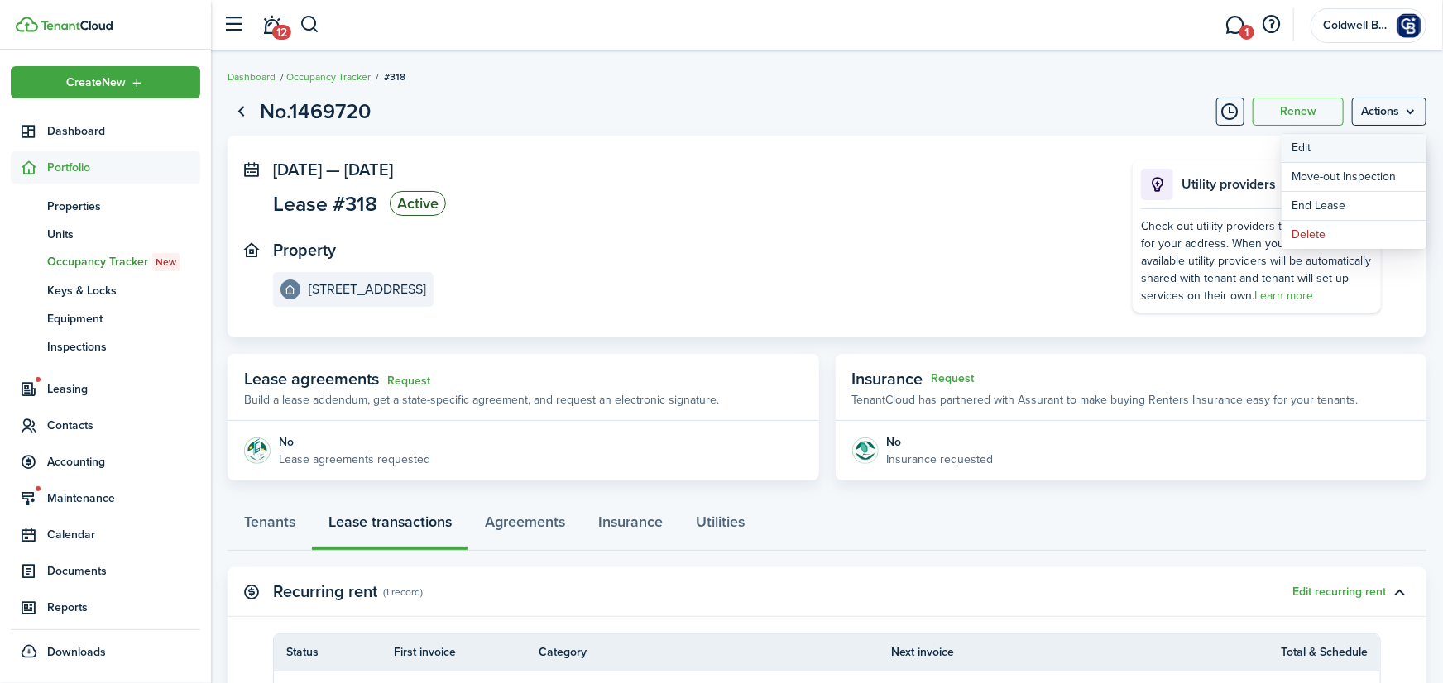
click at [1349, 144] on button "Edit" at bounding box center [1354, 148] width 145 height 28
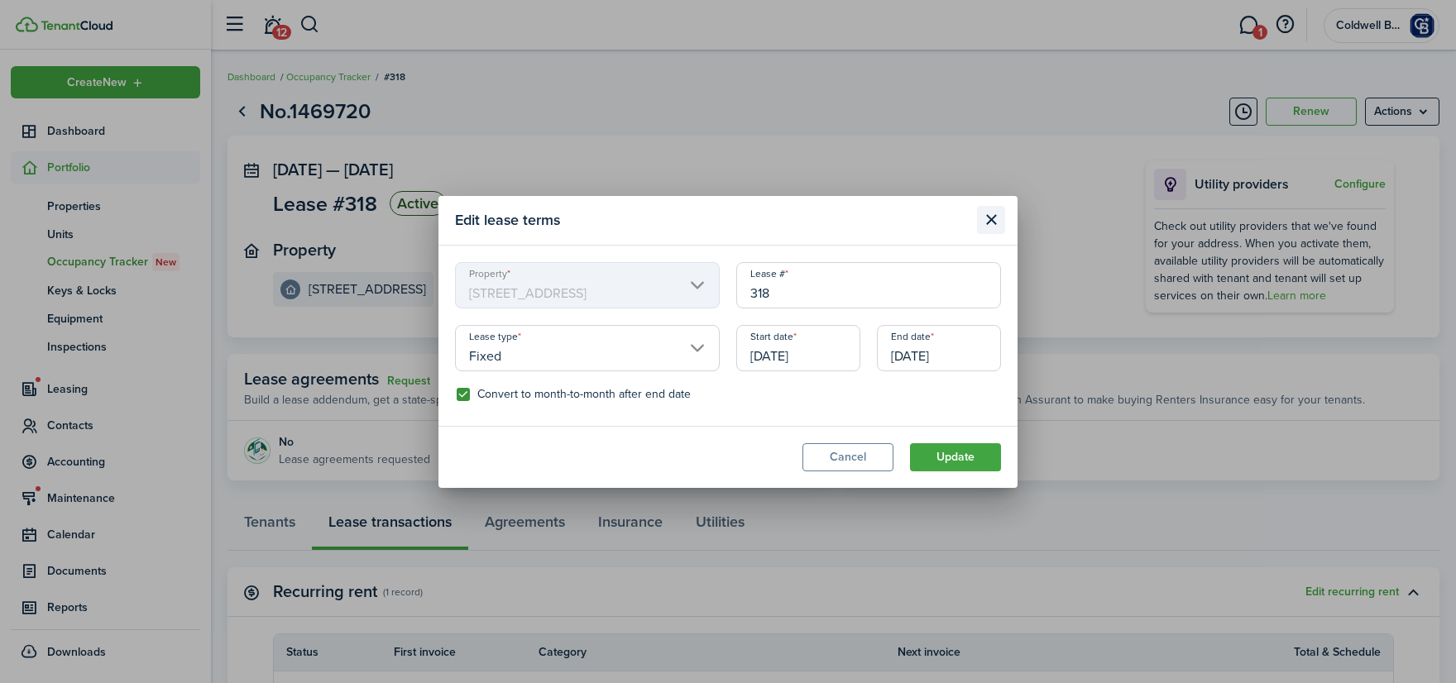
click at [987, 215] on button "Close modal" at bounding box center [991, 220] width 28 height 28
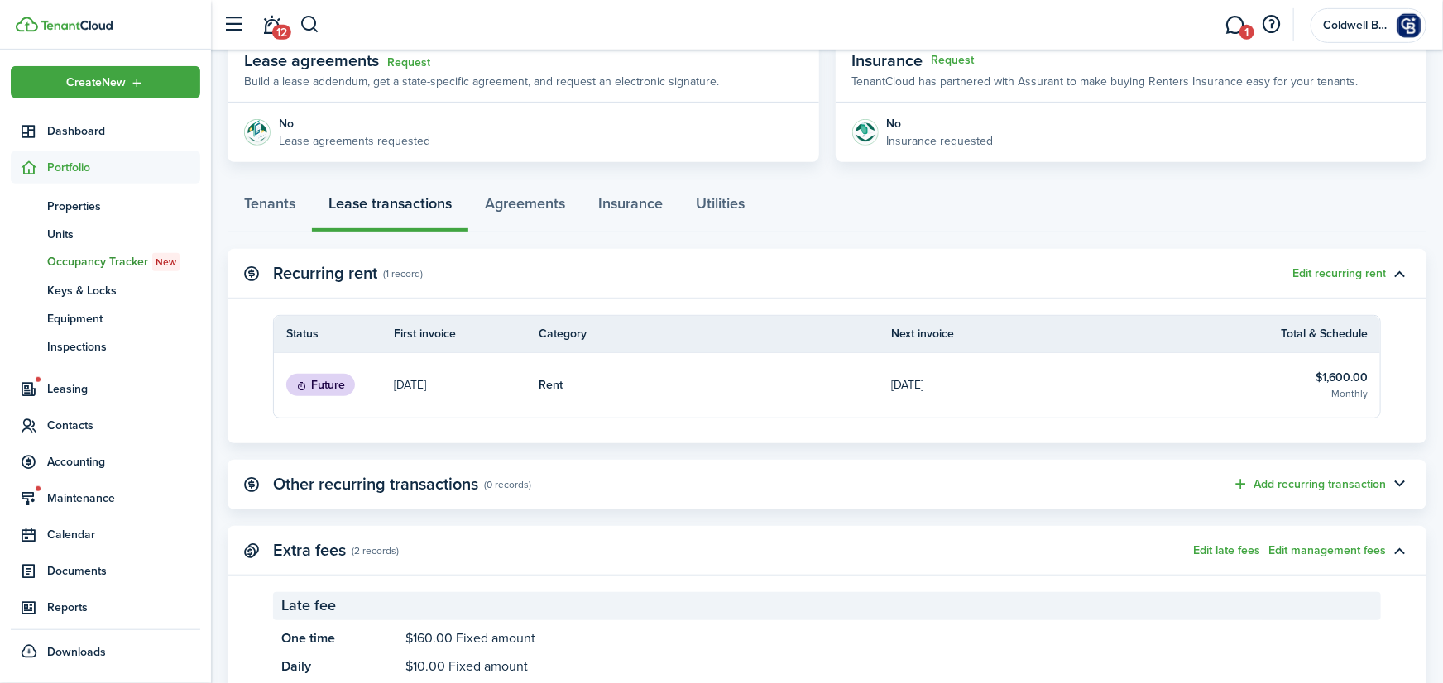
scroll to position [320, 0]
click at [1399, 269] on button "button" at bounding box center [1400, 272] width 28 height 28
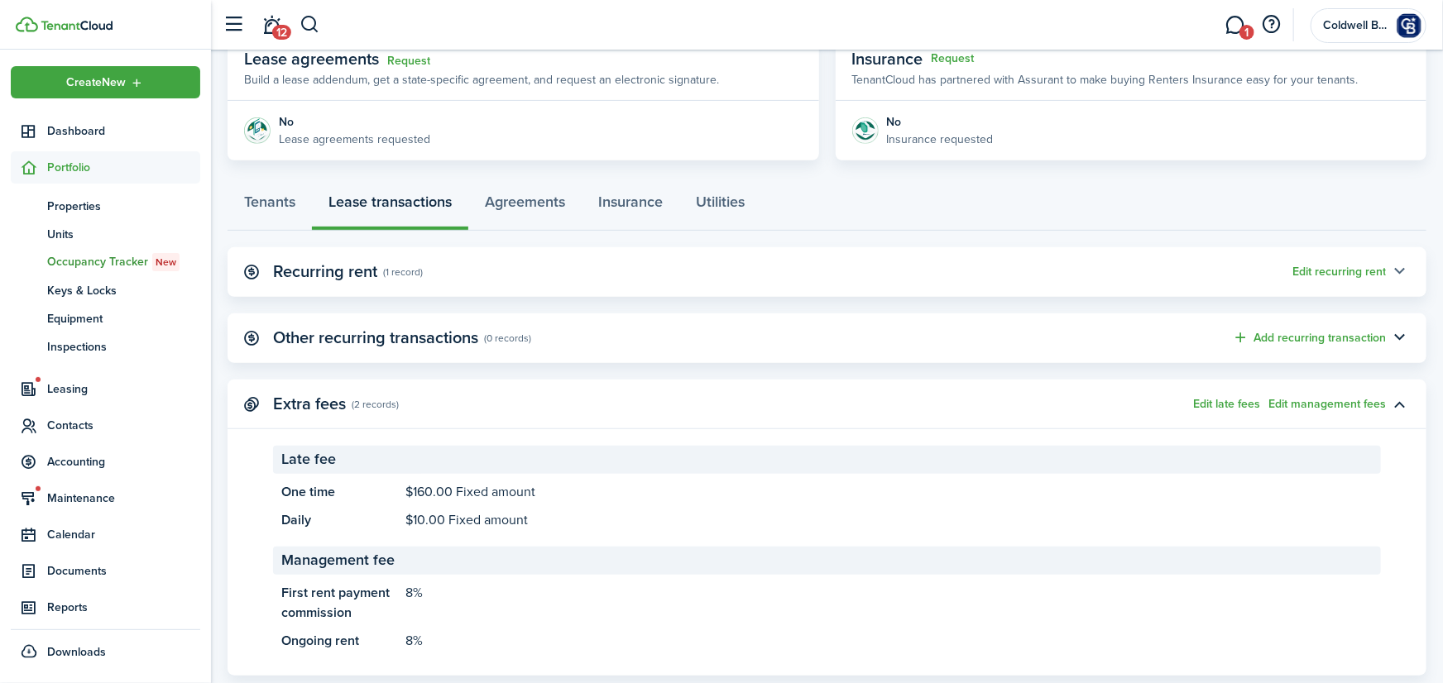
click at [1399, 269] on button "button" at bounding box center [1400, 272] width 28 height 28
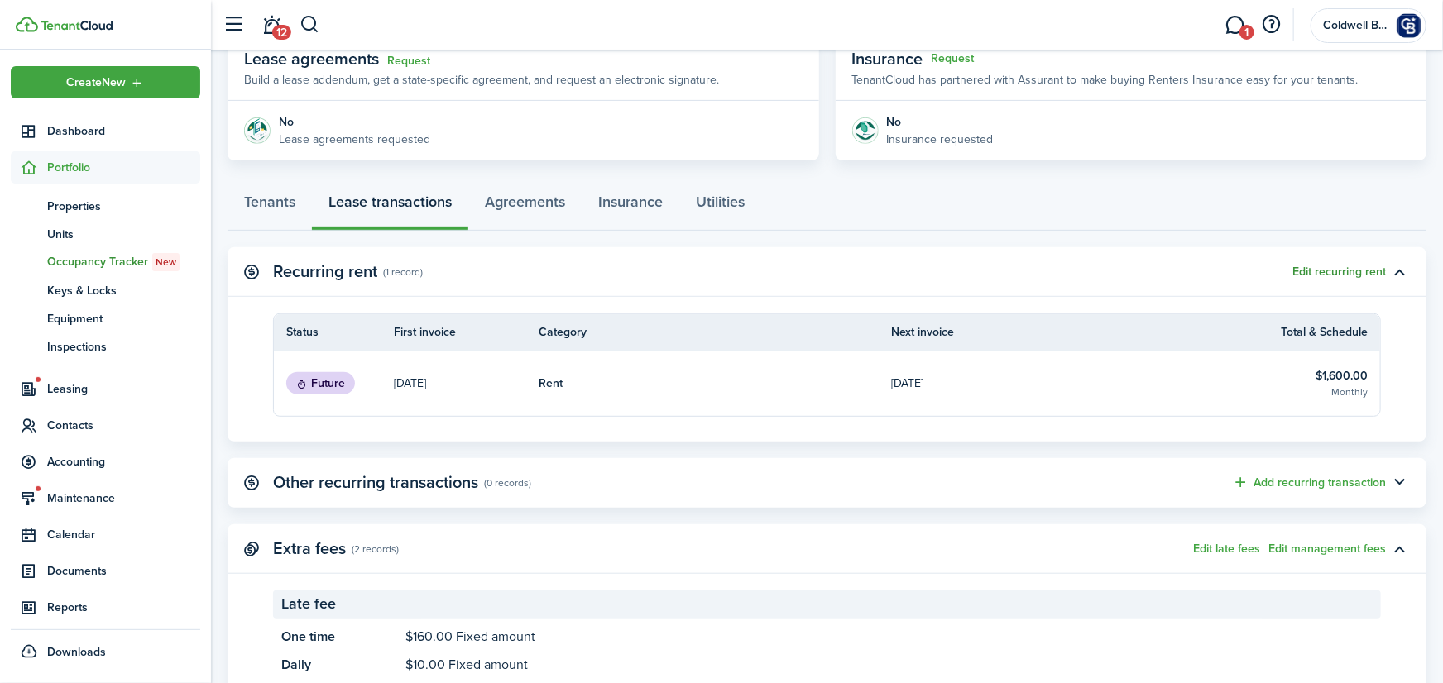
click at [1347, 269] on button "Edit recurring rent" at bounding box center [1338, 272] width 93 height 13
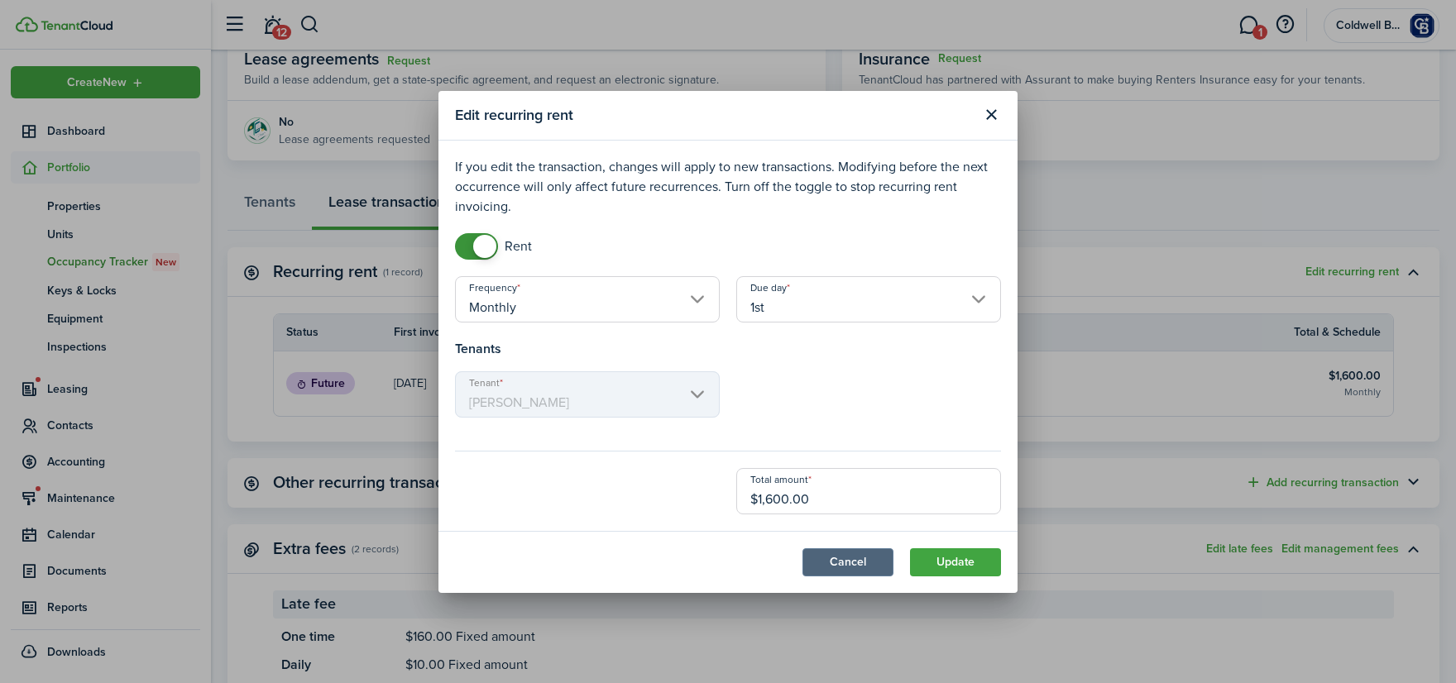
click at [860, 559] on button "Cancel" at bounding box center [848, 563] width 91 height 28
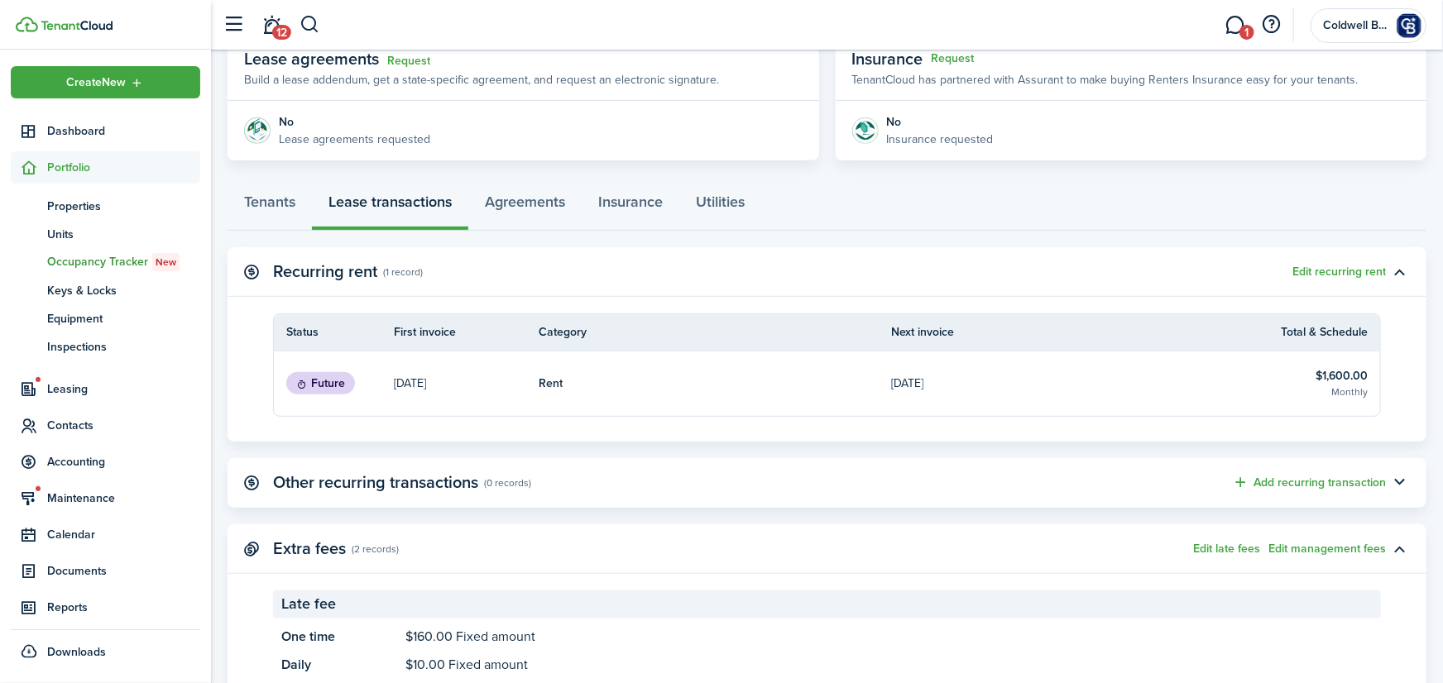
scroll to position [0, 0]
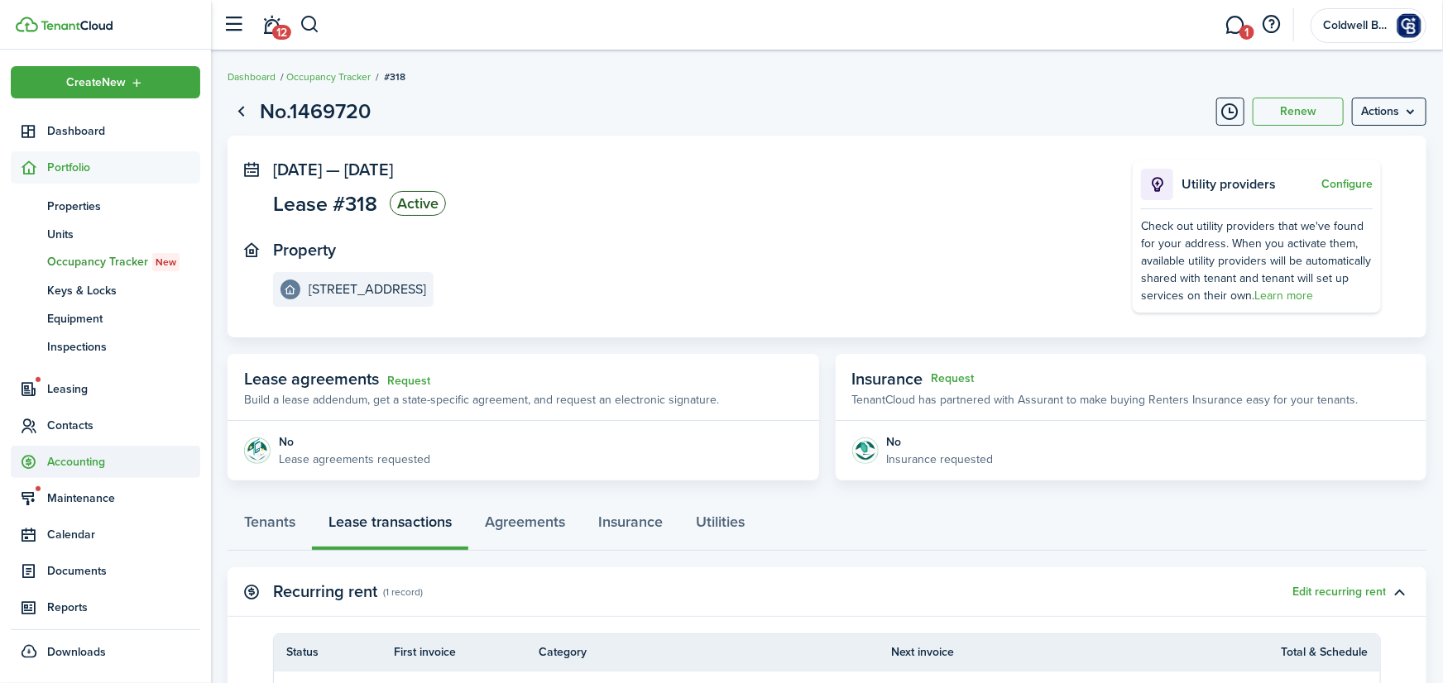
click at [84, 460] on span "Accounting" at bounding box center [123, 461] width 153 height 17
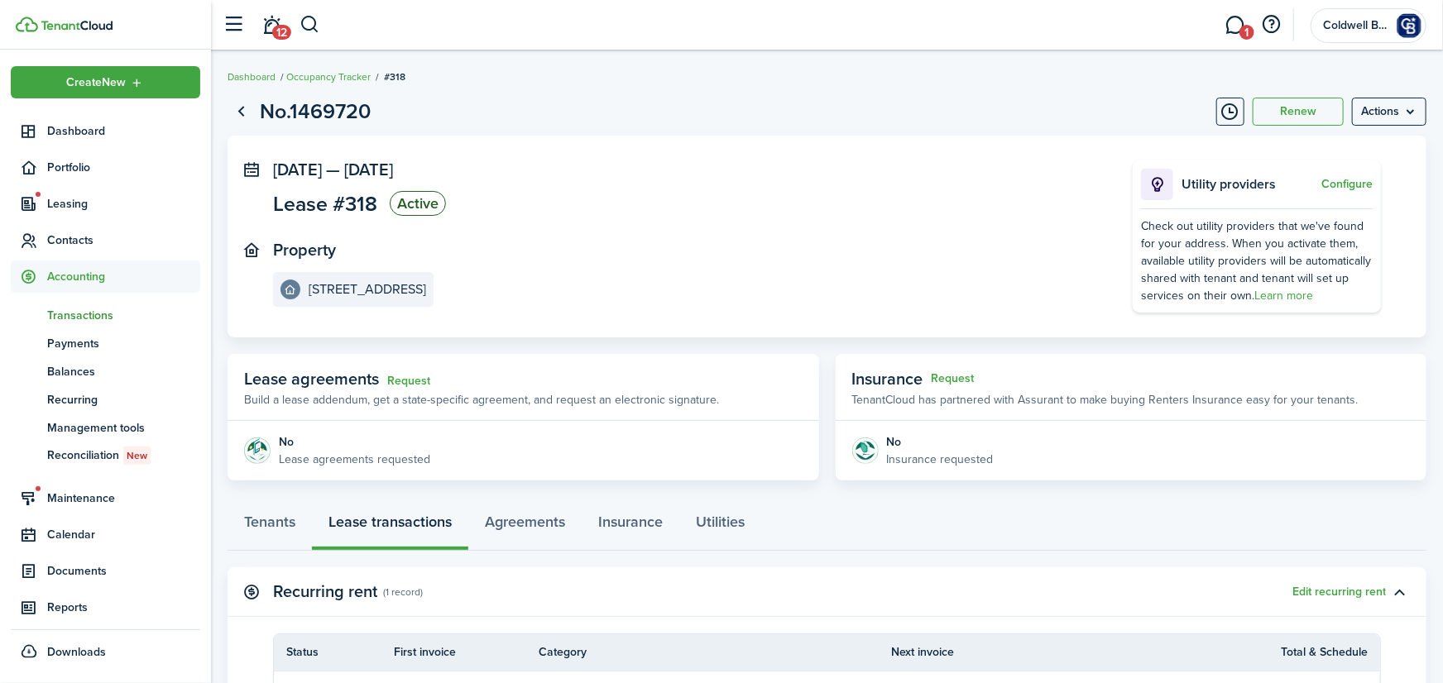
click at [84, 316] on span "Transactions" at bounding box center [123, 315] width 153 height 17
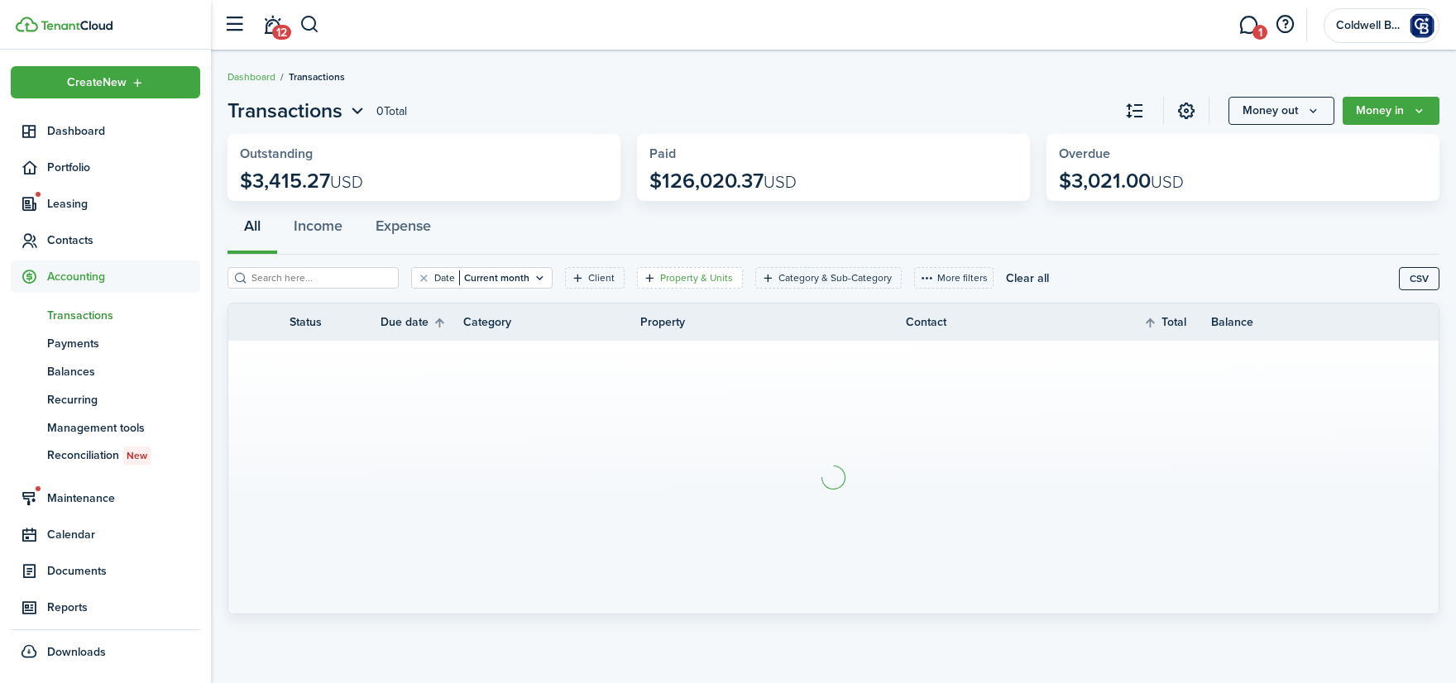
click at [687, 281] on filter-tag-label "Property & Units" at bounding box center [696, 278] width 73 height 15
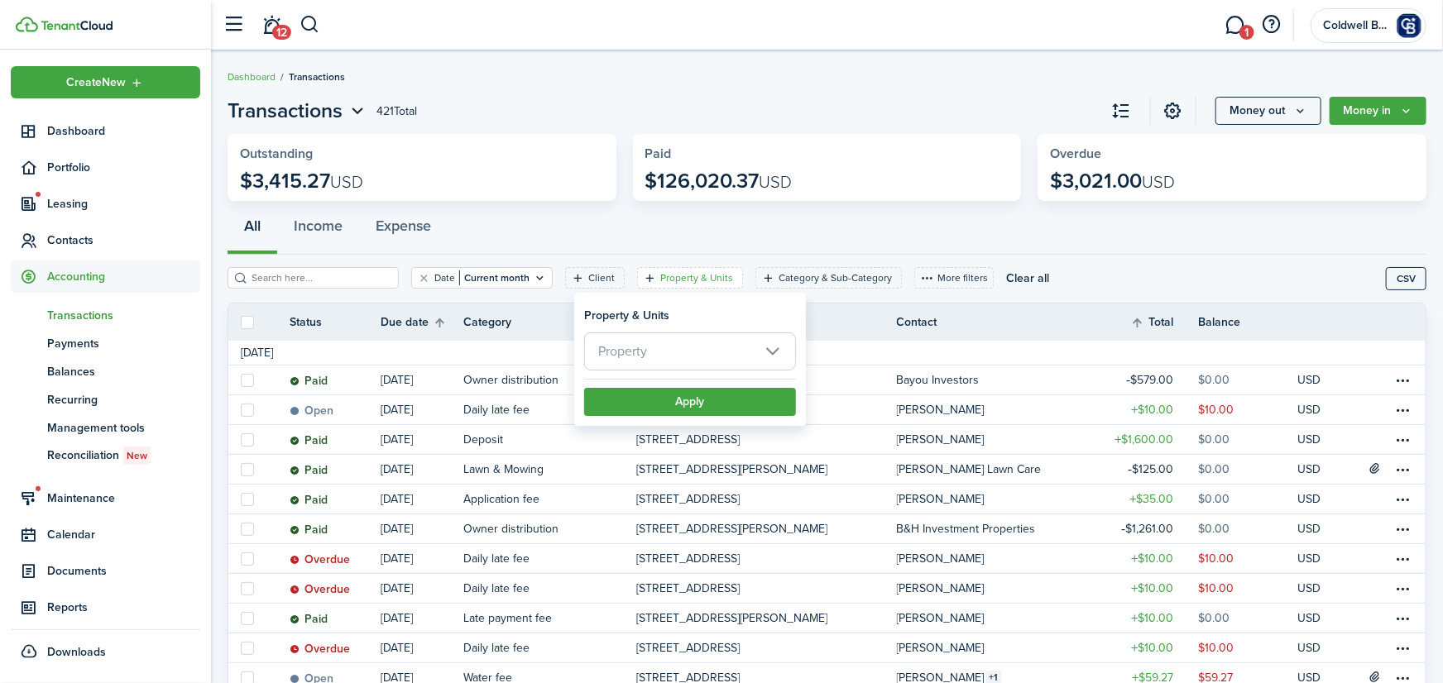
click at [655, 354] on span "Property" at bounding box center [690, 351] width 210 height 36
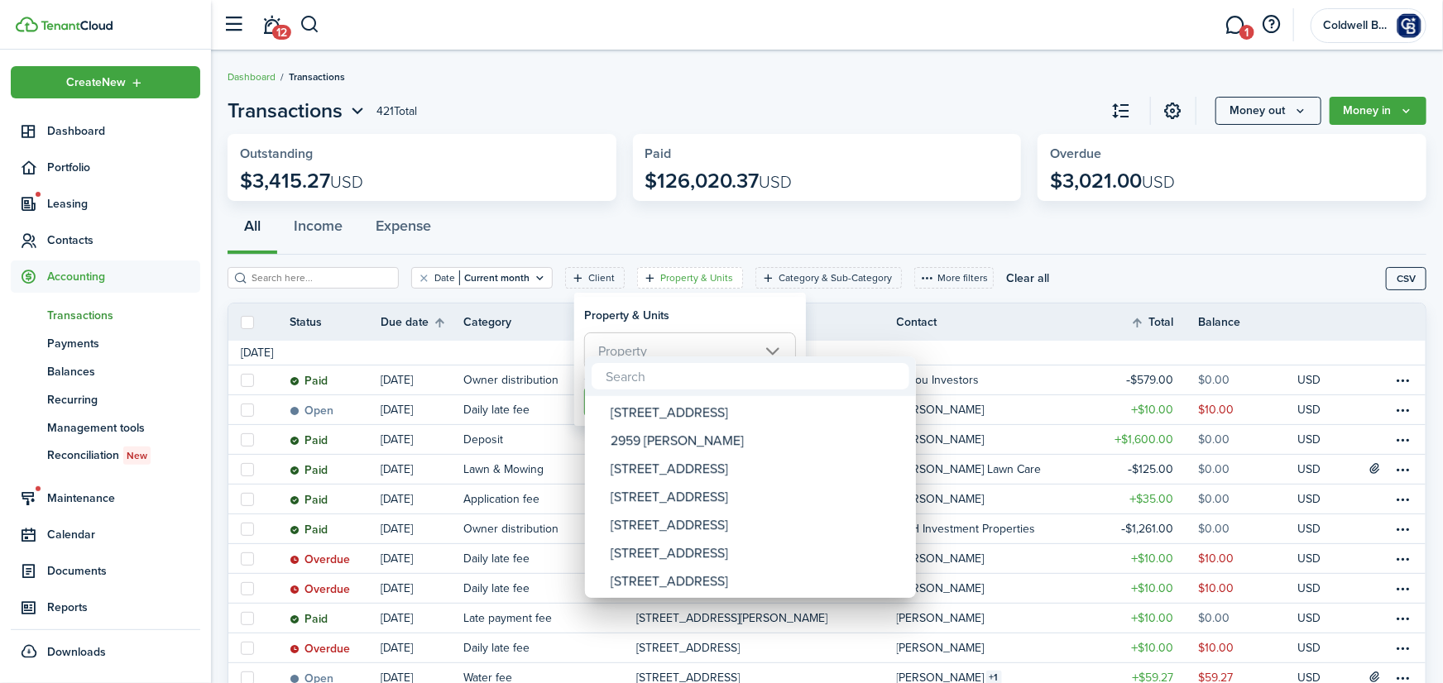
click at [641, 381] on input "text" at bounding box center [751, 376] width 318 height 26
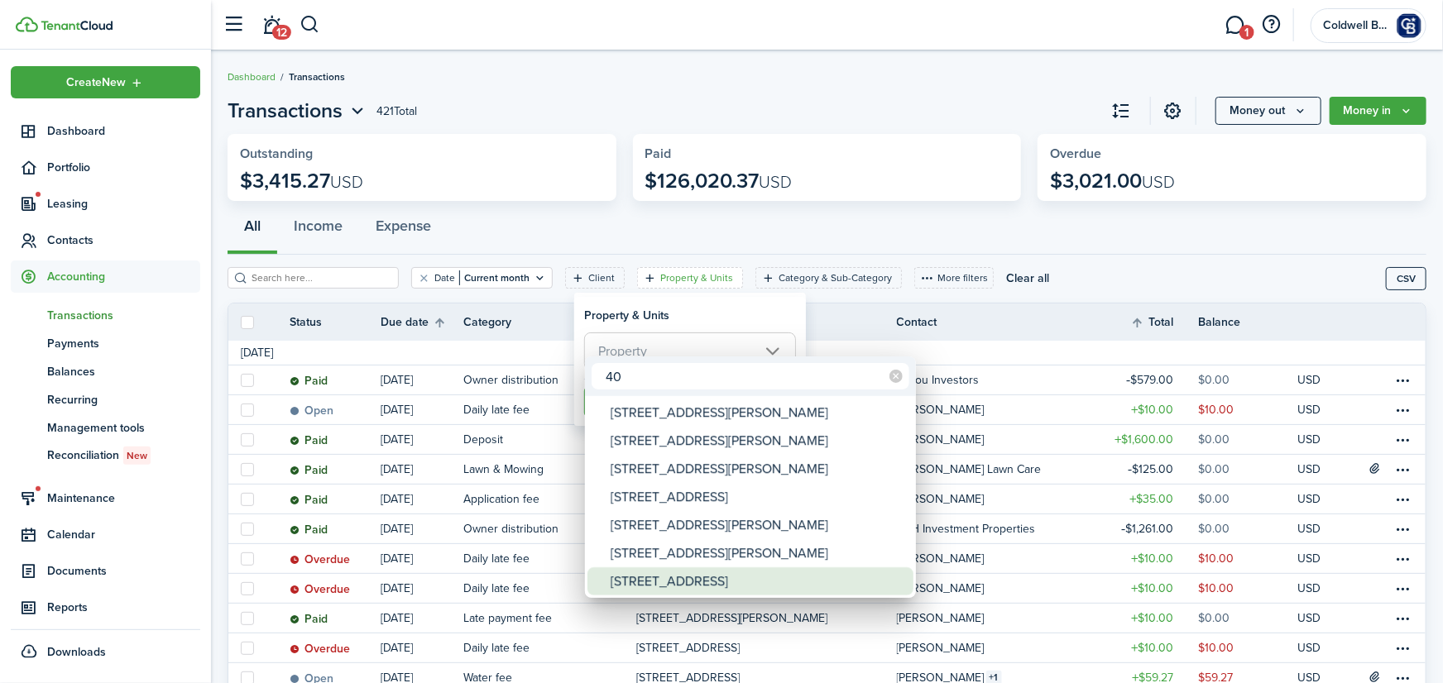
type input "40"
click at [671, 579] on div "[STREET_ADDRESS]" at bounding box center [757, 582] width 293 height 28
type input "[STREET_ADDRESS]"
click at [700, 295] on div at bounding box center [722, 342] width 1708 height 948
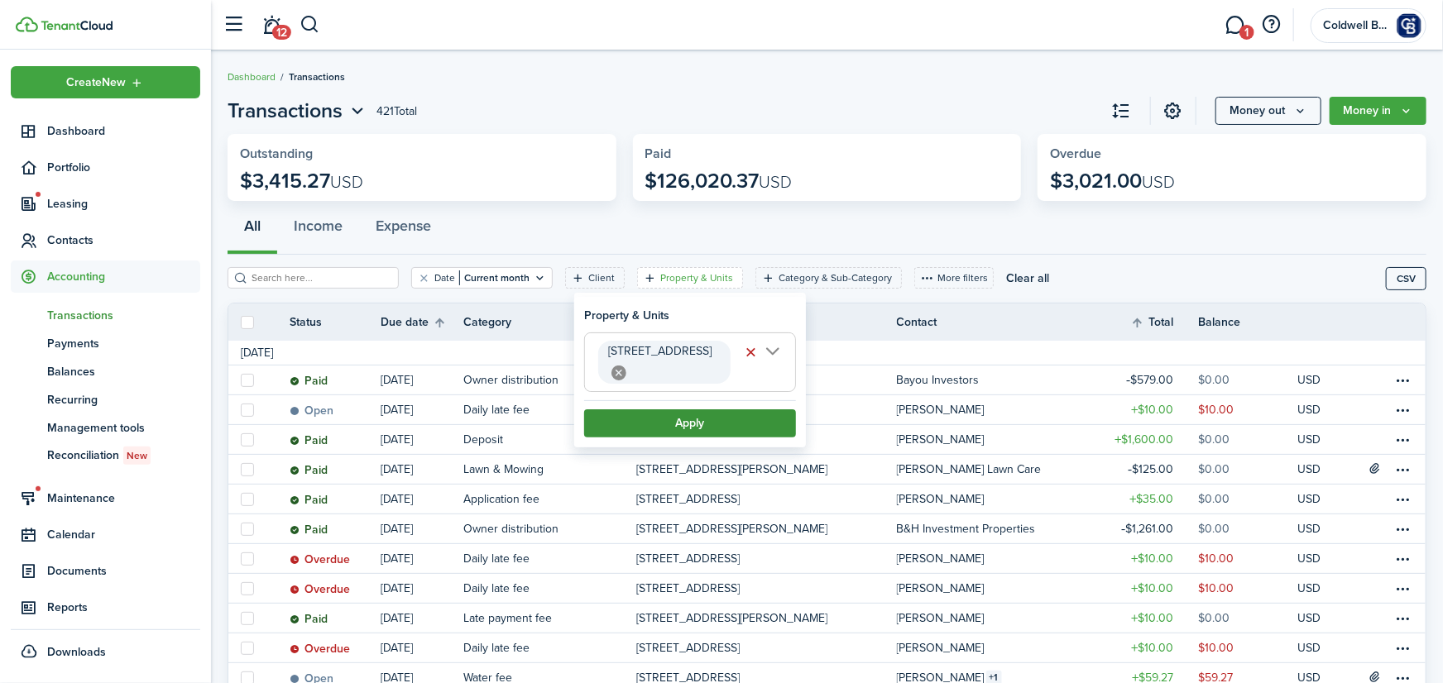
click at [733, 417] on button "Apply" at bounding box center [690, 424] width 212 height 28
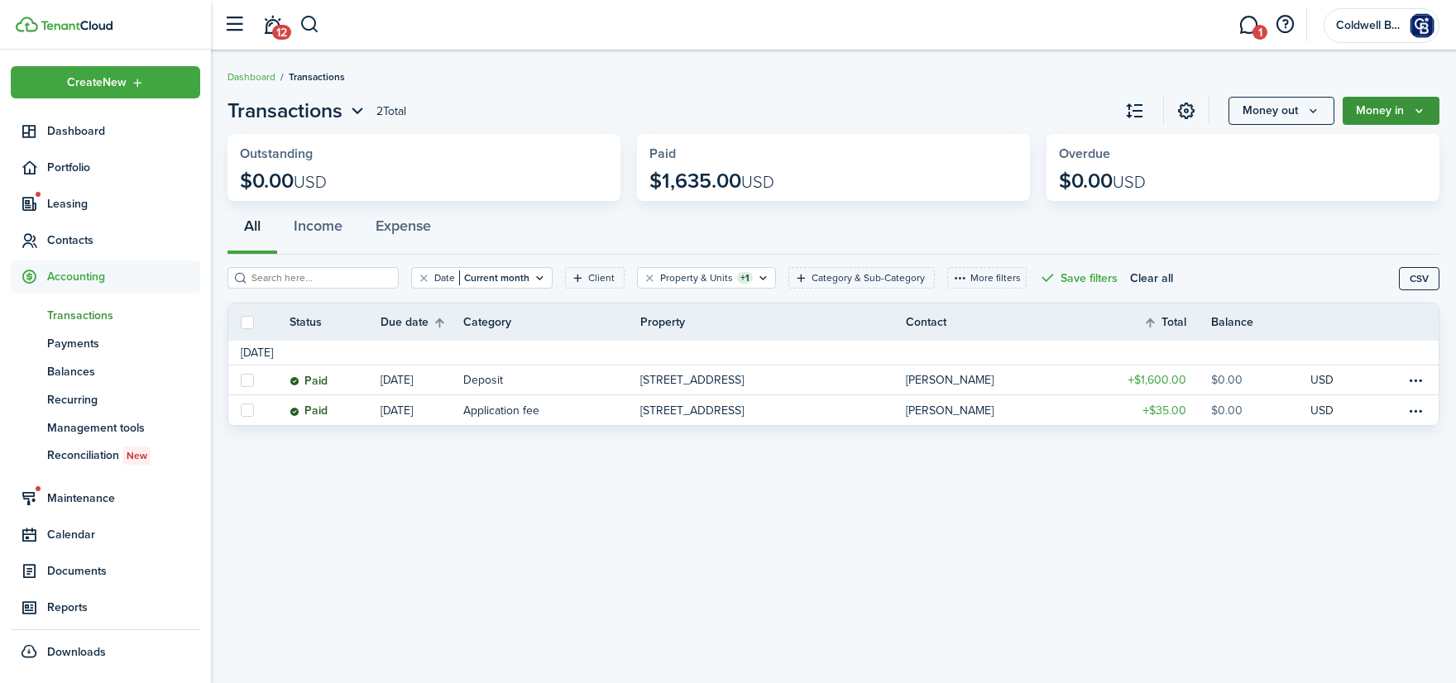
click at [1391, 106] on button "Money in" at bounding box center [1391, 111] width 97 height 28
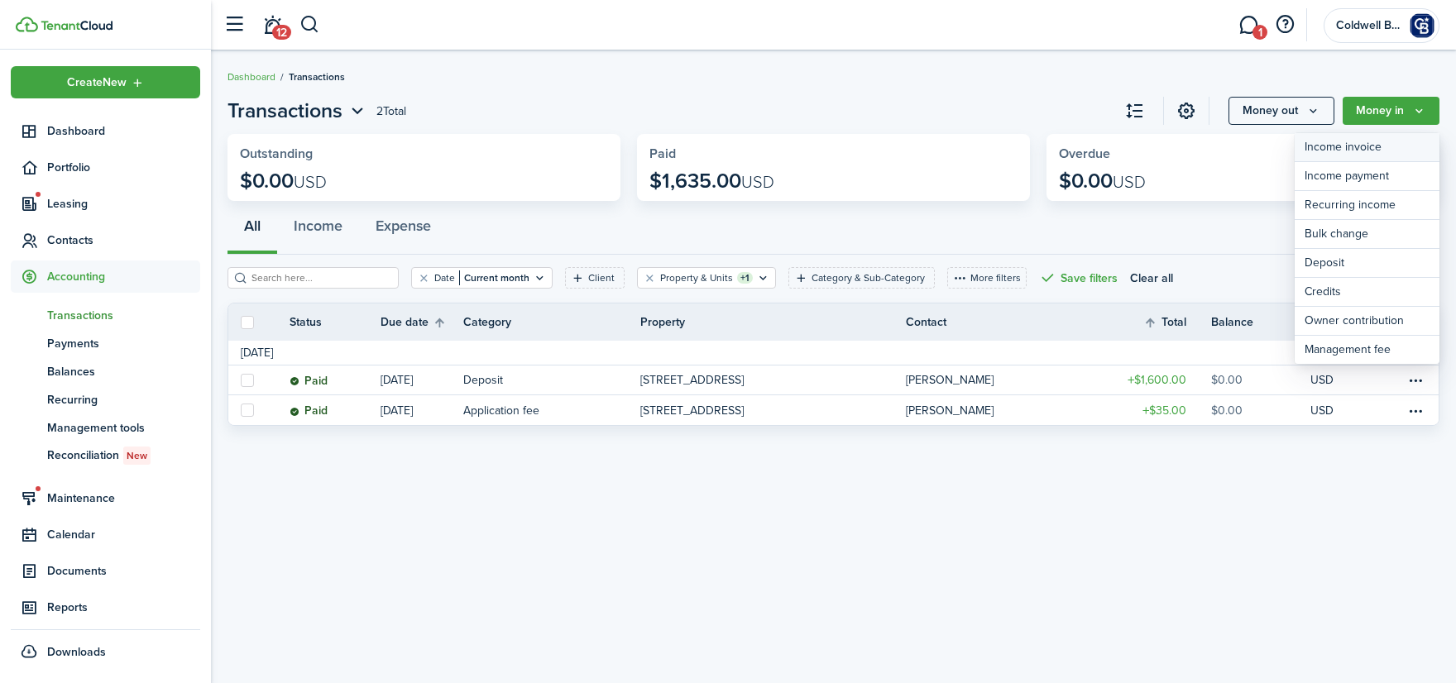
click at [1359, 147] on link "Income invoice" at bounding box center [1367, 147] width 145 height 29
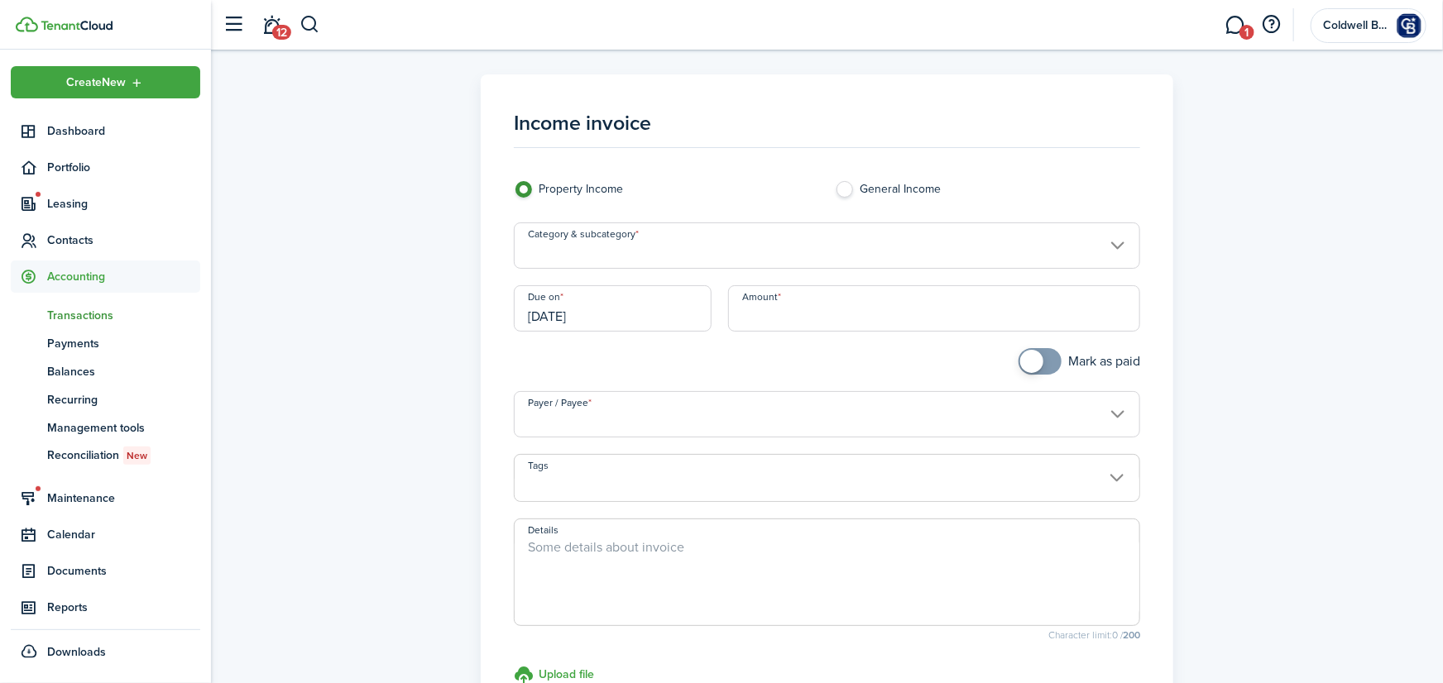
click at [598, 255] on input "Category & subcategory" at bounding box center [827, 246] width 626 height 46
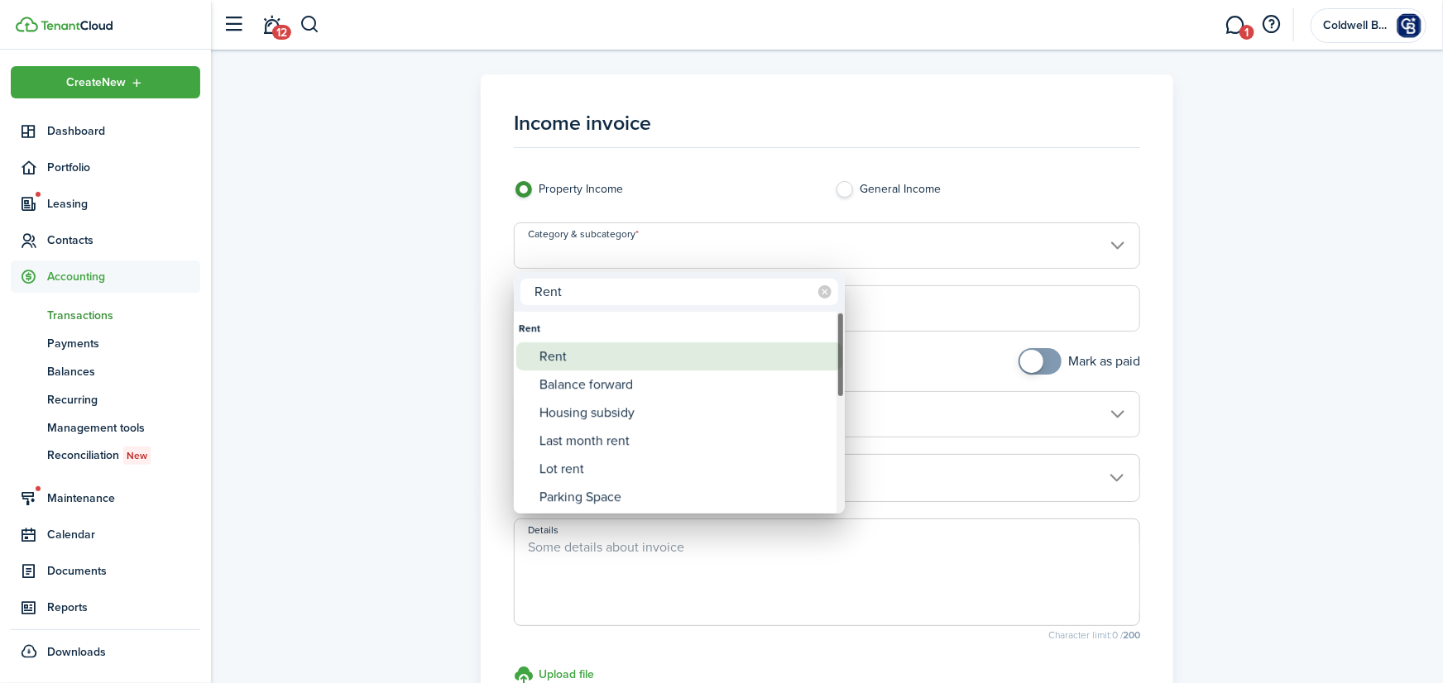
type input "Rent"
click at [558, 351] on div "Rent" at bounding box center [685, 357] width 293 height 28
type input "Rent"
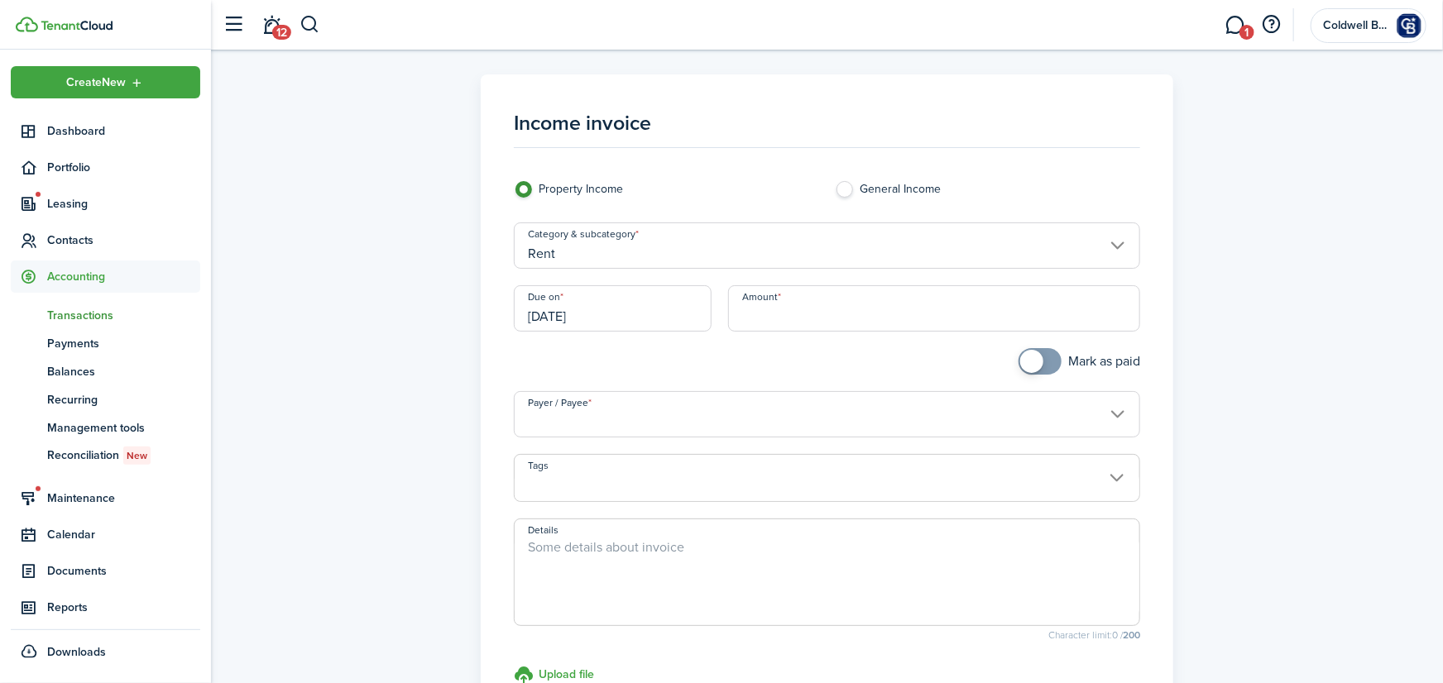
click at [633, 315] on input "[DATE]" at bounding box center [613, 308] width 198 height 46
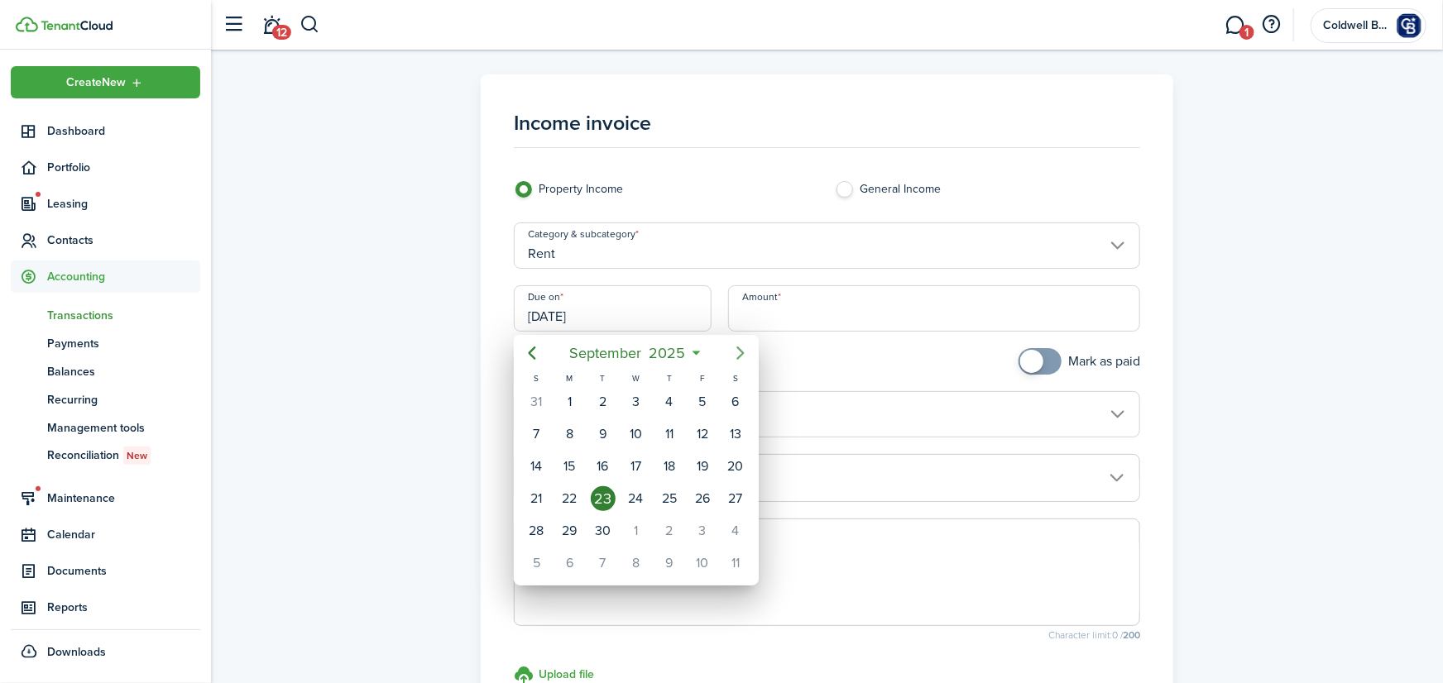
click at [741, 352] on icon "Next page" at bounding box center [740, 353] width 7 height 13
click at [639, 395] on div "1" at bounding box center [636, 402] width 25 height 25
type input "[DATE]"
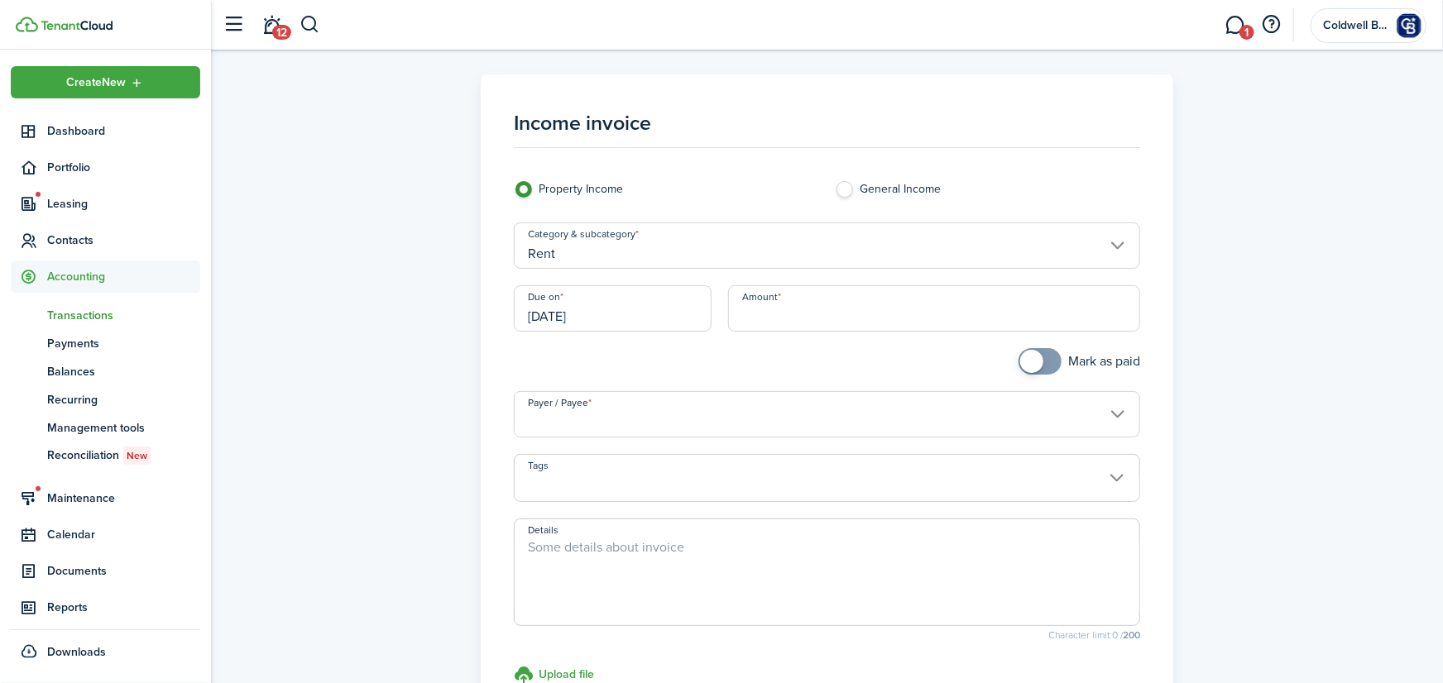
click at [775, 319] on input "Amount" at bounding box center [934, 308] width 412 height 46
type input "$1,600.00"
click at [885, 368] on div "Mark as paid" at bounding box center [987, 369] width 321 height 43
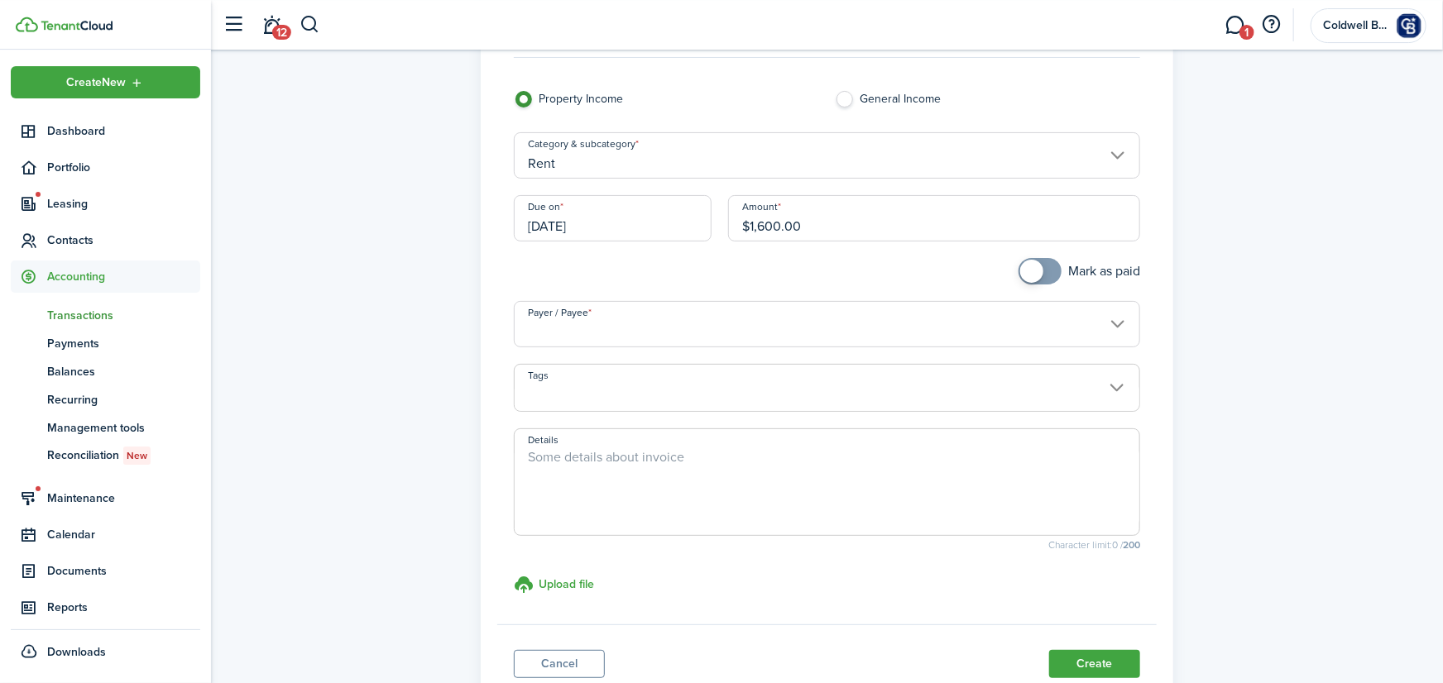
scroll to position [91, 0]
checkbox input "true"
click at [1047, 262] on span at bounding box center [1040, 270] width 17 height 26
click at [613, 335] on input "Payer / Payee" at bounding box center [827, 323] width 626 height 46
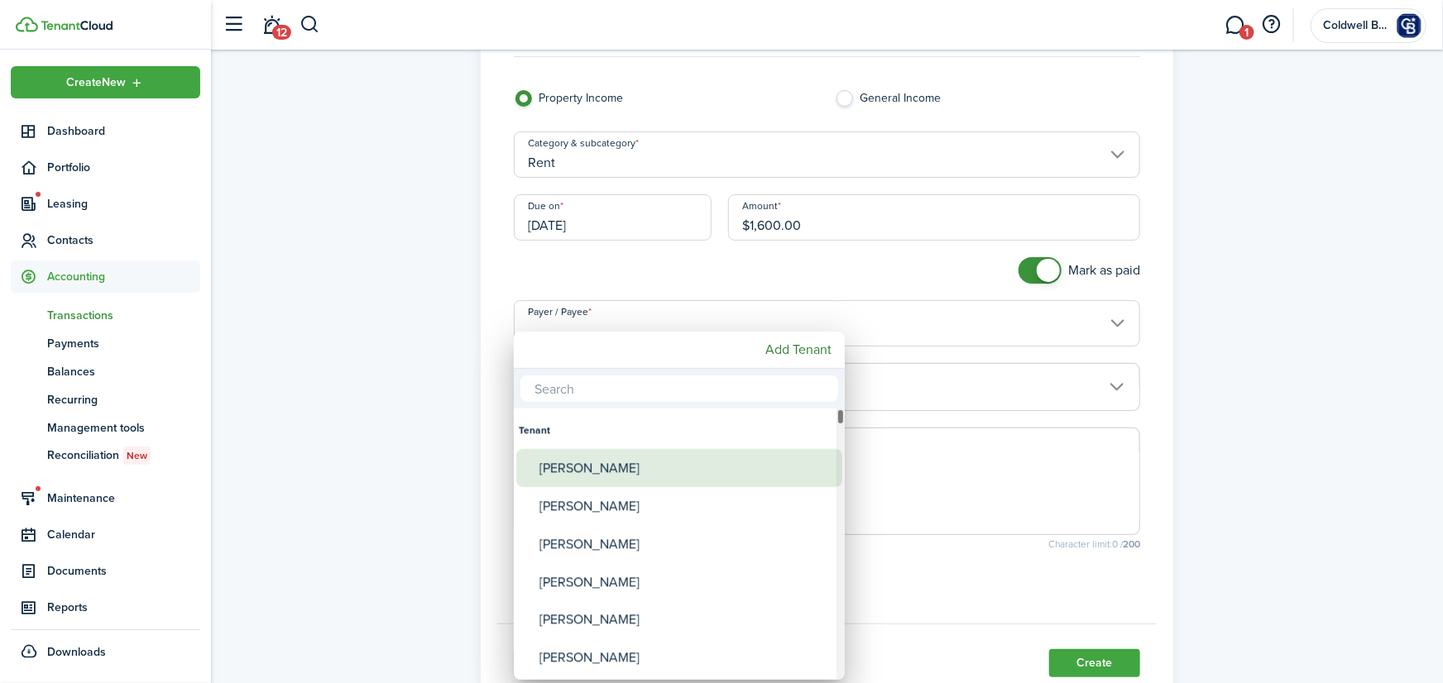
click at [601, 463] on div "[PERSON_NAME]" at bounding box center [685, 468] width 293 height 38
type input "[PERSON_NAME]"
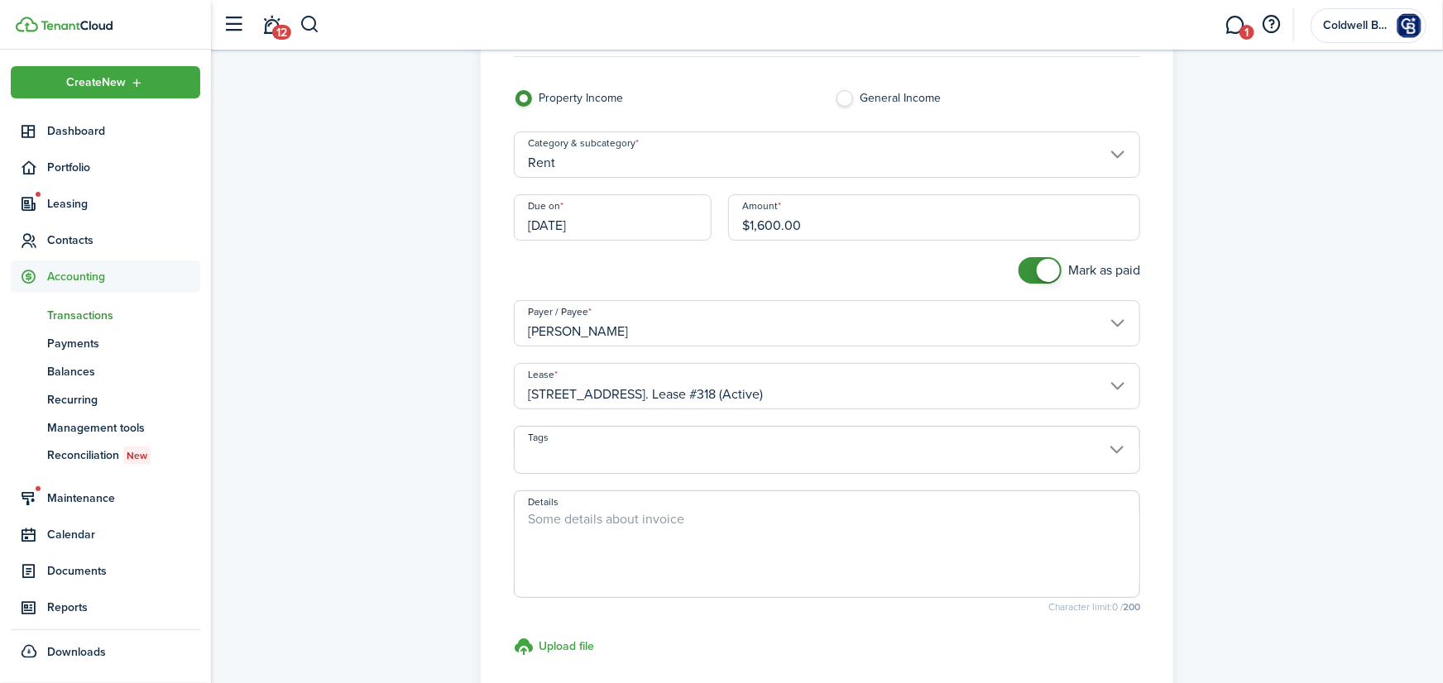
click at [669, 521] on textarea "Details" at bounding box center [827, 549] width 625 height 79
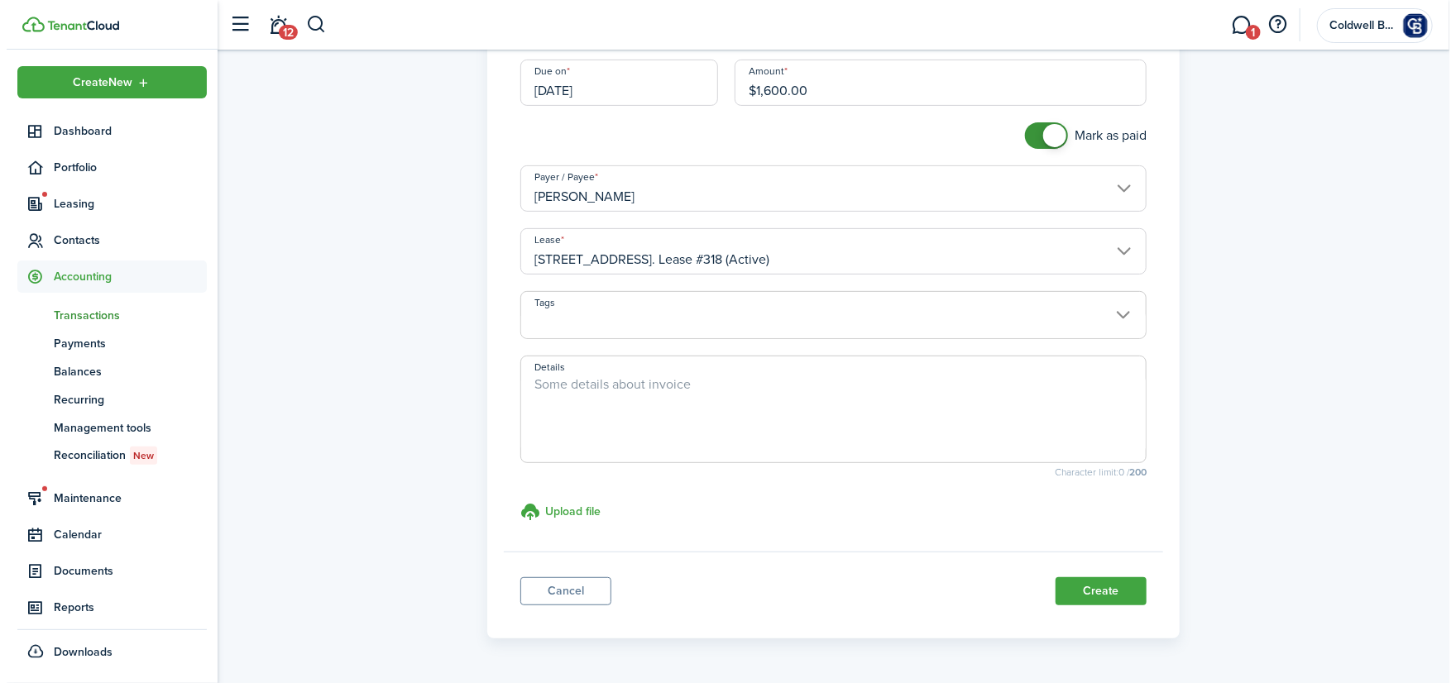
scroll to position [276, 0]
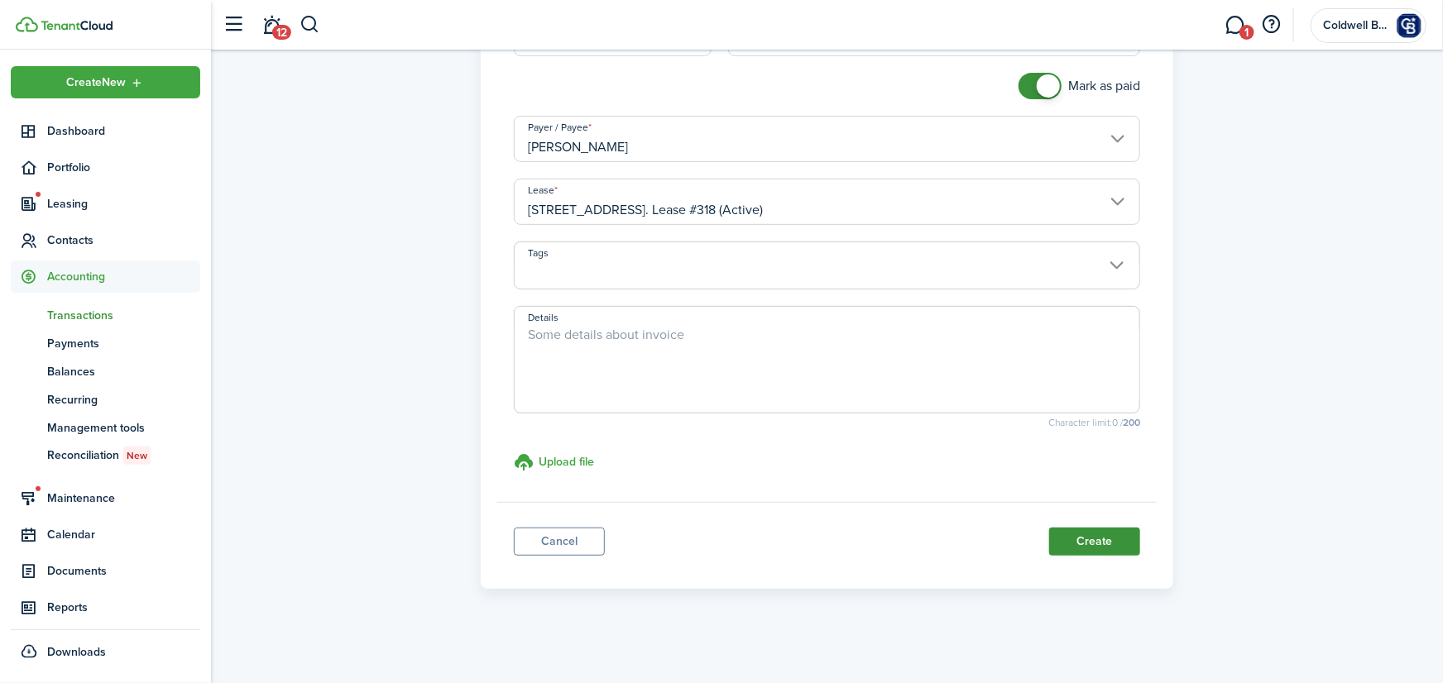
click at [1100, 539] on button "Create" at bounding box center [1094, 542] width 91 height 28
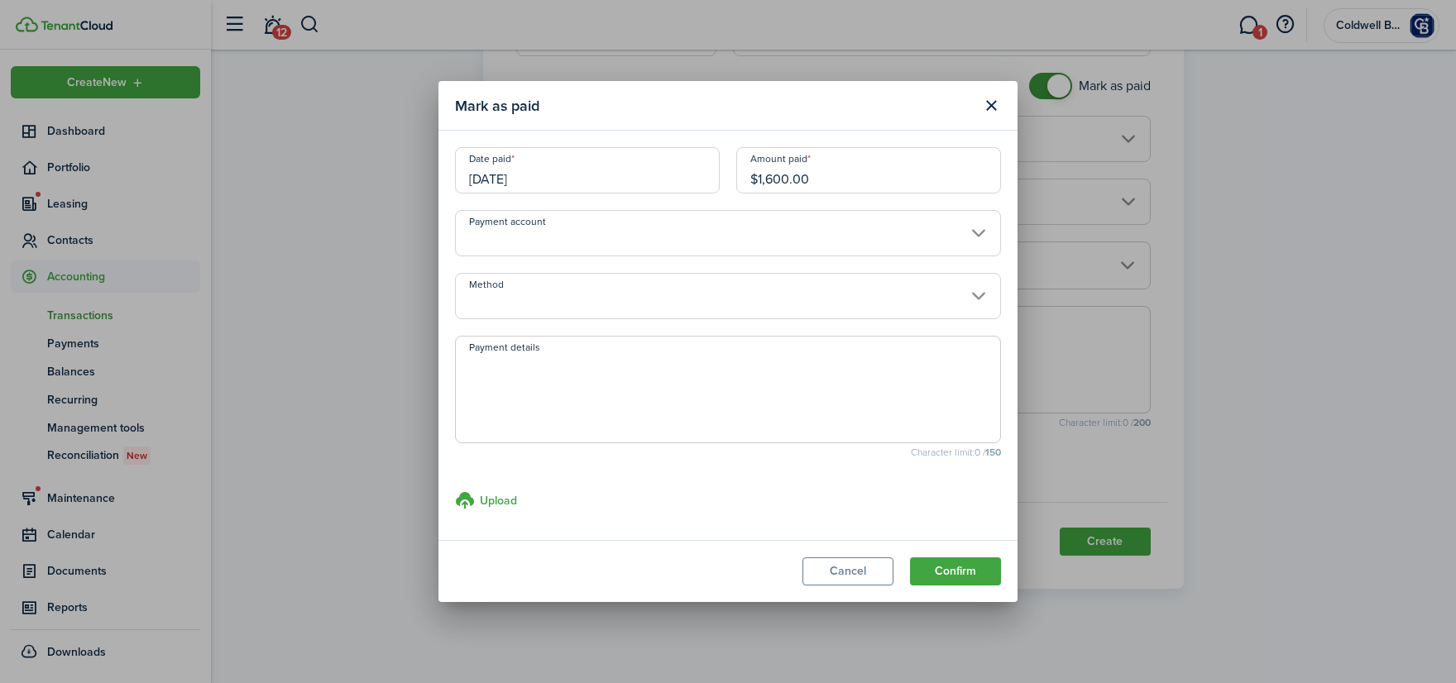
click at [648, 176] on input "[DATE]" at bounding box center [587, 170] width 265 height 46
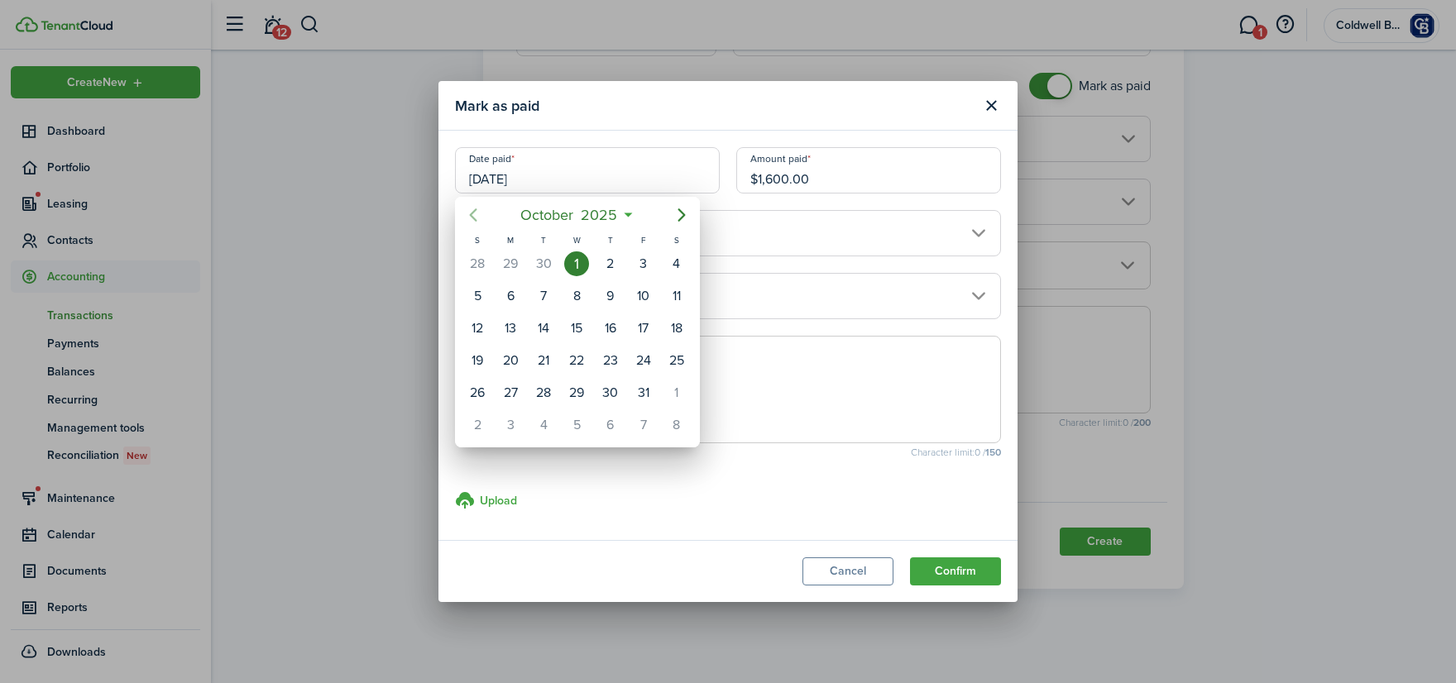
click at [470, 213] on icon "Previous page" at bounding box center [473, 215] width 20 height 20
click at [544, 353] on div "23" at bounding box center [543, 360] width 25 height 25
type input "[DATE]"
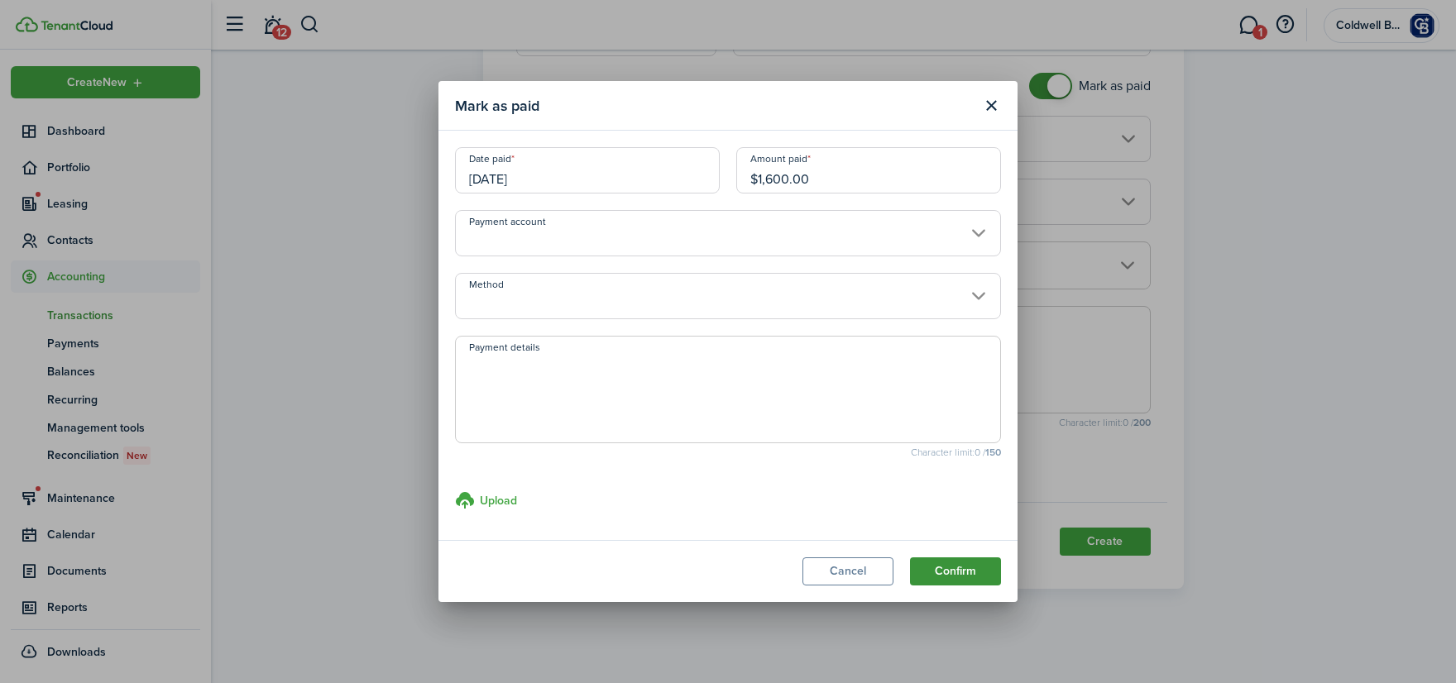
click at [946, 560] on button "Confirm" at bounding box center [955, 572] width 91 height 28
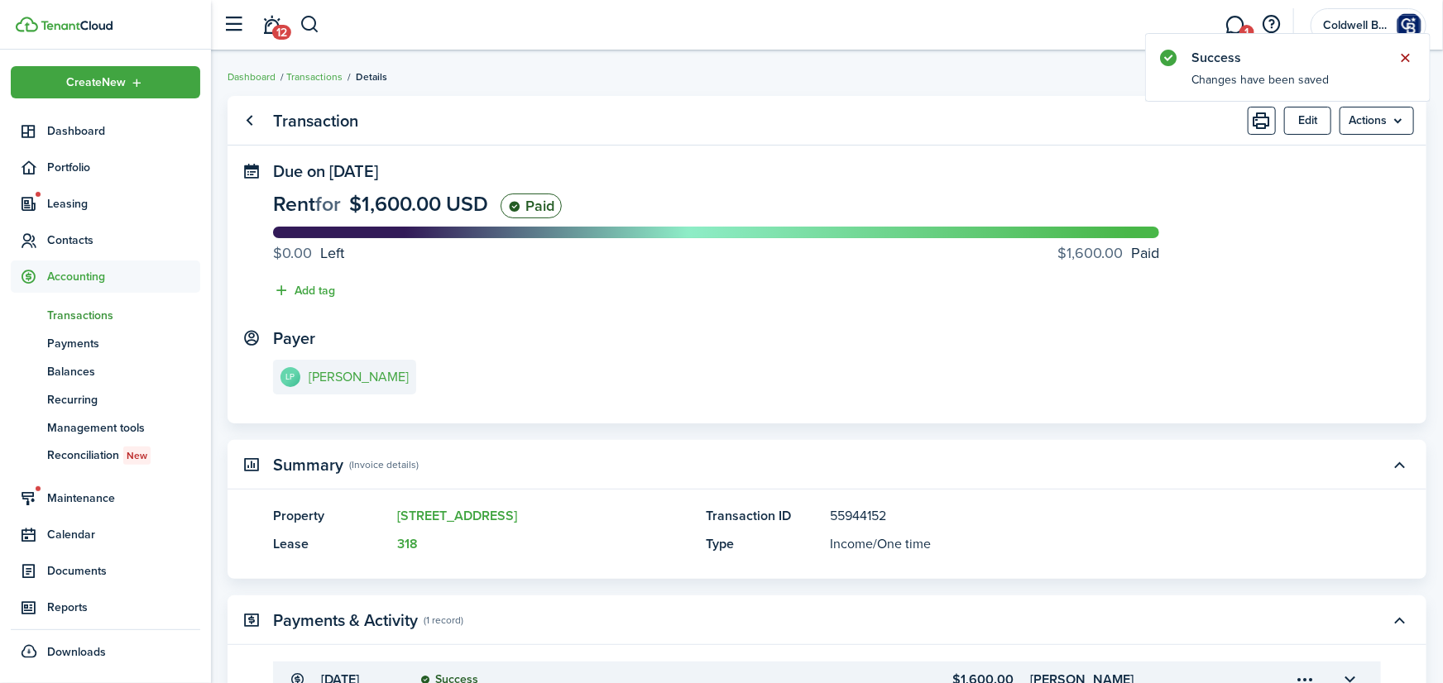
click at [1407, 60] on button "Close notify" at bounding box center [1405, 57] width 23 height 23
click at [251, 114] on link "Go back" at bounding box center [250, 121] width 28 height 28
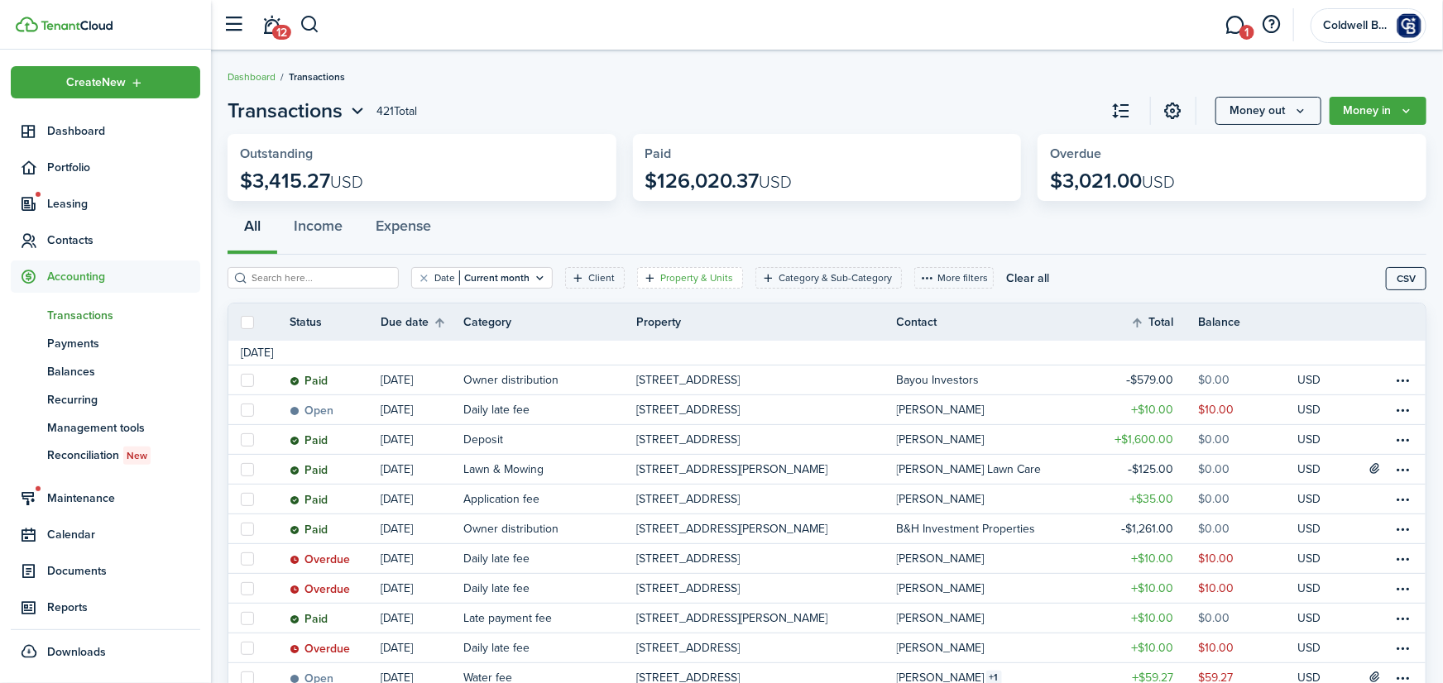
click at [714, 276] on filter-tag-label "Property & Units" at bounding box center [696, 278] width 73 height 15
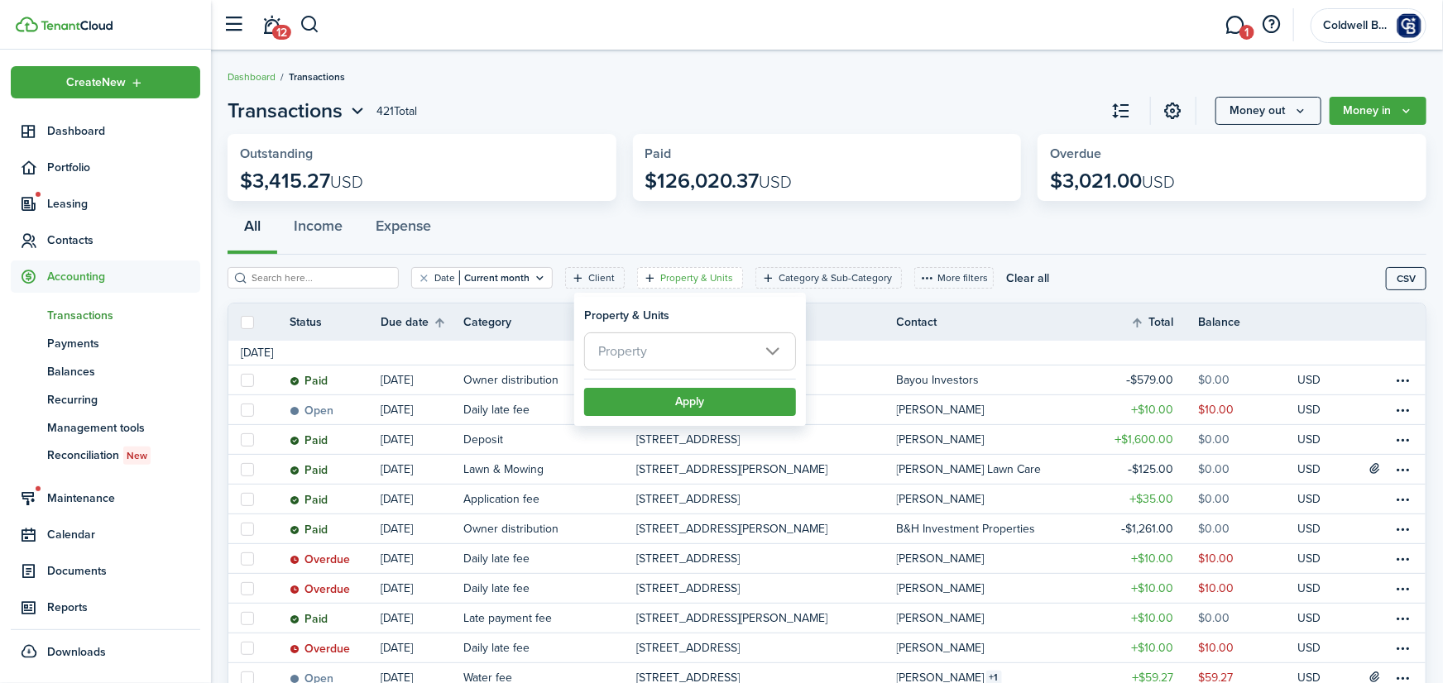
drag, startPoint x: 658, startPoint y: 360, endPoint x: 649, endPoint y: 366, distance: 10.8
click at [655, 360] on span "Property" at bounding box center [690, 351] width 210 height 36
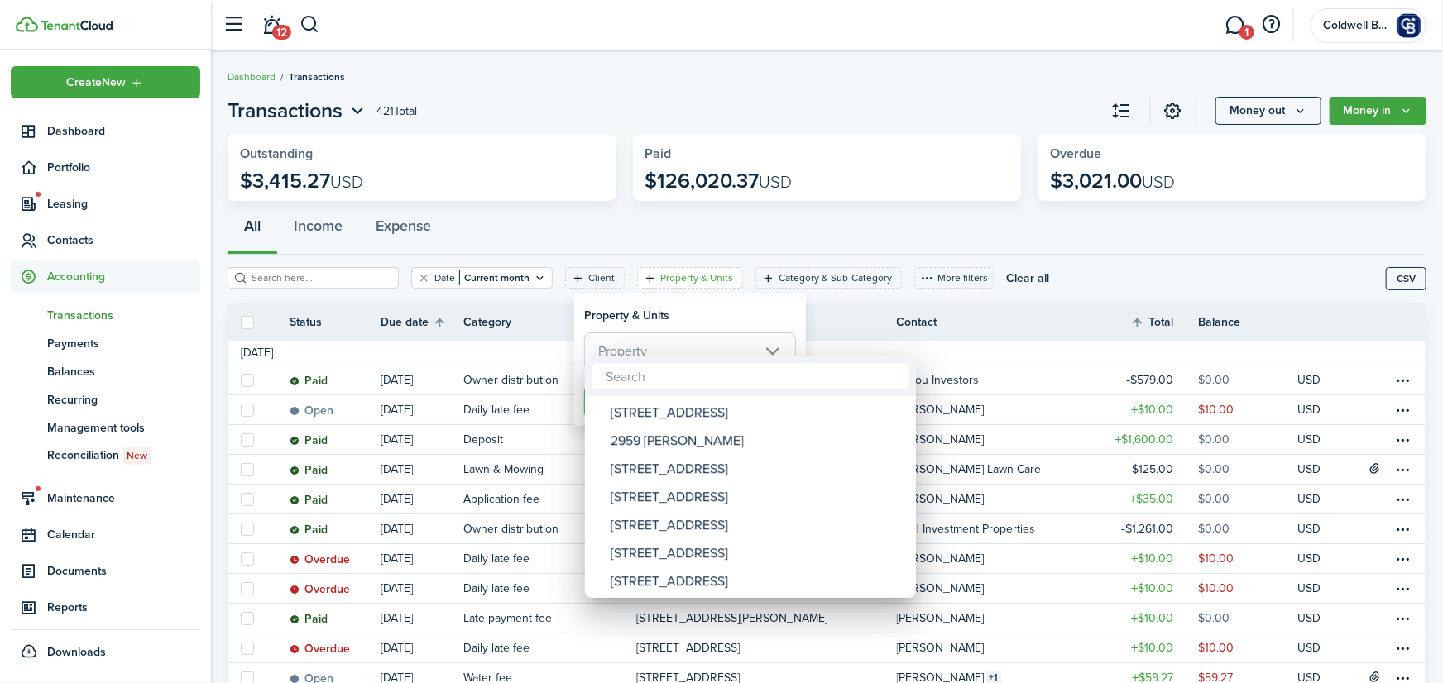
click at [644, 375] on input "text" at bounding box center [751, 376] width 318 height 26
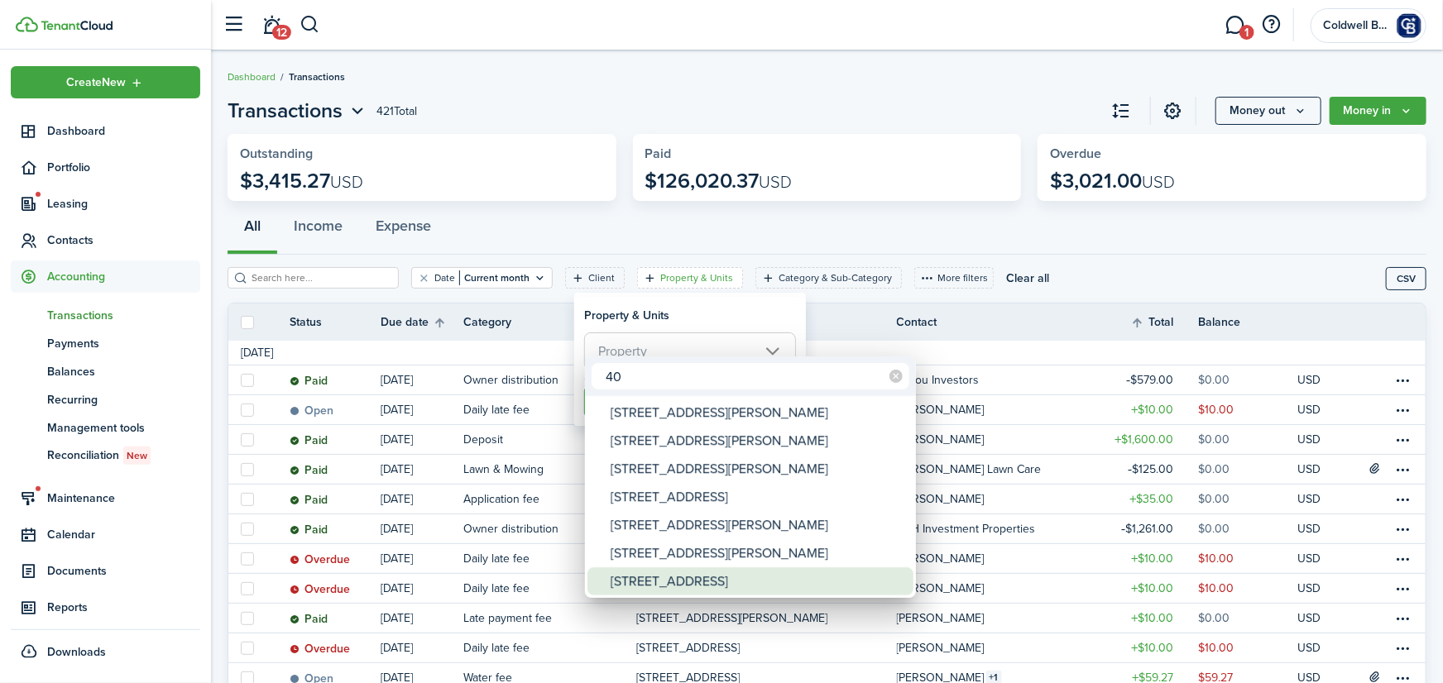
type input "40"
click at [678, 580] on div "[STREET_ADDRESS]" at bounding box center [757, 582] width 293 height 28
type input "[STREET_ADDRESS]"
click at [706, 314] on div at bounding box center [722, 342] width 1708 height 948
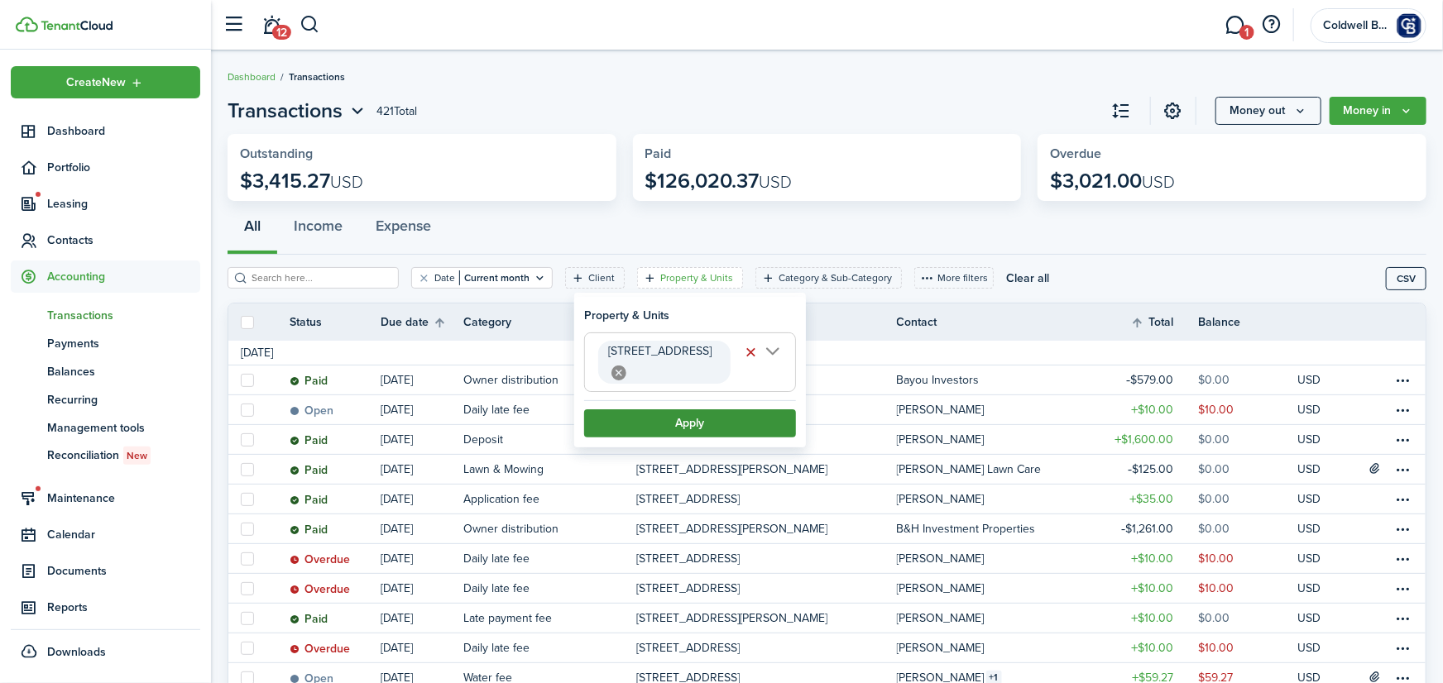
click at [688, 431] on button "Apply" at bounding box center [690, 424] width 212 height 28
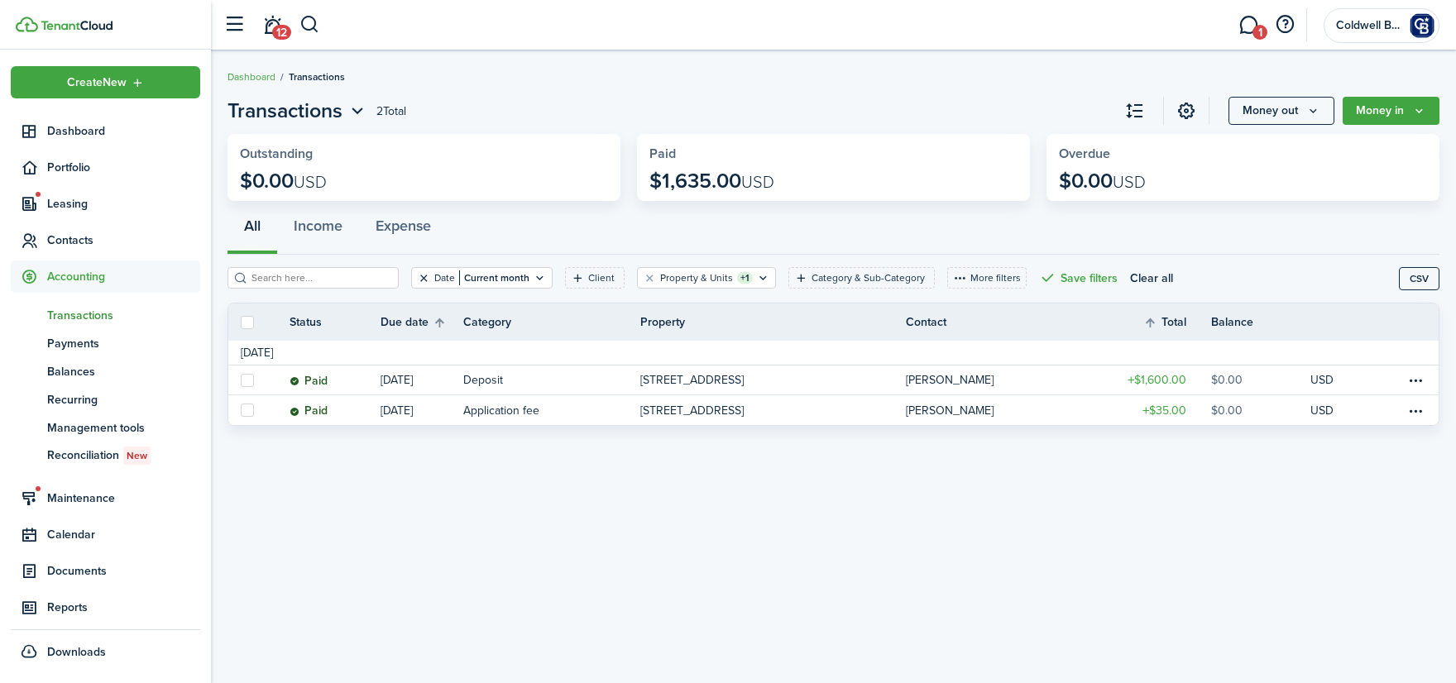
click at [431, 276] on button "Clear filter" at bounding box center [424, 277] width 14 height 13
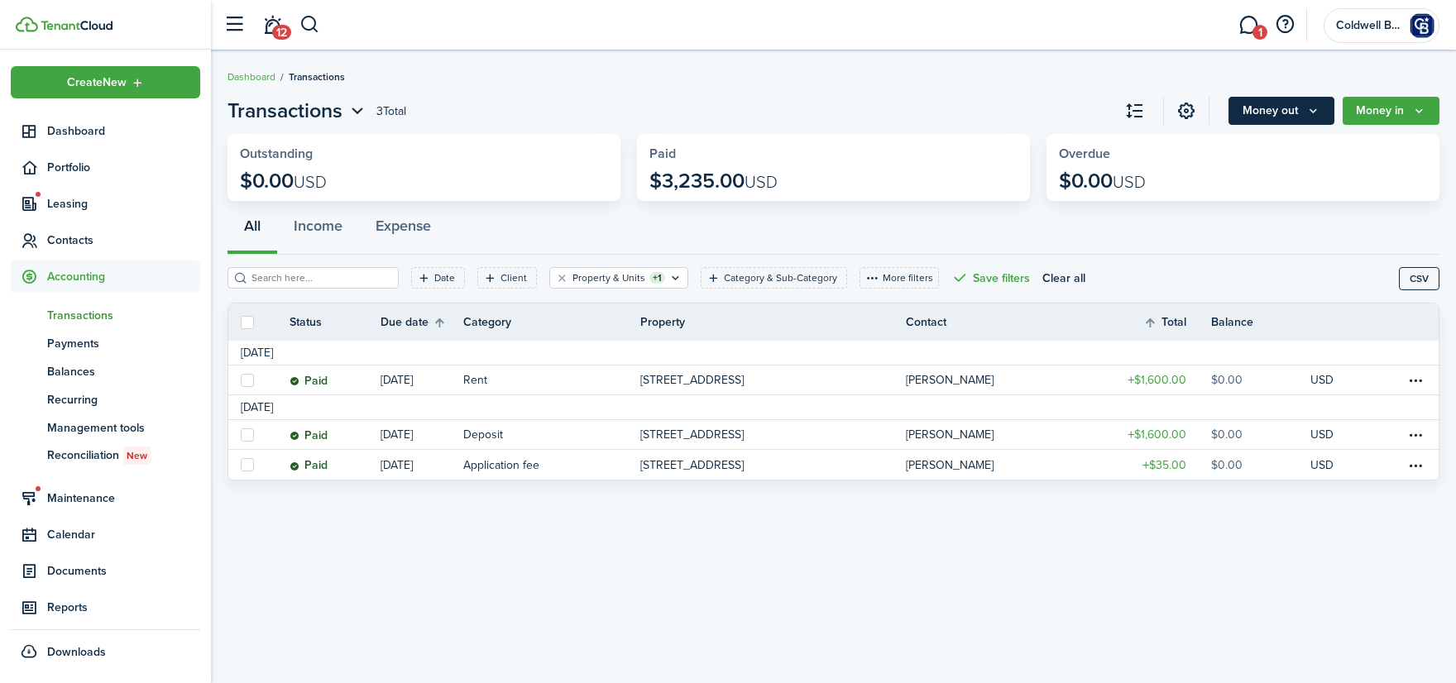
click at [1289, 112] on button "Money out" at bounding box center [1282, 111] width 106 height 28
click at [1372, 114] on button "Money in" at bounding box center [1391, 111] width 97 height 28
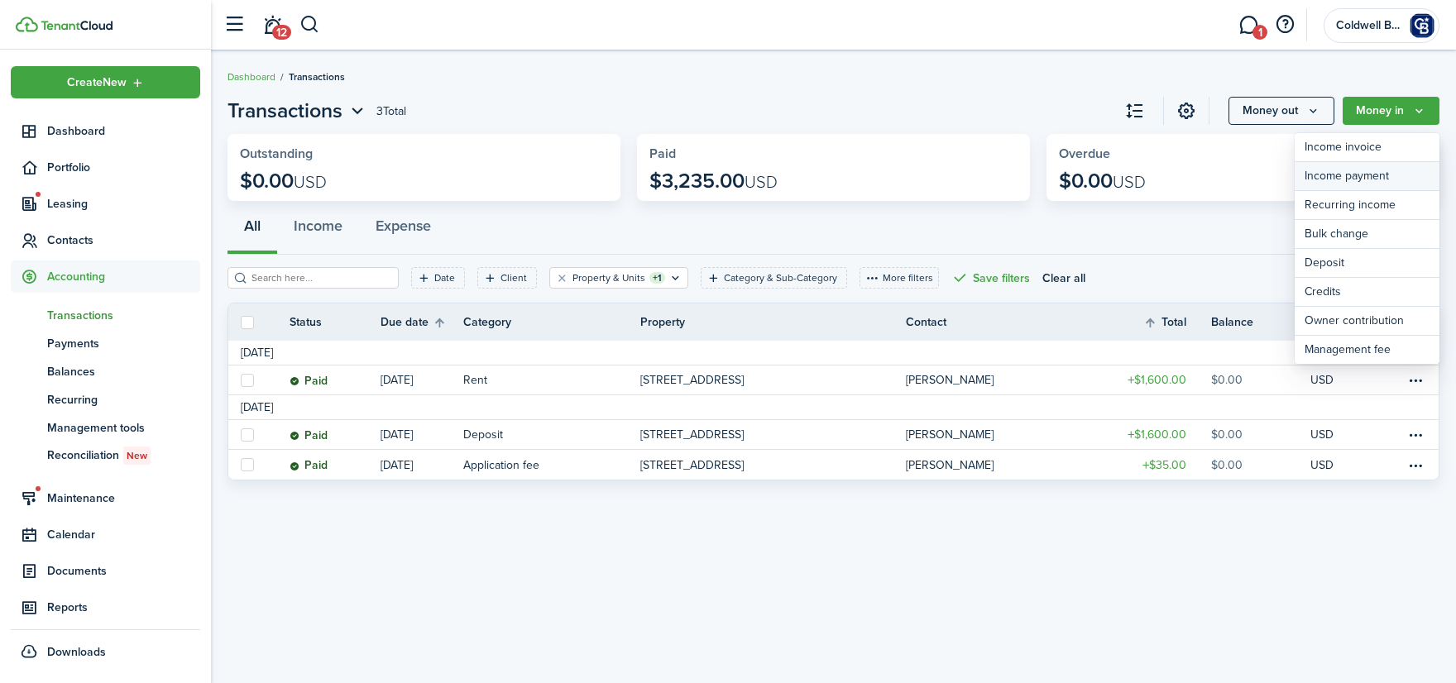
click at [1339, 177] on link "Income payment" at bounding box center [1367, 176] width 145 height 29
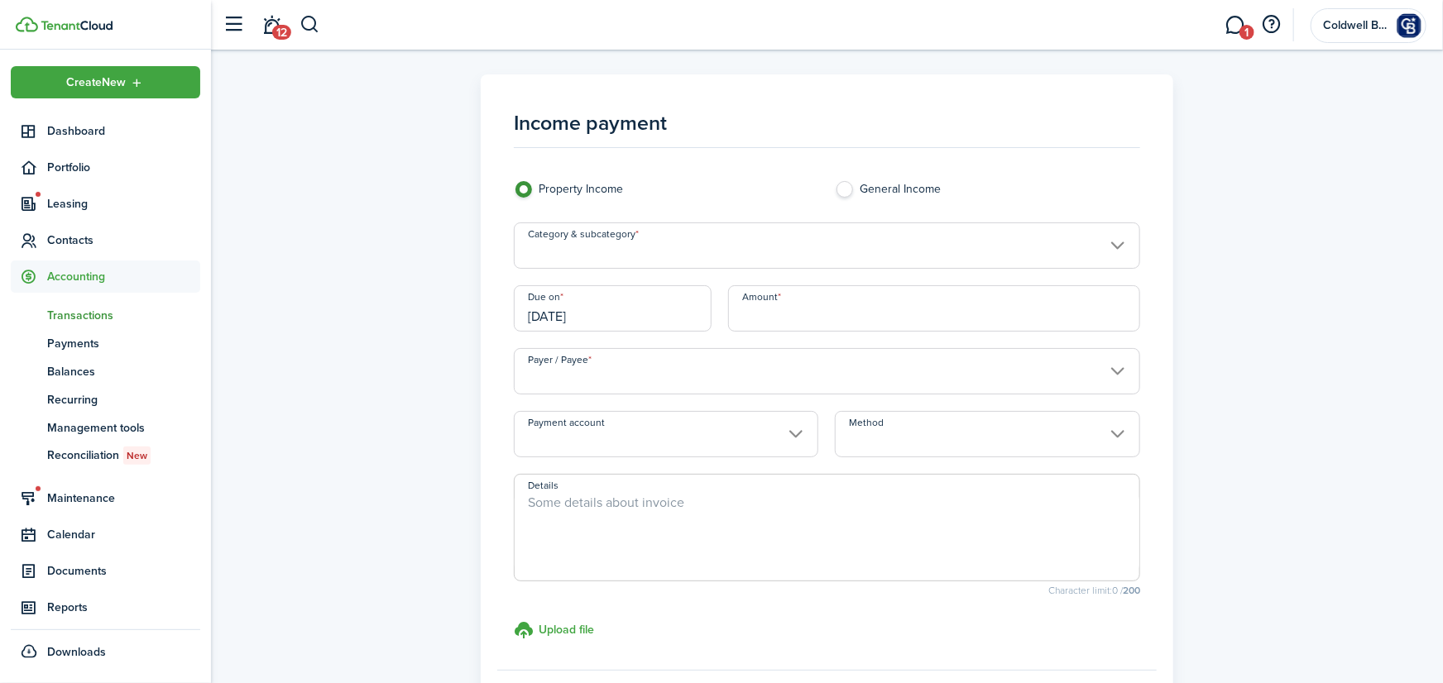
click at [651, 256] on input "Category & subcategory" at bounding box center [827, 246] width 626 height 46
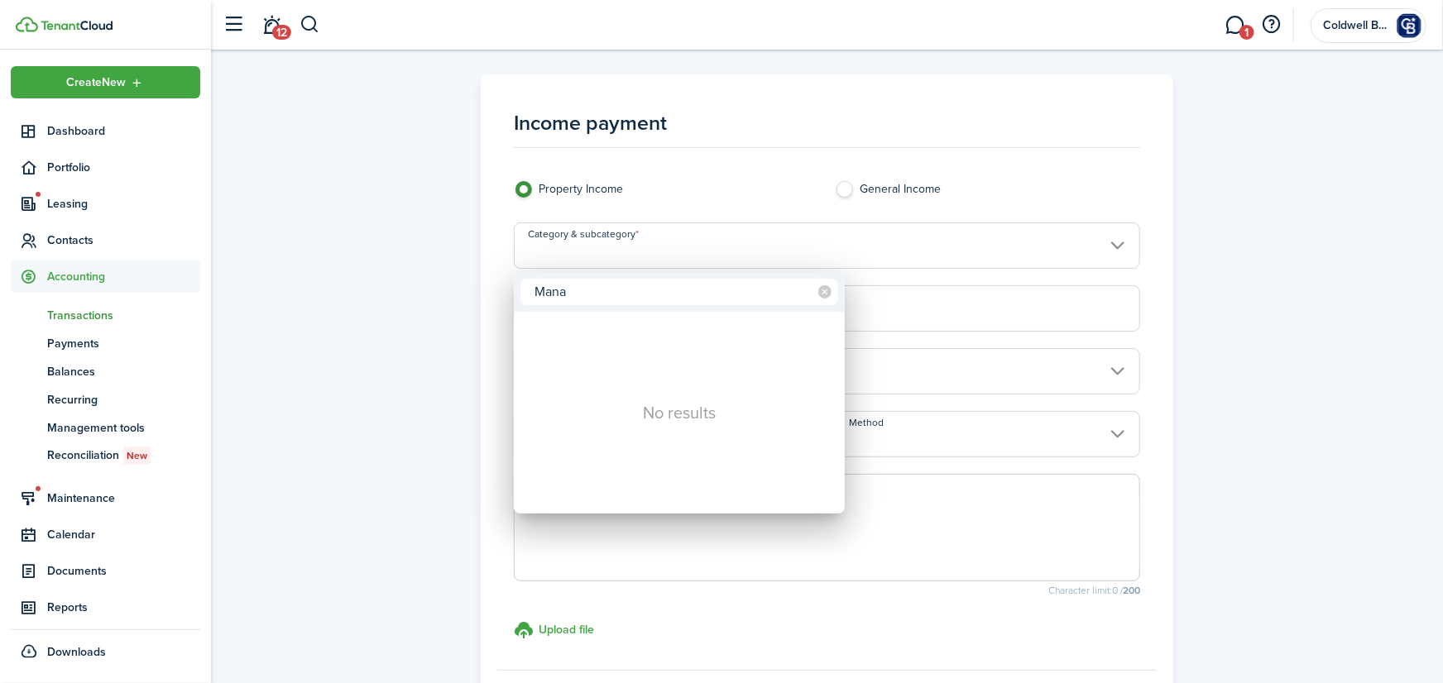
type input "Mana"
click at [826, 291] on icon at bounding box center [824, 291] width 13 height 13
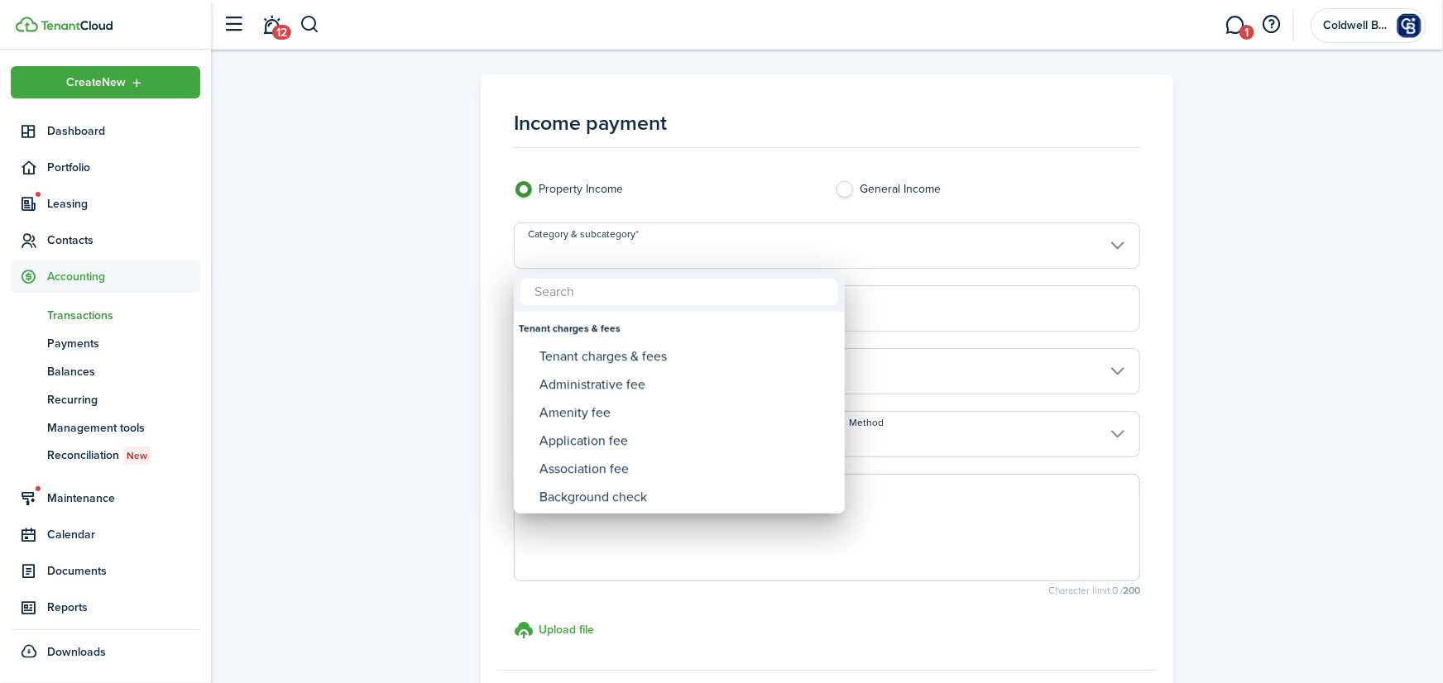
click at [774, 162] on div at bounding box center [722, 342] width 1708 height 948
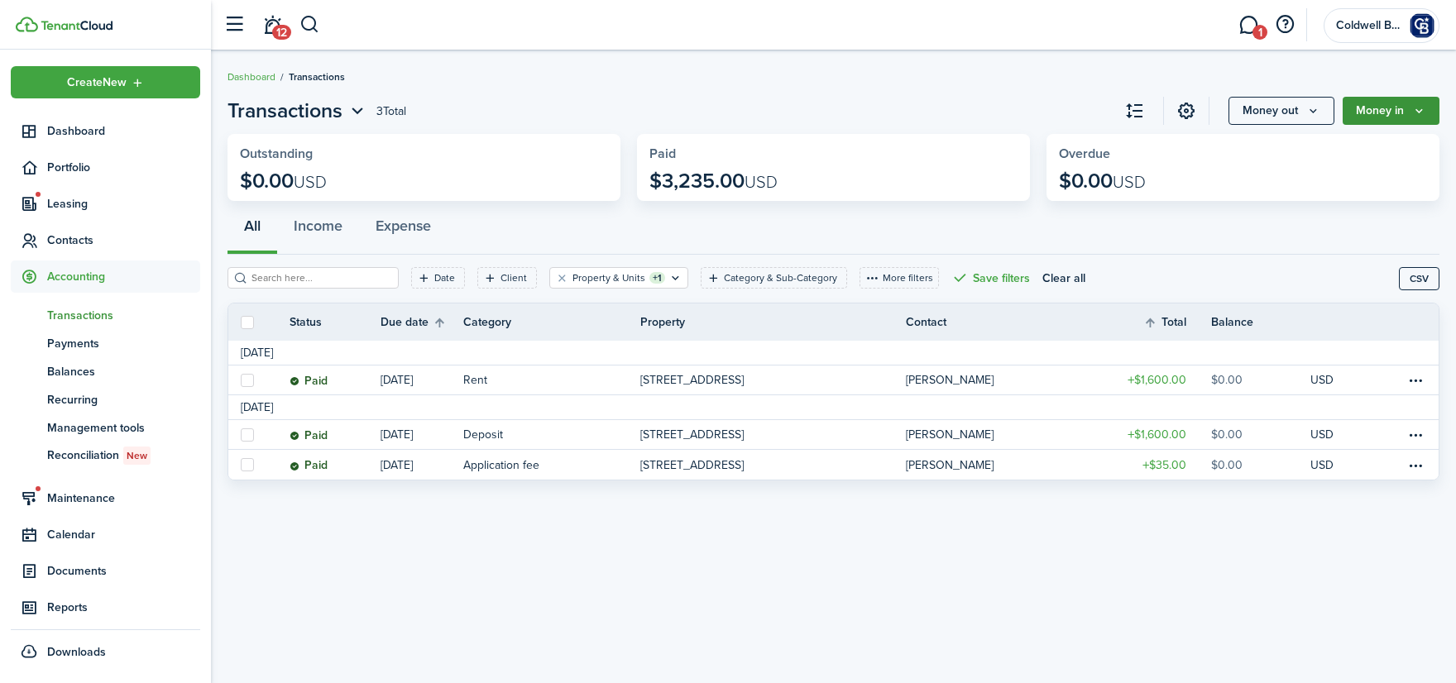
click at [1413, 113] on icon "Money in" at bounding box center [1419, 110] width 14 height 13
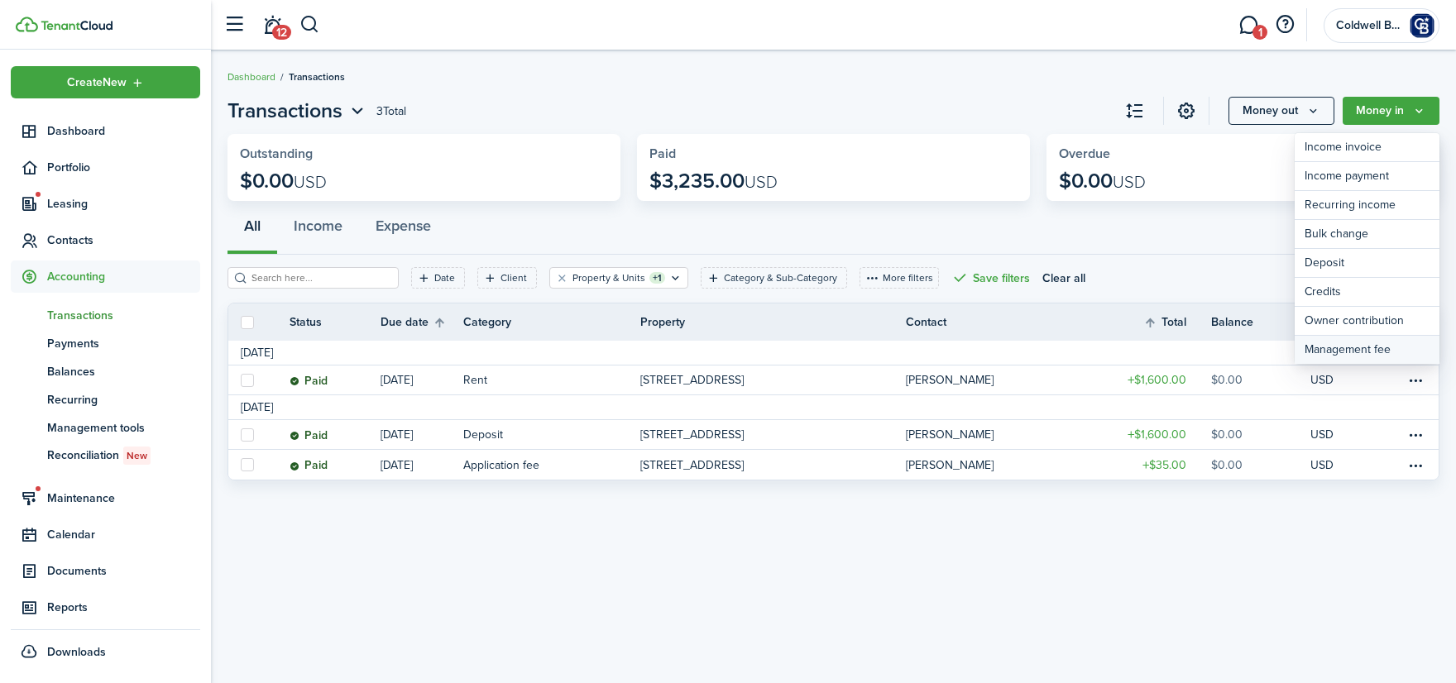
click at [1338, 344] on link "Management fee" at bounding box center [1367, 350] width 145 height 28
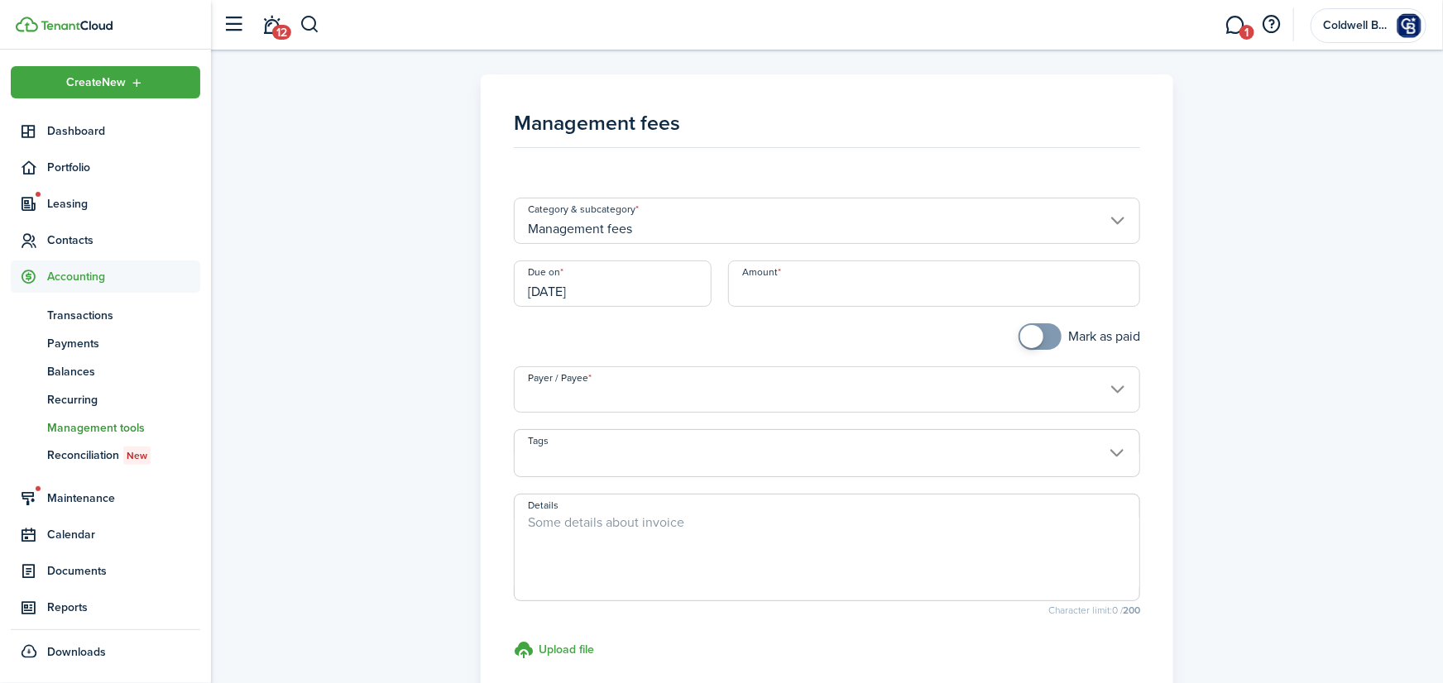
click at [631, 295] on input "[DATE]" at bounding box center [613, 284] width 198 height 46
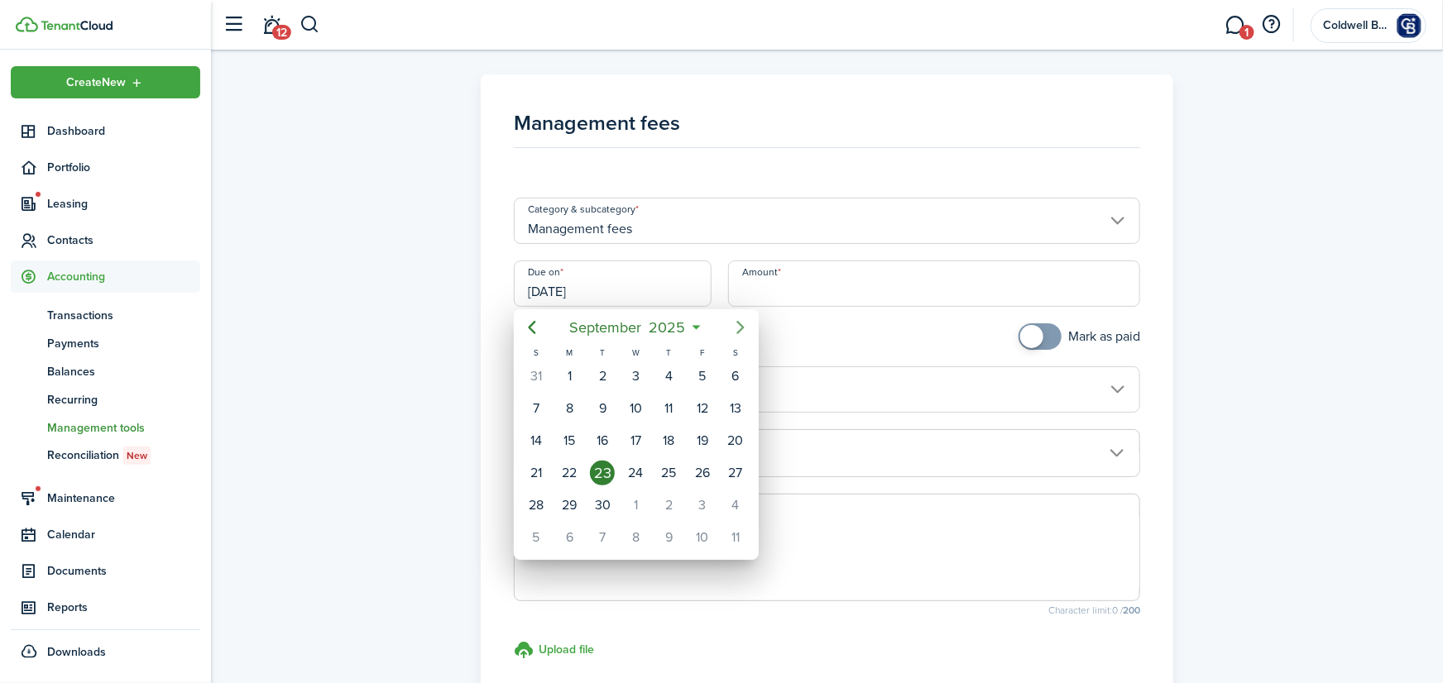
click at [735, 324] on icon "Next page" at bounding box center [741, 328] width 20 height 20
click at [632, 371] on div "1" at bounding box center [636, 376] width 25 height 25
type input "[DATE]"
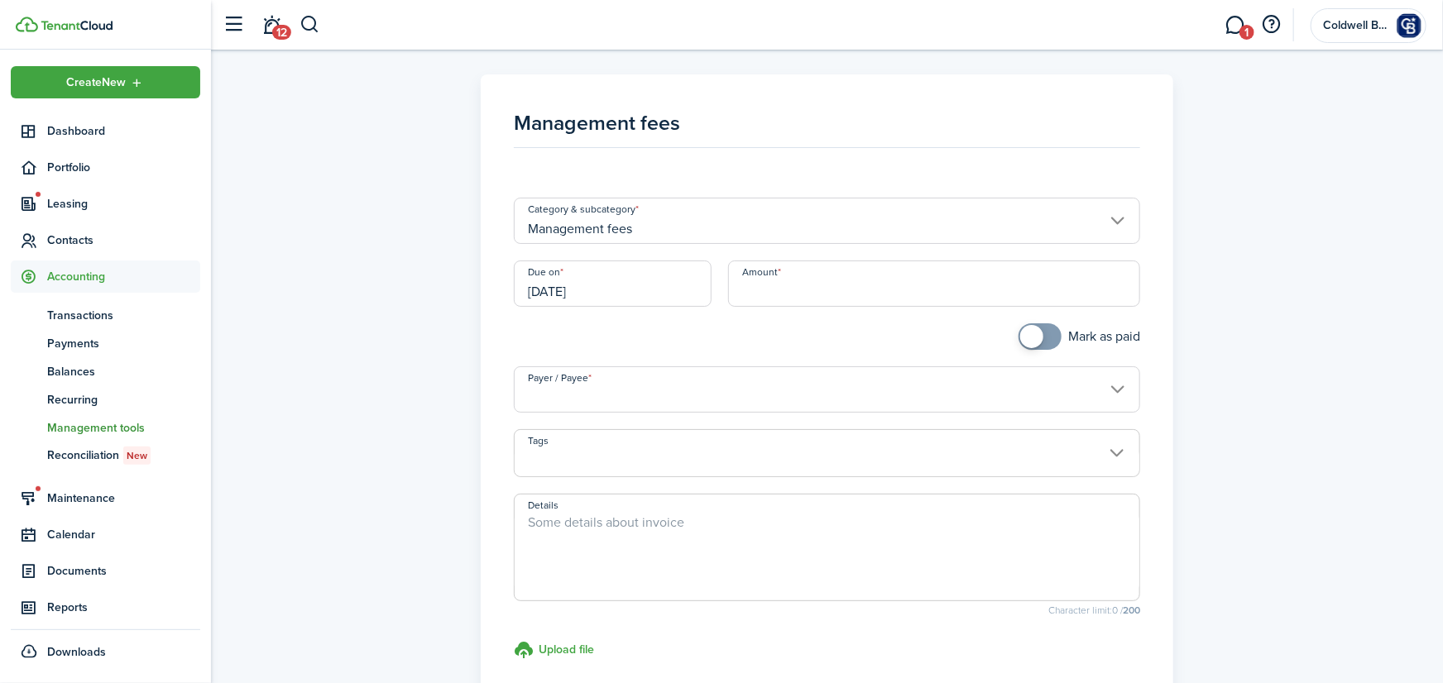
click at [780, 284] on input "Amount" at bounding box center [934, 284] width 412 height 46
type input "$128.00"
click at [917, 339] on div "Mark as paid" at bounding box center [827, 344] width 643 height 43
checkbox input "true"
click at [1033, 336] on span at bounding box center [1031, 336] width 23 height 23
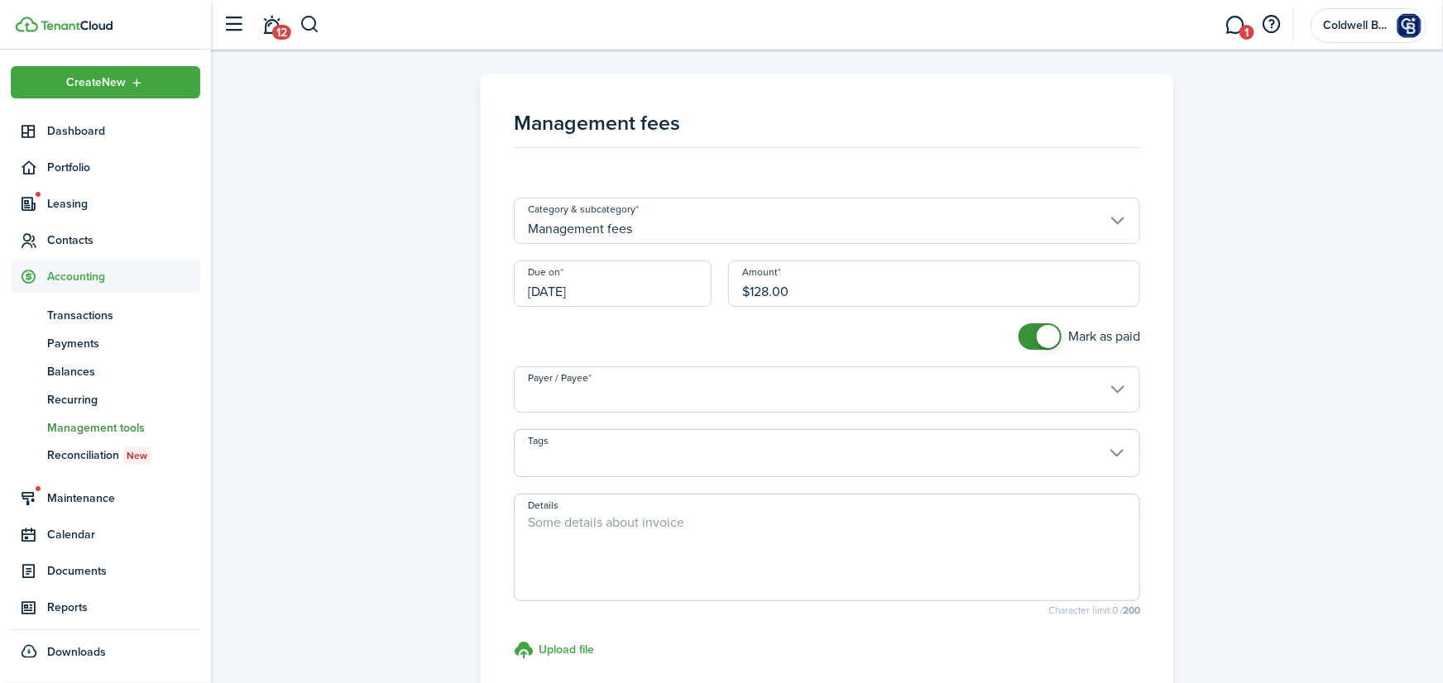
click at [686, 391] on input "Payer / Payee" at bounding box center [827, 390] width 626 height 46
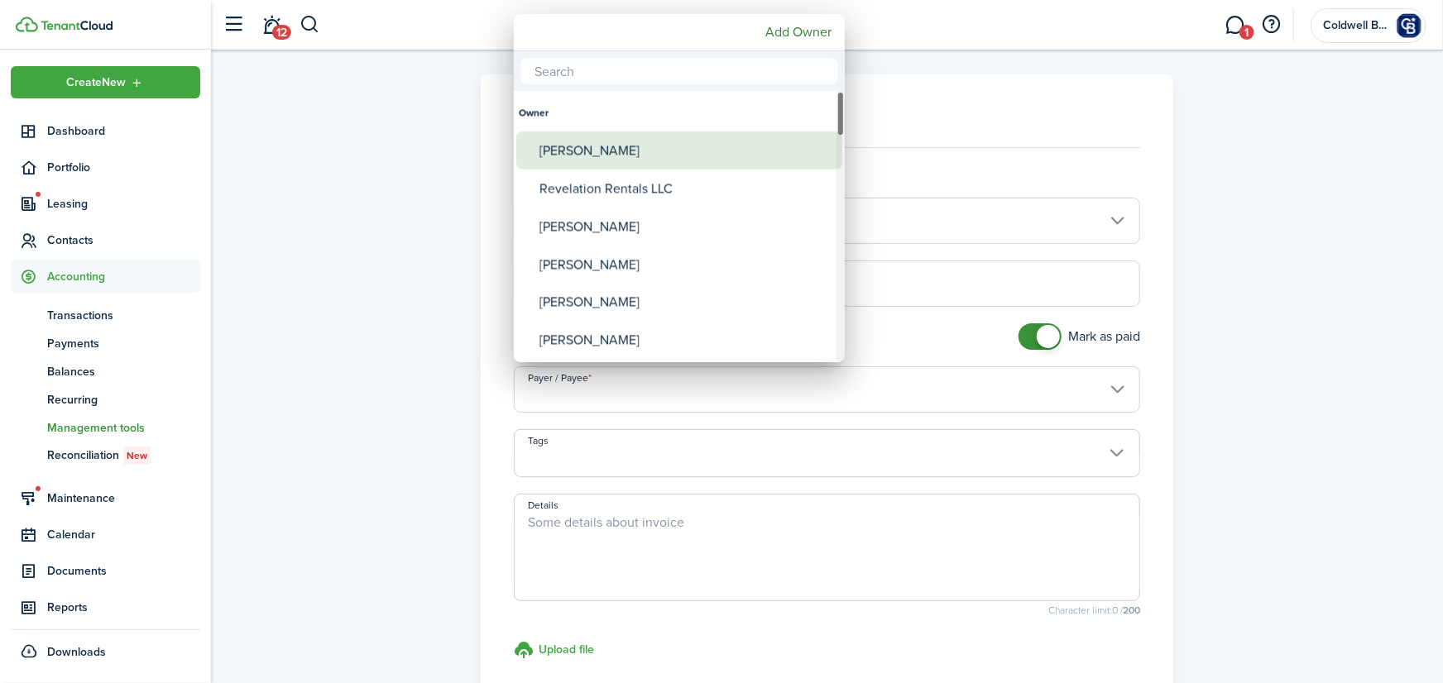
click at [601, 156] on div "[PERSON_NAME]" at bounding box center [685, 151] width 293 height 38
type input "[PERSON_NAME]"
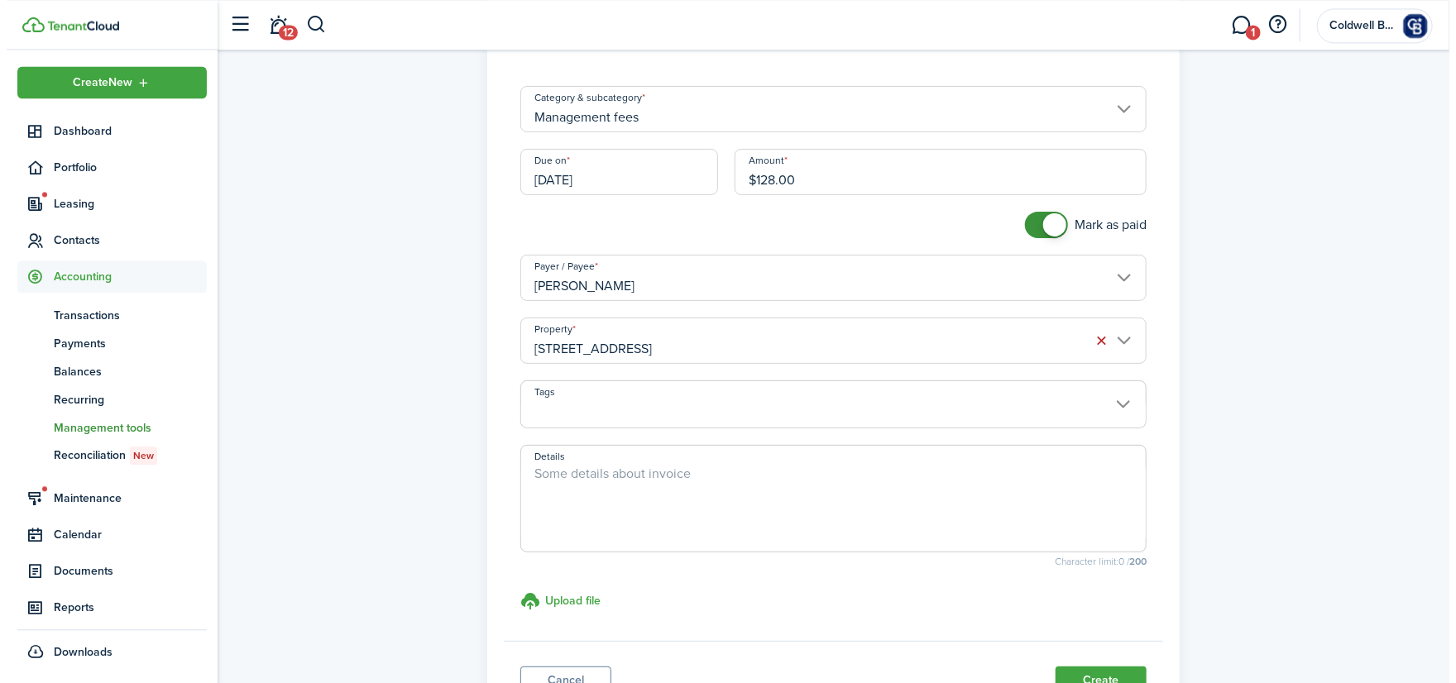
scroll to position [251, 0]
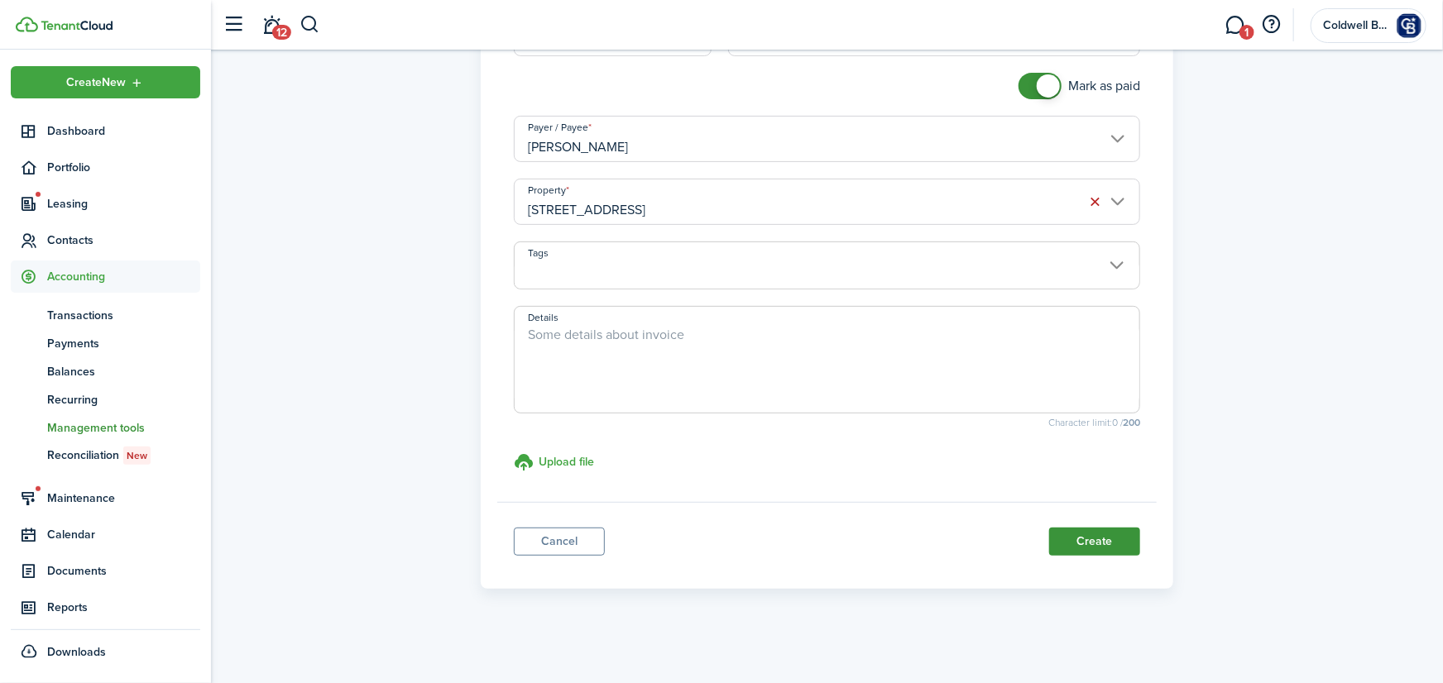
click at [1100, 543] on button "Create" at bounding box center [1094, 542] width 91 height 28
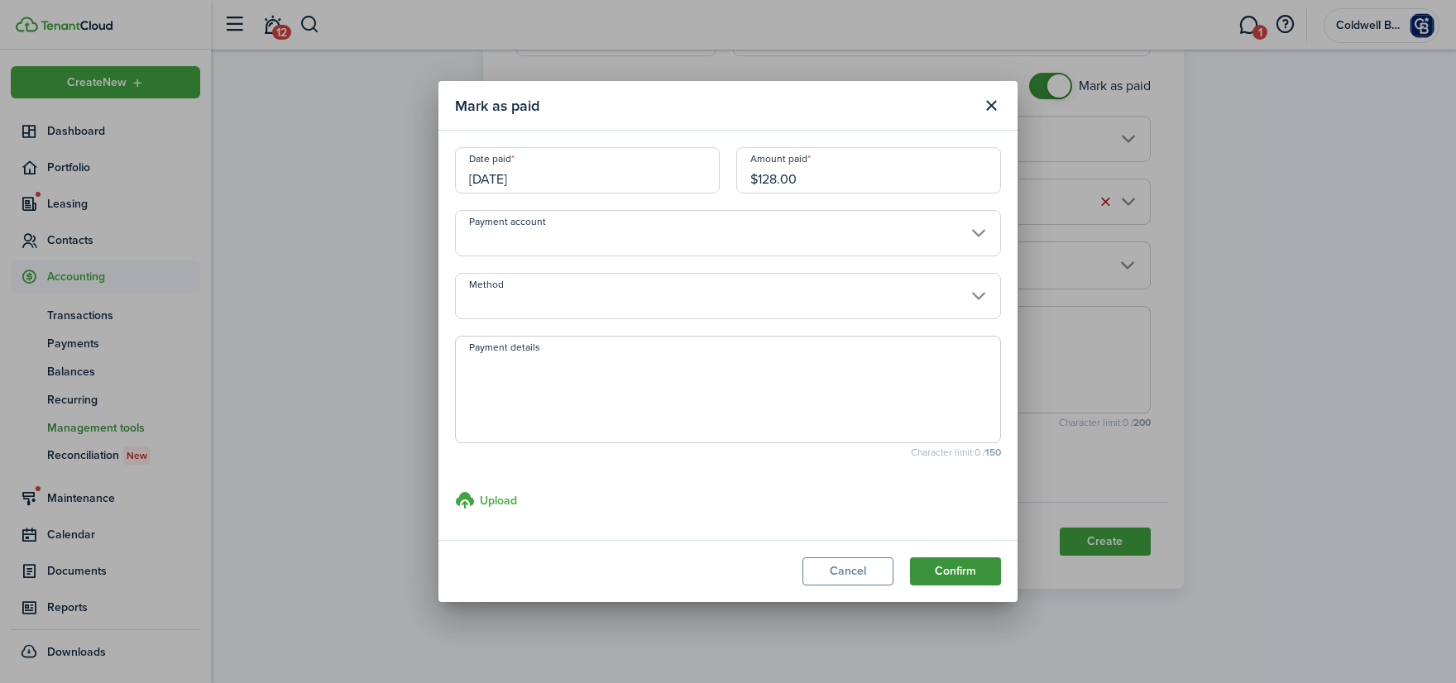
click at [969, 571] on button "Confirm" at bounding box center [955, 572] width 91 height 28
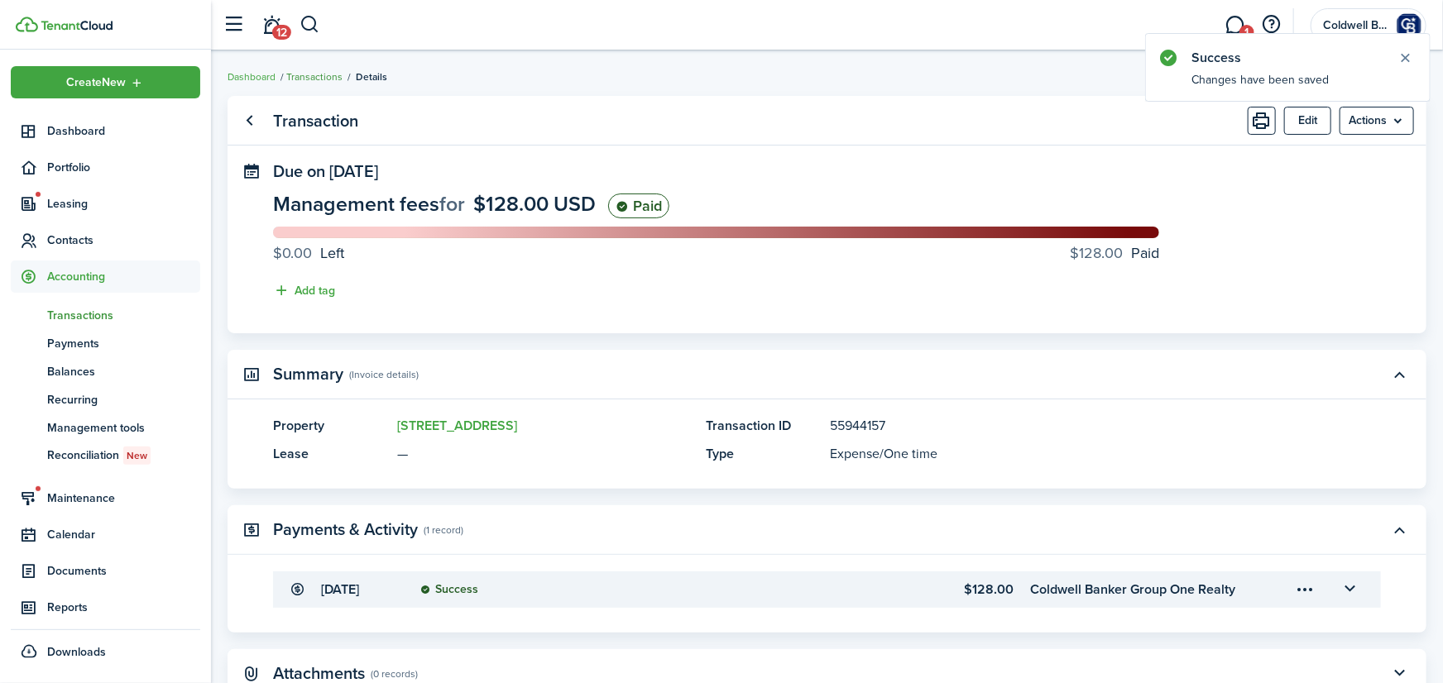
click at [326, 78] on link "Transactions" at bounding box center [314, 76] width 56 height 15
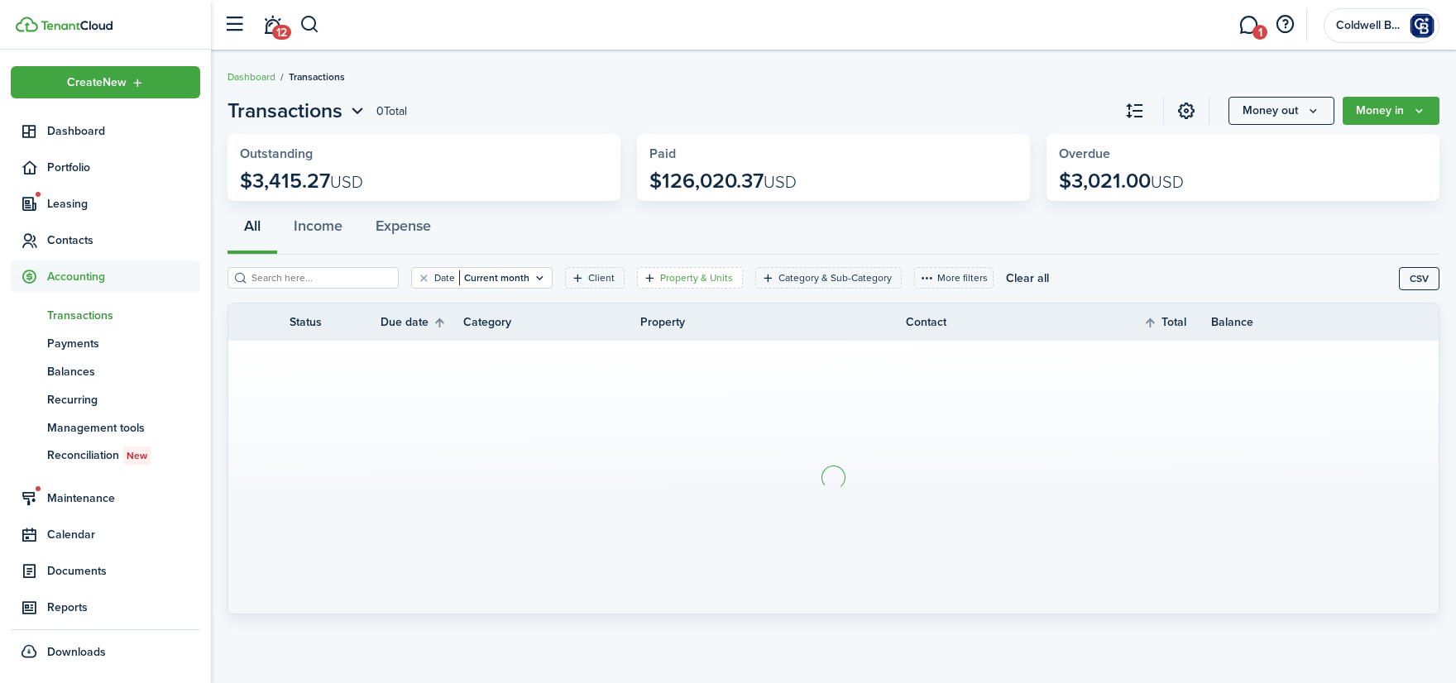
click at [692, 283] on filter-tag-label "Property & Units" at bounding box center [696, 278] width 73 height 15
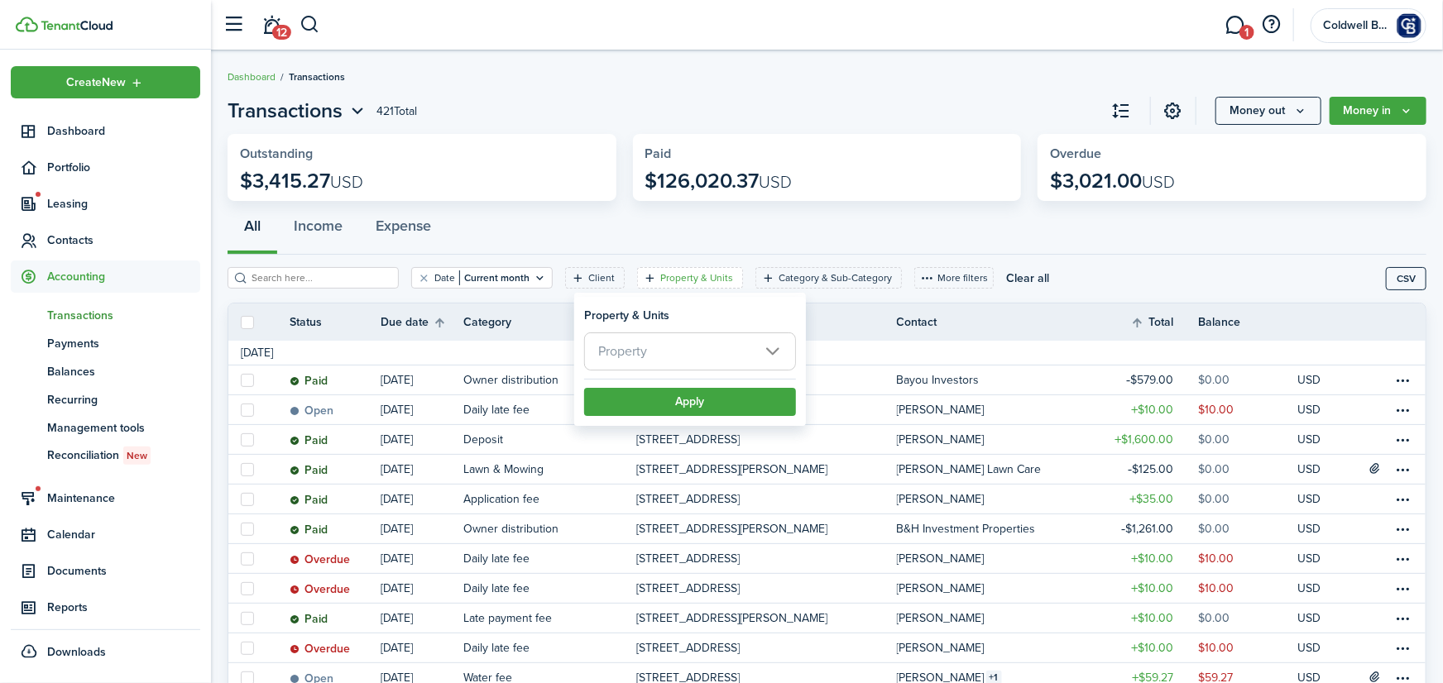
click at [640, 348] on span "Property" at bounding box center [622, 351] width 49 height 19
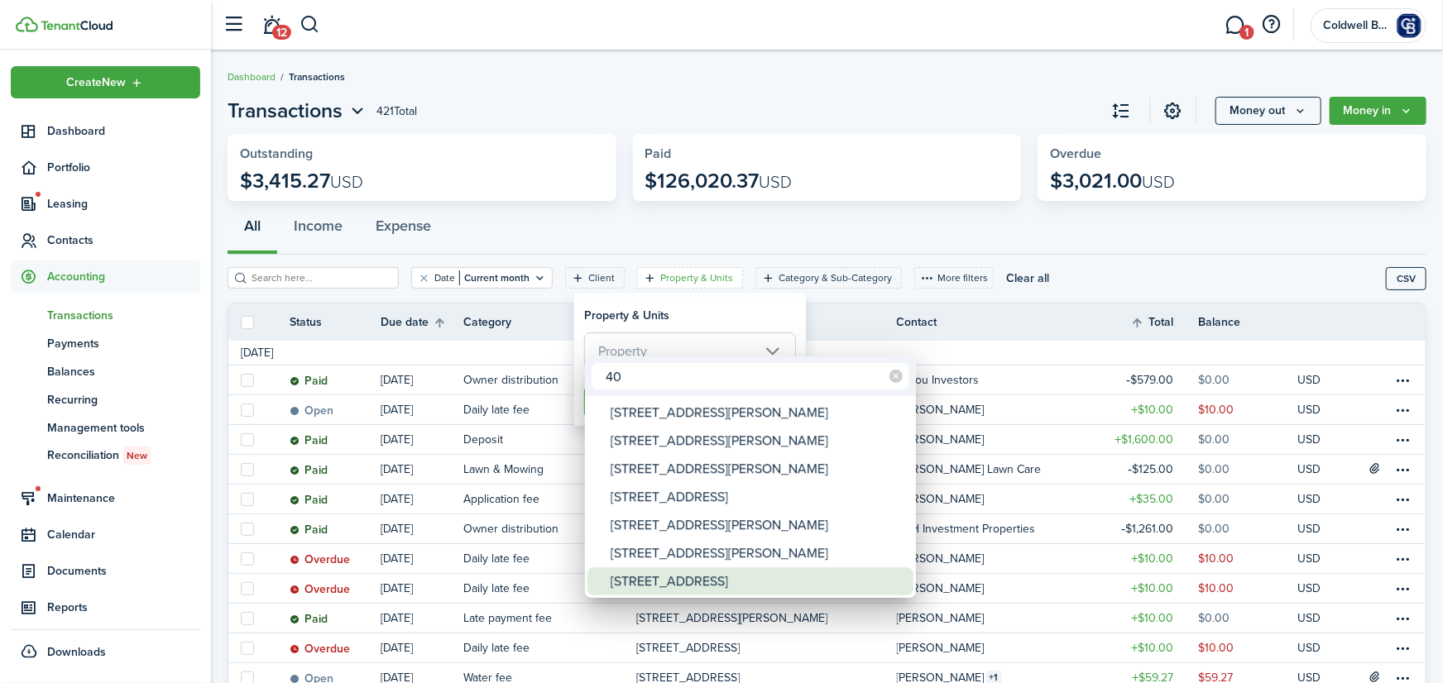
type input "40"
click at [635, 578] on div "[STREET_ADDRESS]" at bounding box center [757, 582] width 293 height 28
type input "[STREET_ADDRESS]"
click at [724, 295] on div at bounding box center [722, 342] width 1708 height 948
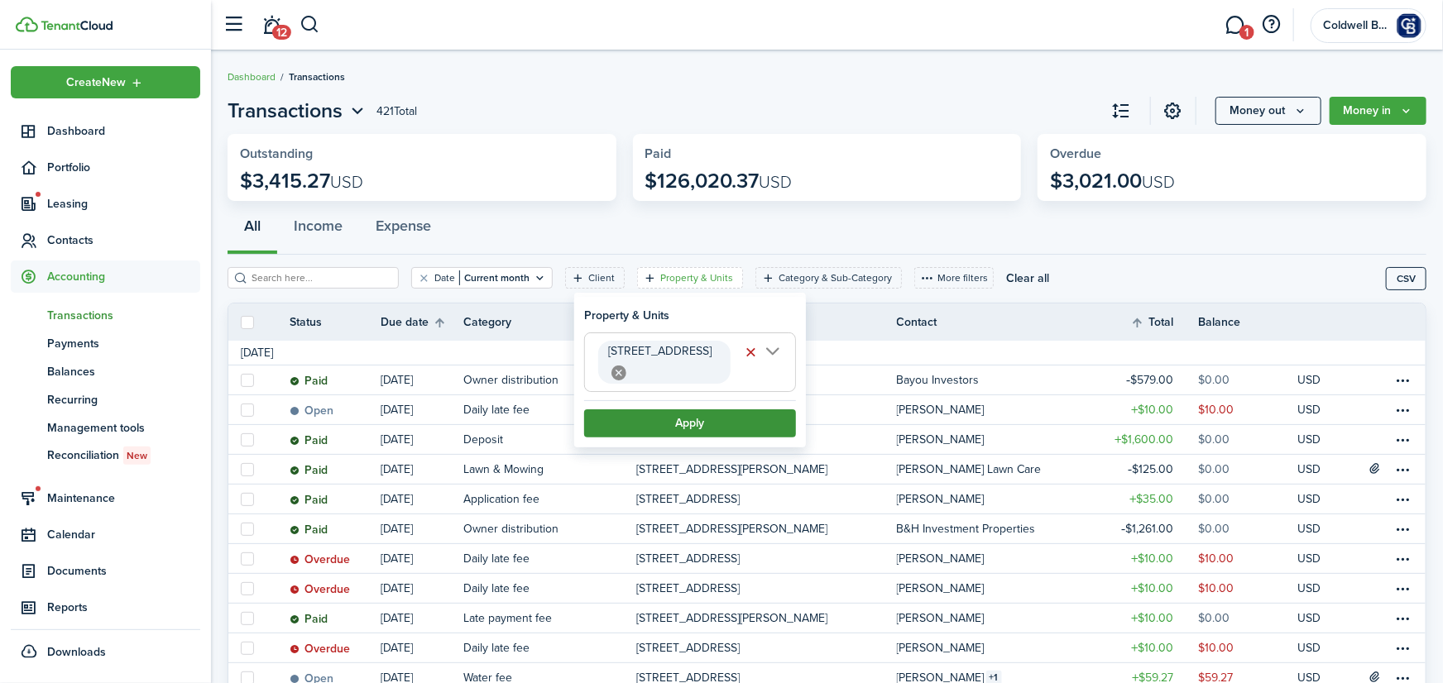
click at [715, 419] on button "Apply" at bounding box center [690, 424] width 212 height 28
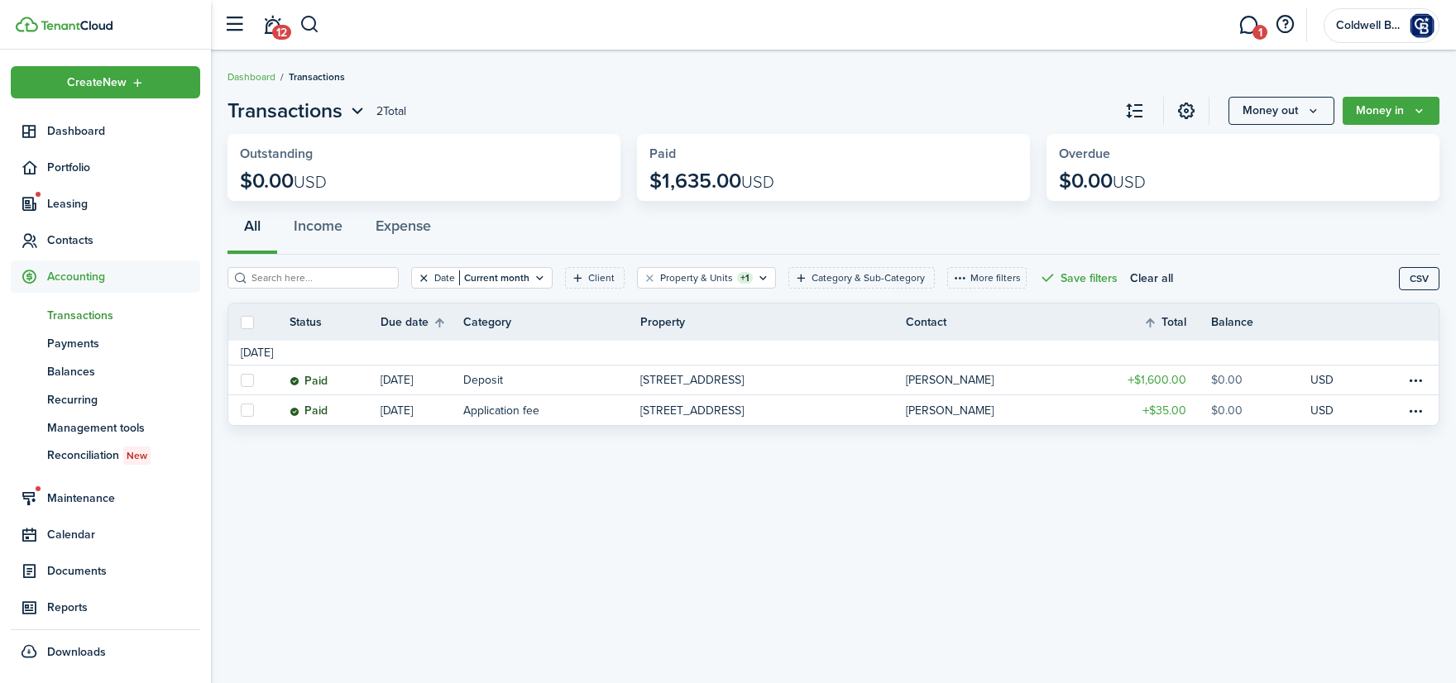
click at [430, 279] on button "Clear filter" at bounding box center [424, 277] width 14 height 13
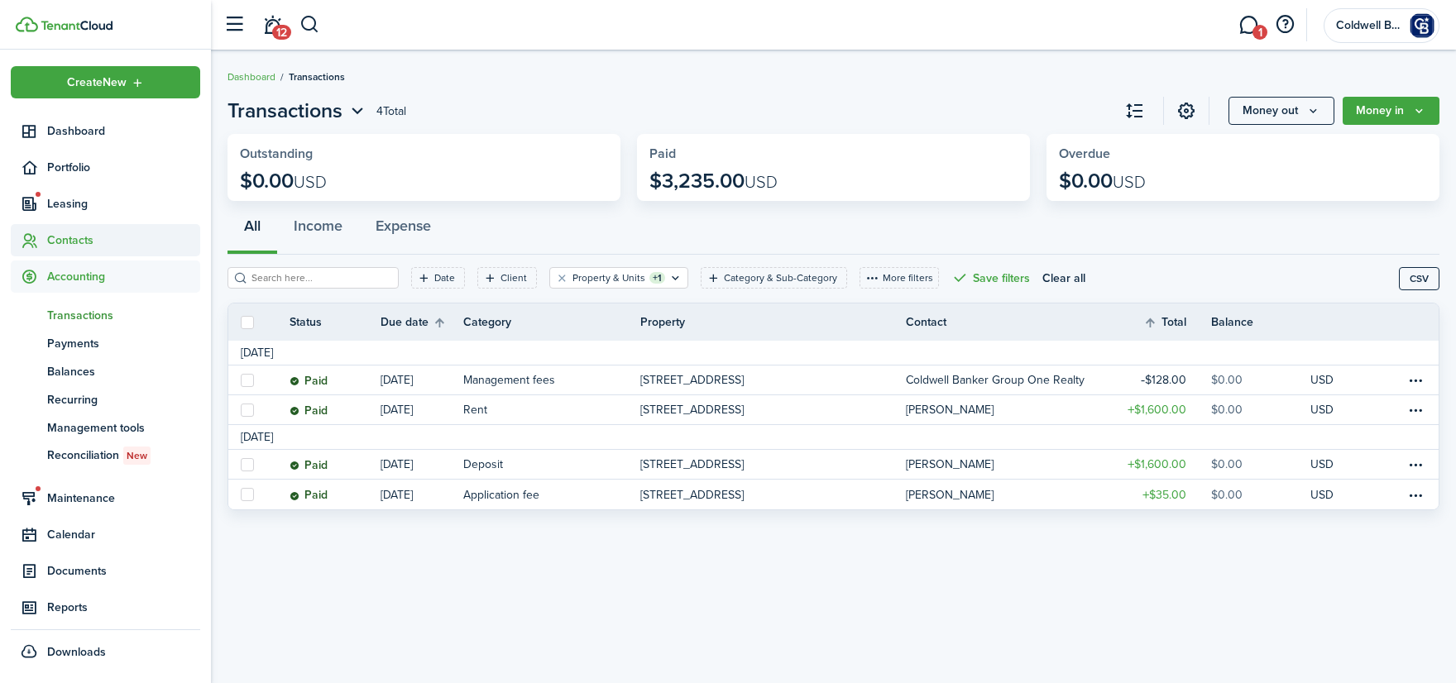
click at [74, 239] on span "Contacts" at bounding box center [123, 240] width 153 height 17
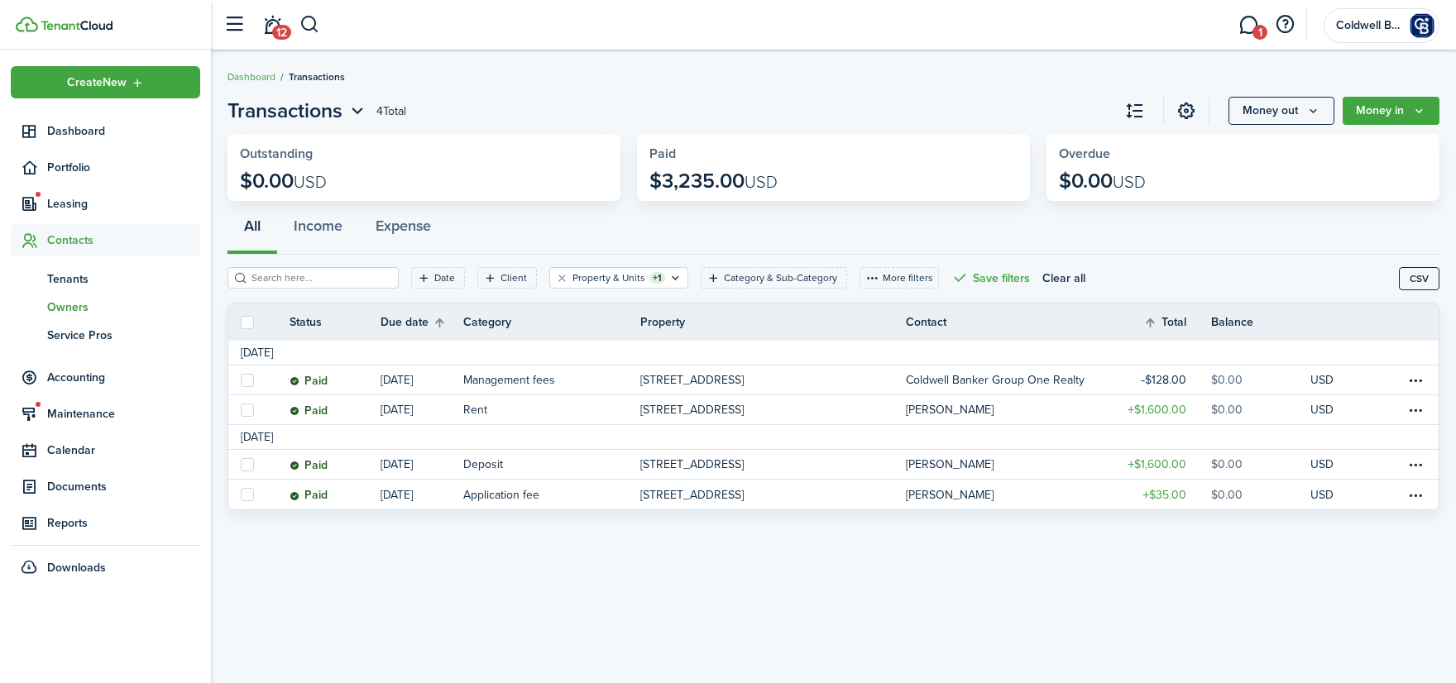
click at [81, 296] on link "ow Owners" at bounding box center [105, 307] width 189 height 28
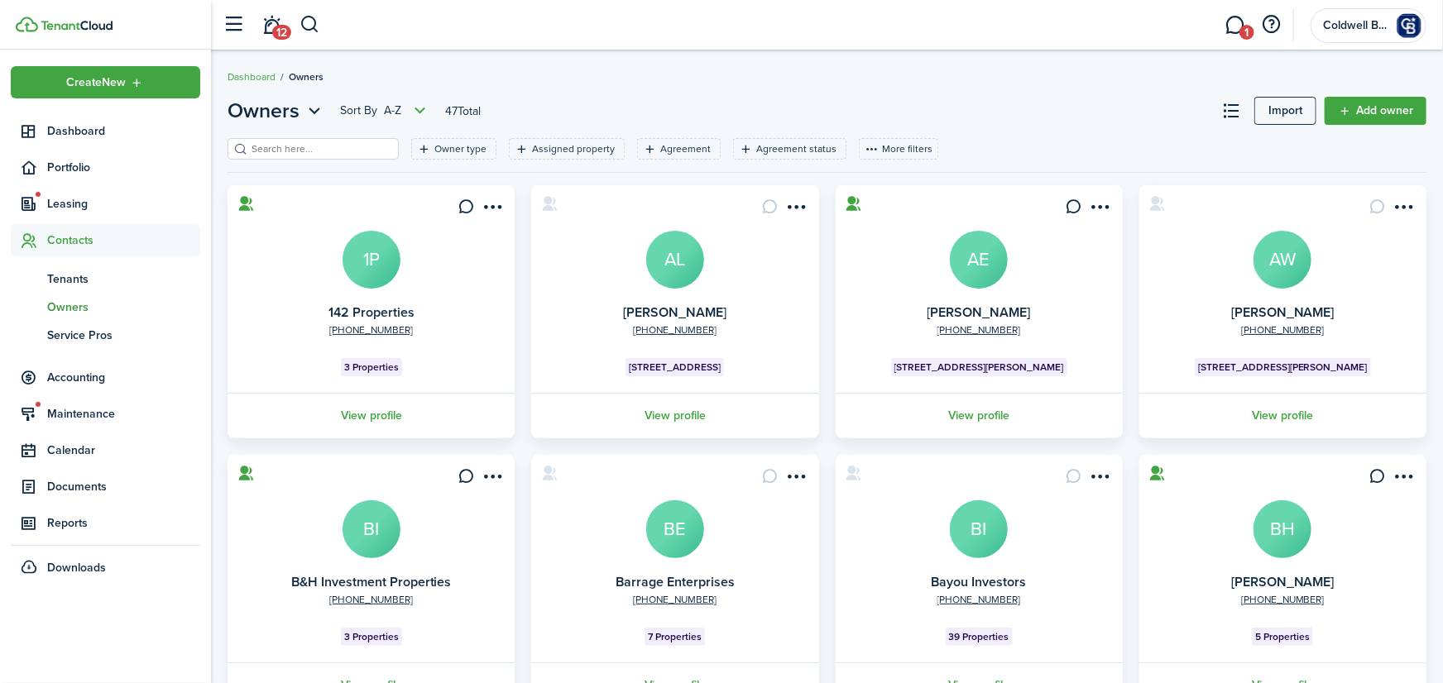
scroll to position [398, 0]
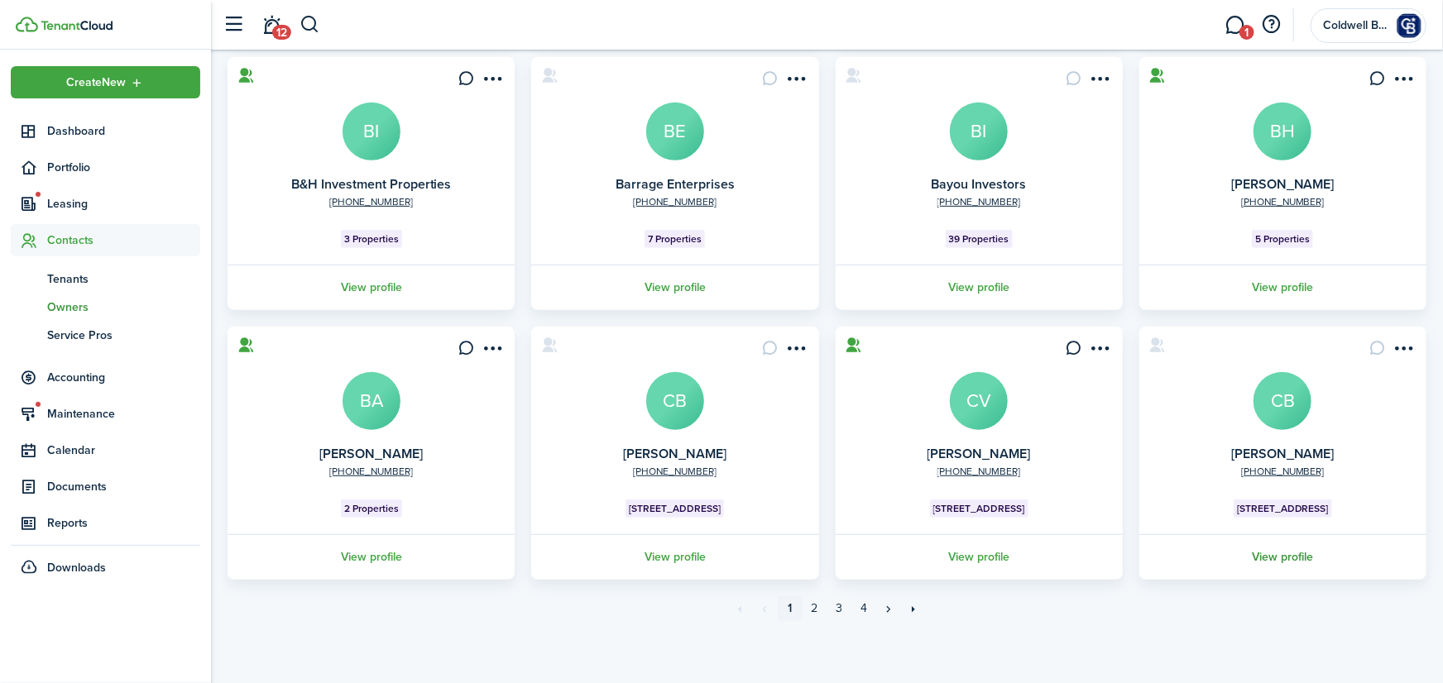
click at [1289, 553] on link "View profile" at bounding box center [1283, 557] width 292 height 46
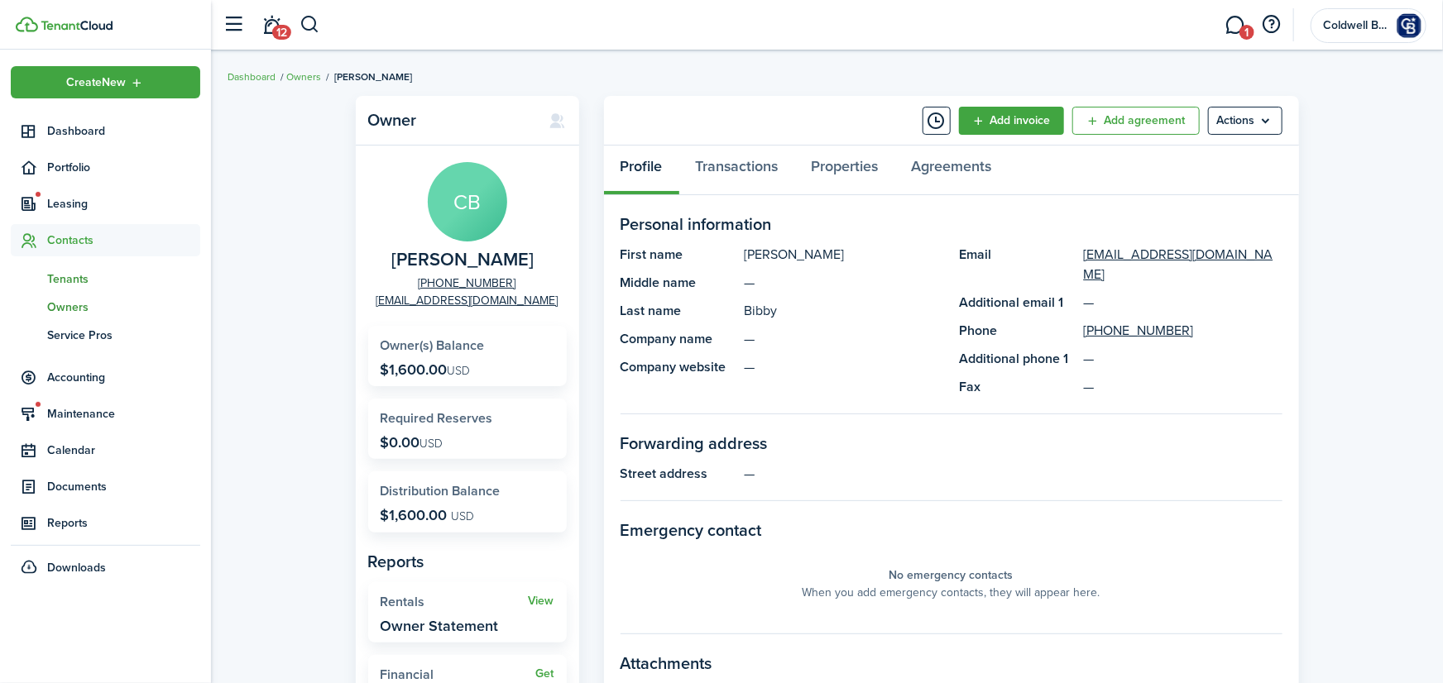
click at [67, 281] on span "Tenants" at bounding box center [123, 279] width 153 height 17
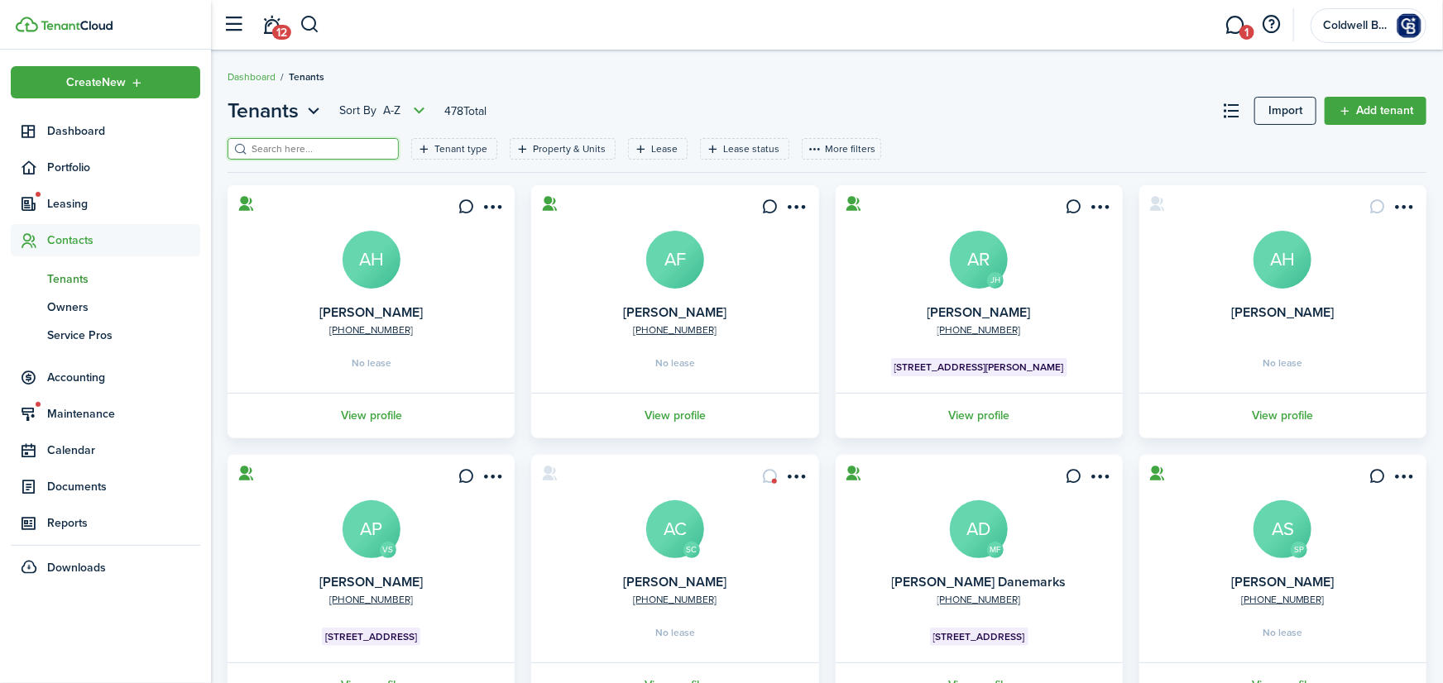
click at [393, 147] on input "search" at bounding box center [320, 149] width 146 height 16
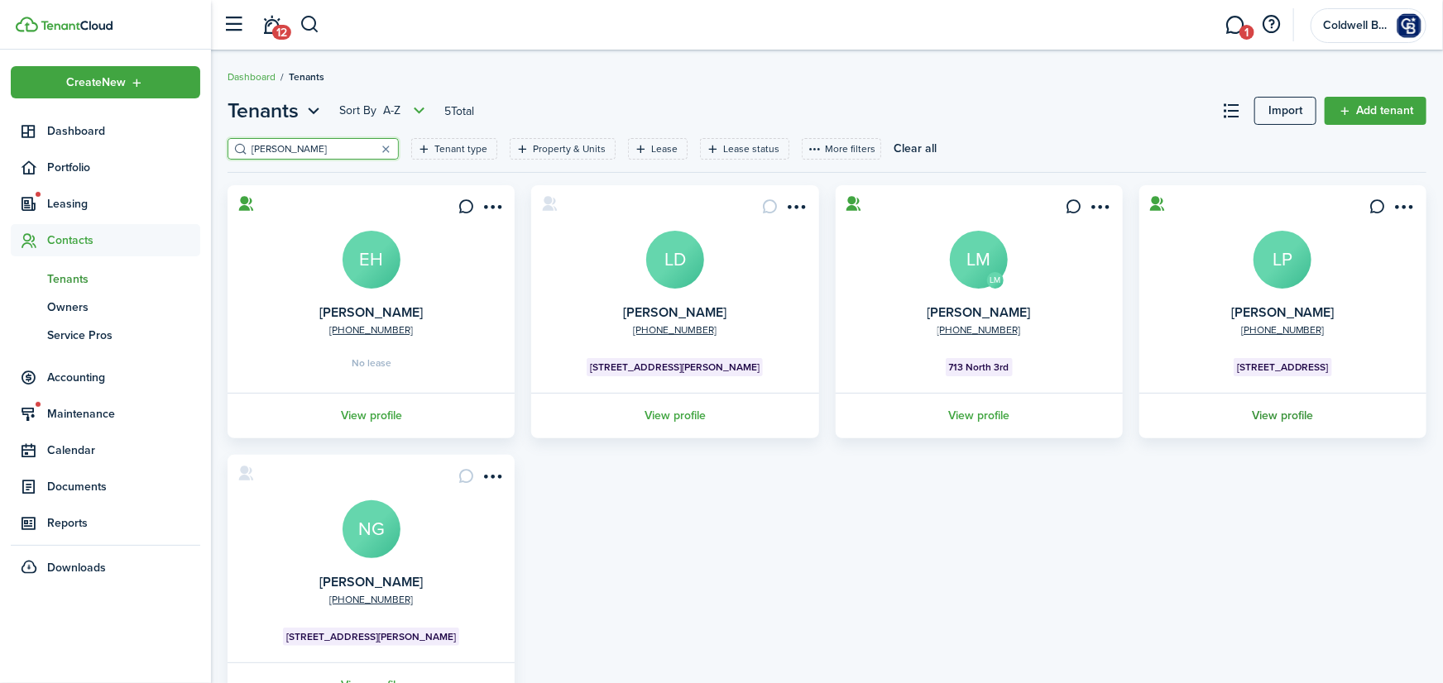
type input "[PERSON_NAME]"
click at [1286, 414] on link "View profile" at bounding box center [1283, 416] width 292 height 46
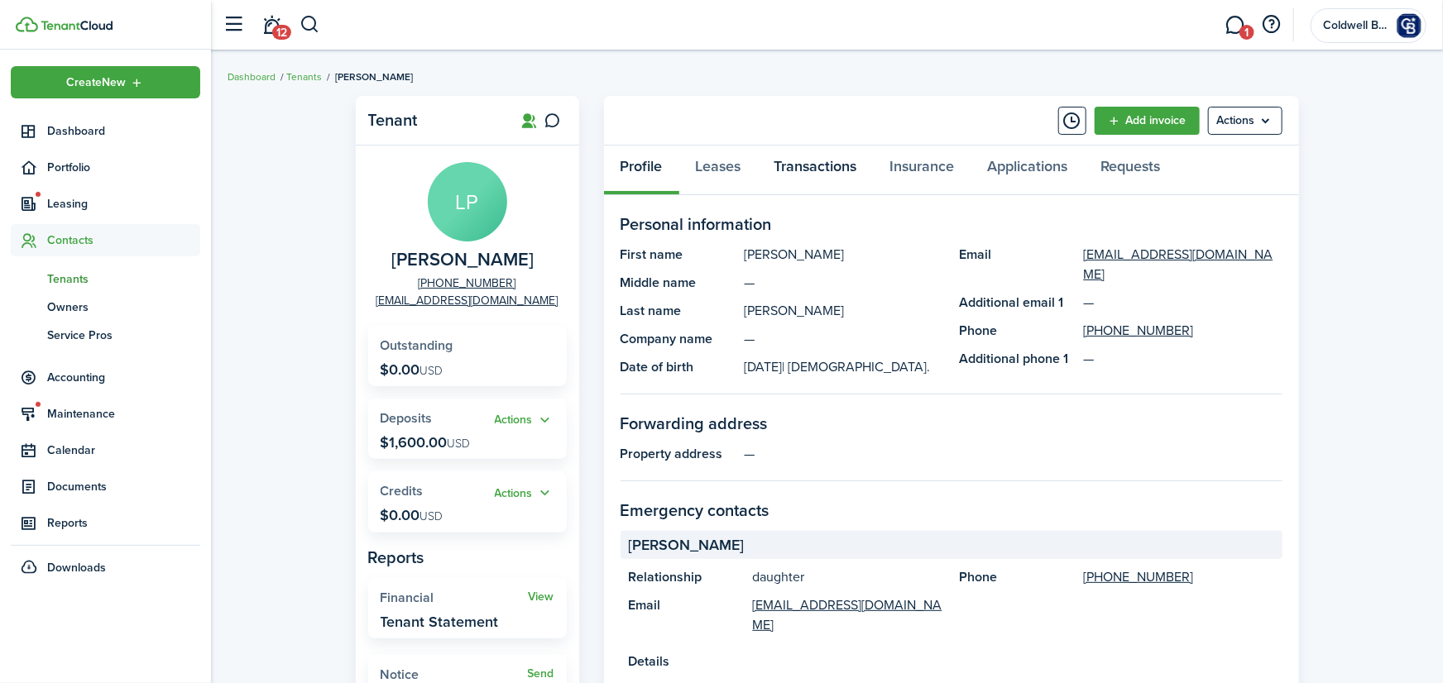
click at [834, 170] on link "Transactions" at bounding box center [816, 171] width 116 height 50
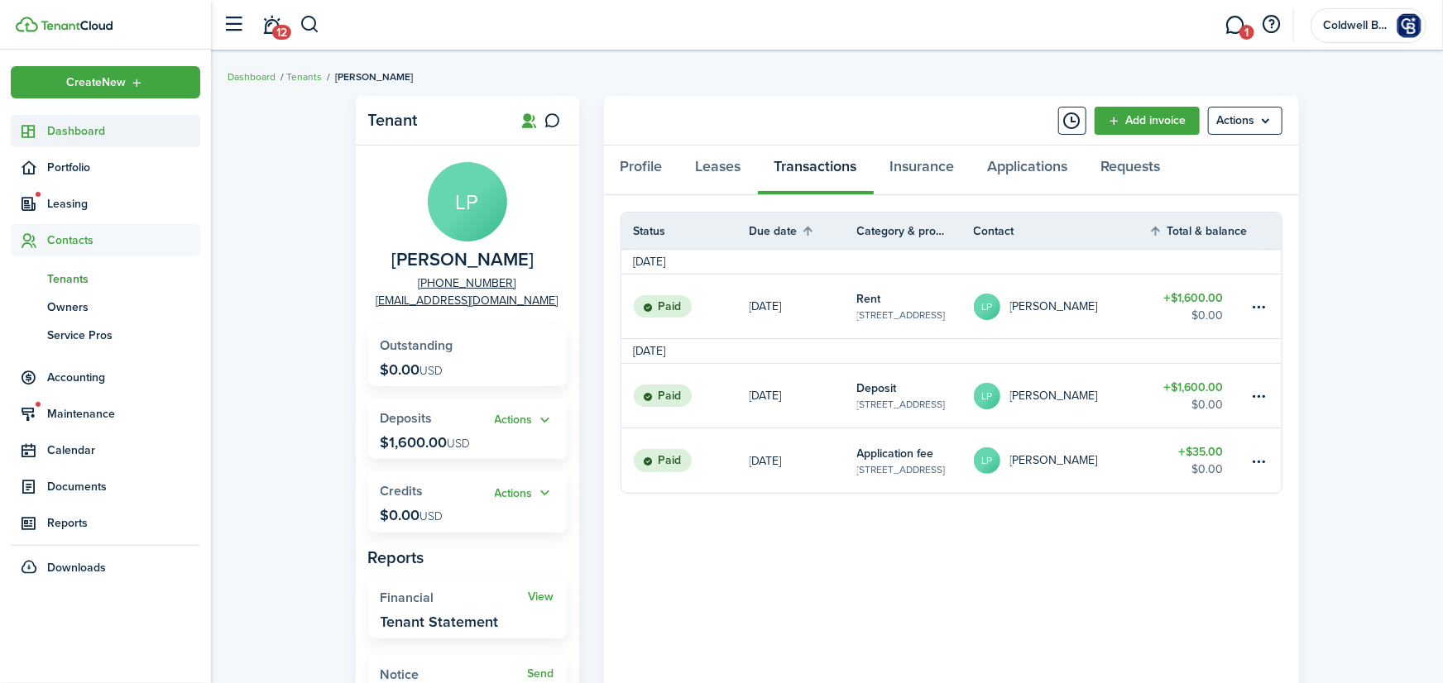
click at [79, 136] on span "Dashboard" at bounding box center [123, 130] width 153 height 17
